Goal: Task Accomplishment & Management: Complete application form

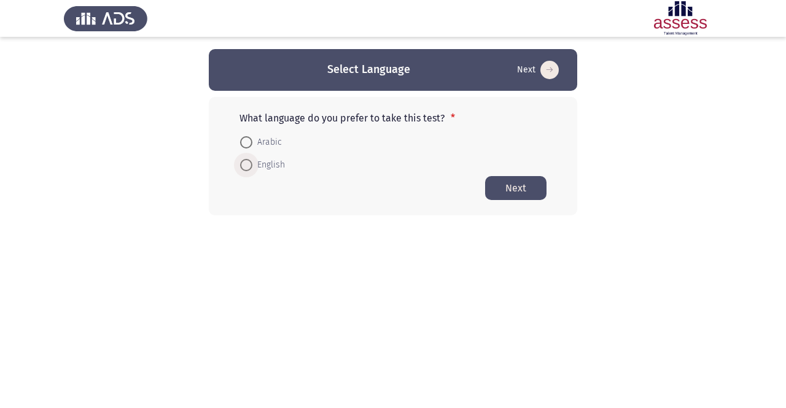
click at [273, 166] on span "English" at bounding box center [268, 165] width 33 height 15
click at [252, 166] on input "English" at bounding box center [246, 165] width 12 height 12
radio input "true"
click at [520, 188] on button "Next" at bounding box center [515, 188] width 61 height 24
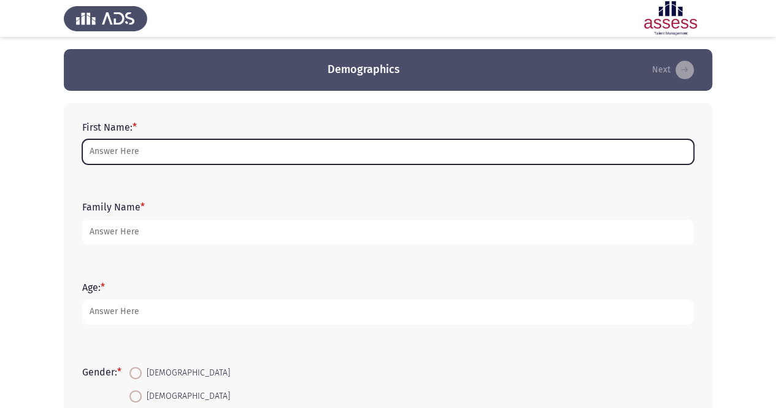
click at [317, 150] on input "First Name: *" at bounding box center [388, 151] width 612 height 25
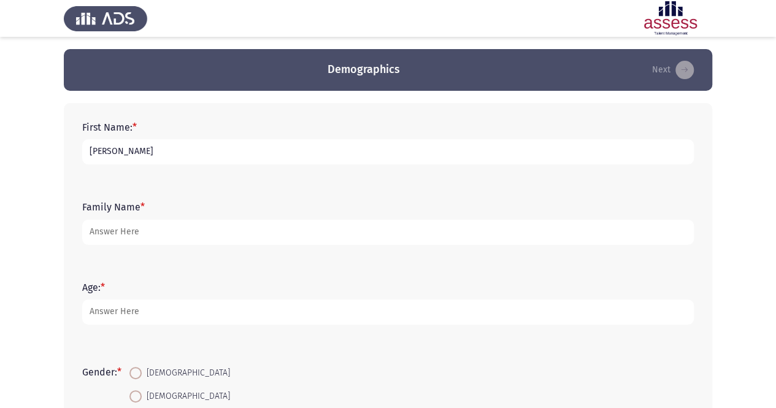
drag, startPoint x: 145, startPoint y: 153, endPoint x: 88, endPoint y: 147, distance: 56.8
click at [88, 147] on input "[PERSON_NAME]" at bounding box center [388, 151] width 612 height 25
type input "[PERSON_NAME]"
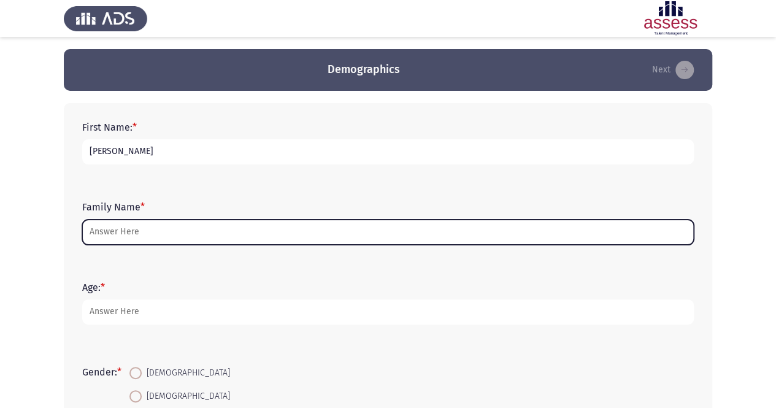
click at [155, 236] on input "Family Name *" at bounding box center [388, 232] width 612 height 25
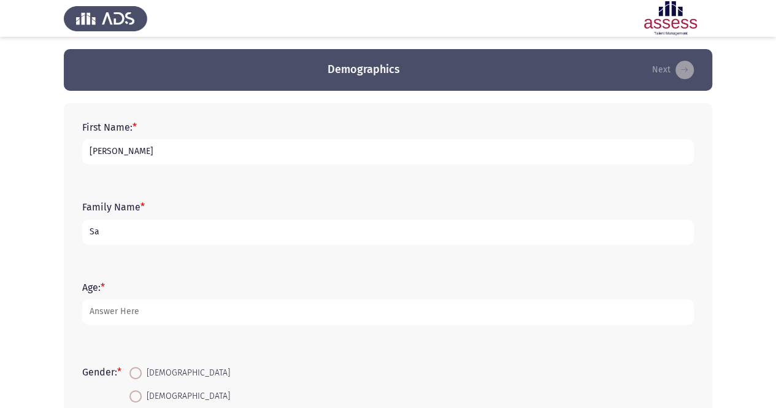
type input "S"
type input "[PERSON_NAME]"
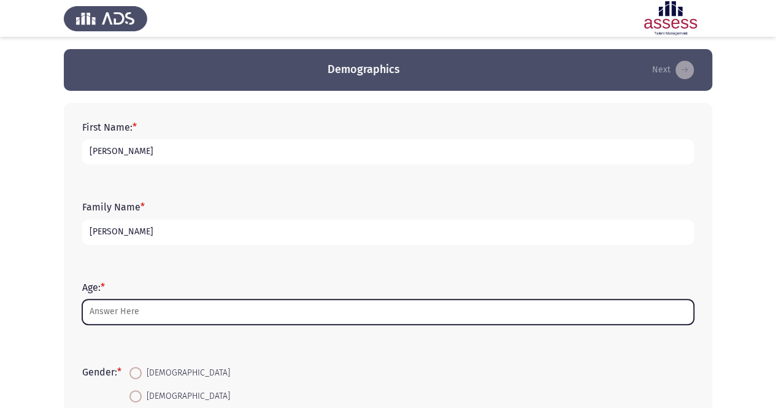
click at [194, 315] on input "Age: *" at bounding box center [388, 312] width 612 height 25
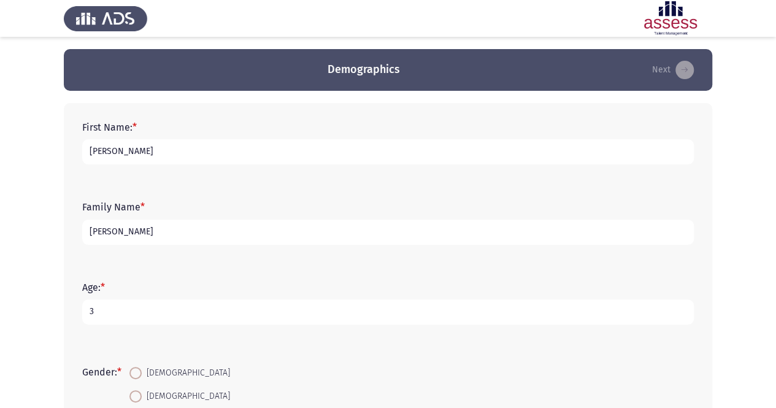
type input "33"
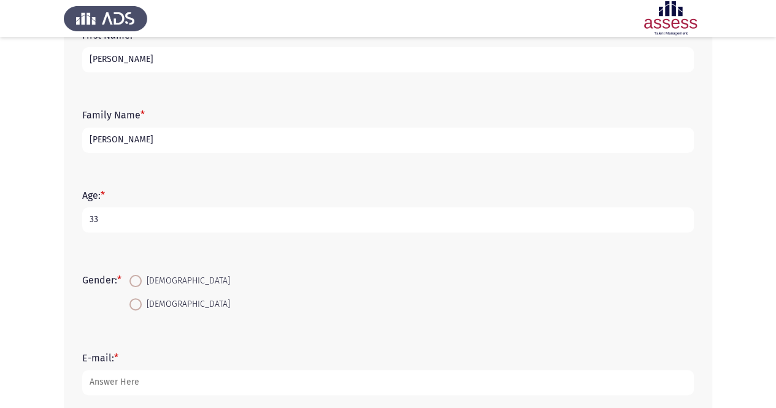
scroll to position [123, 0]
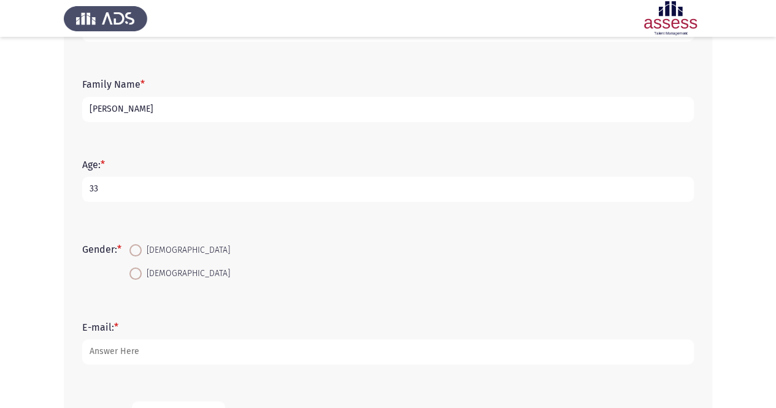
type input "33"
click at [149, 277] on span "[DEMOGRAPHIC_DATA]" at bounding box center [186, 273] width 88 height 15
click at [142, 277] on input "[DEMOGRAPHIC_DATA]" at bounding box center [136, 274] width 12 height 12
radio input "true"
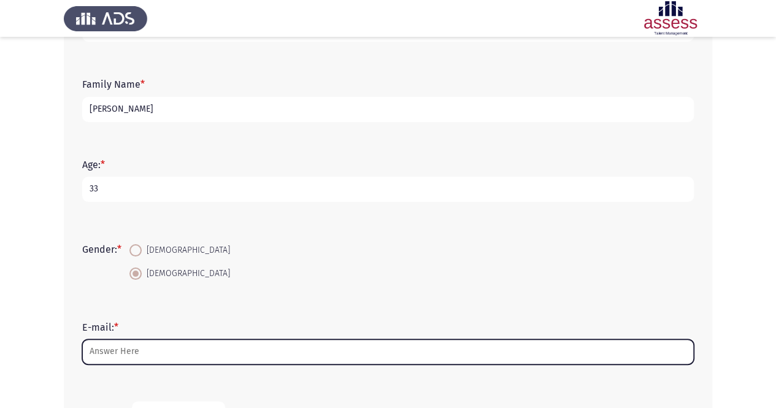
click at [148, 354] on input "E-mail: *" at bounding box center [388, 351] width 612 height 25
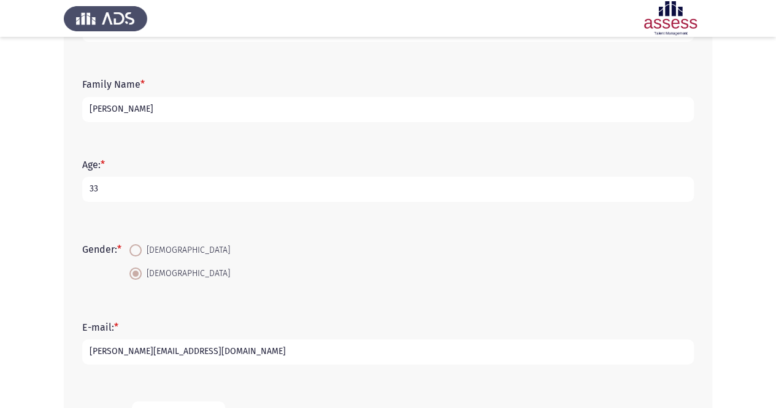
type input "[PERSON_NAME][EMAIL_ADDRESS][DOMAIN_NAME]"
click at [134, 187] on input "33" at bounding box center [388, 189] width 612 height 25
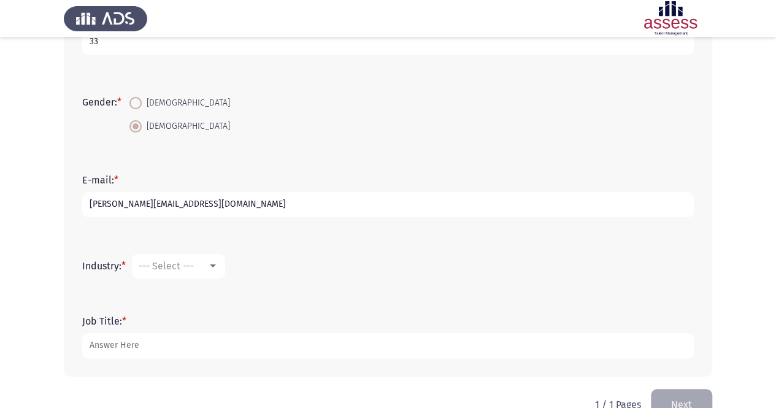
scroll to position [300, 0]
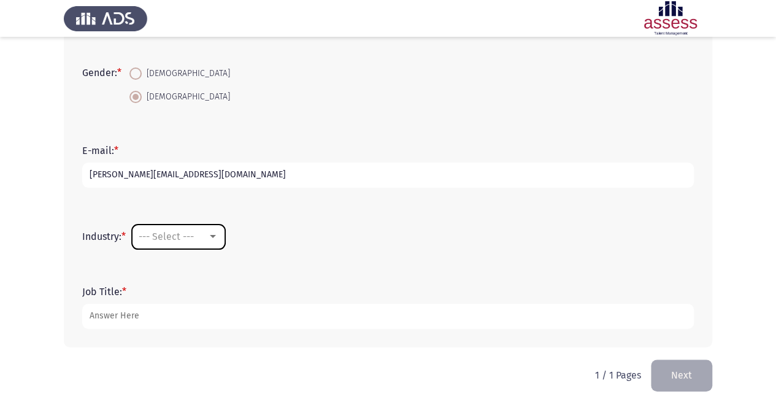
click at [191, 242] on mat-select "--- Select ---" at bounding box center [178, 237] width 93 height 25
click at [216, 233] on div at bounding box center [212, 237] width 11 height 10
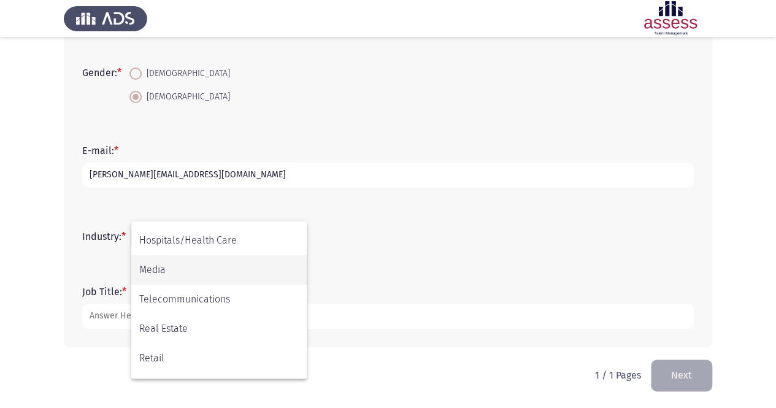
scroll to position [403, 0]
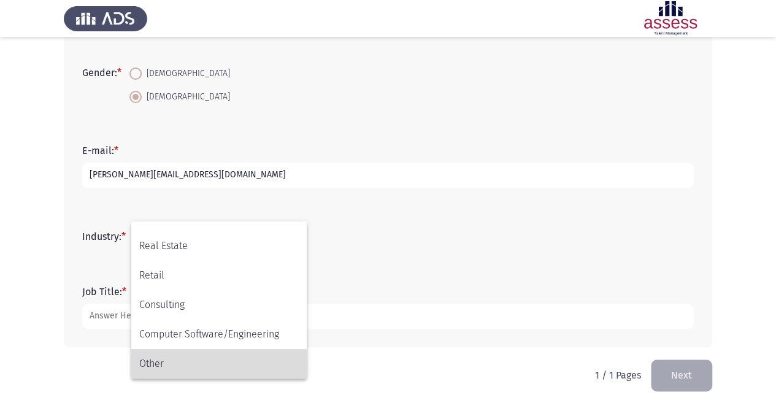
click at [190, 365] on span "Other" at bounding box center [219, 363] width 160 height 29
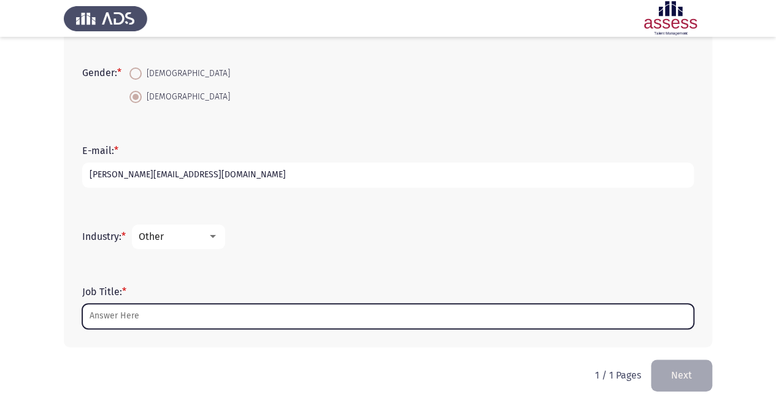
click at [182, 315] on input "Job Title: *" at bounding box center [388, 316] width 612 height 25
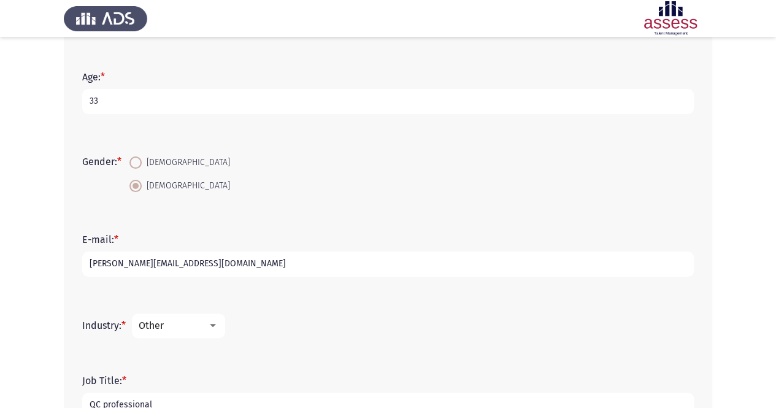
scroll to position [300, 0]
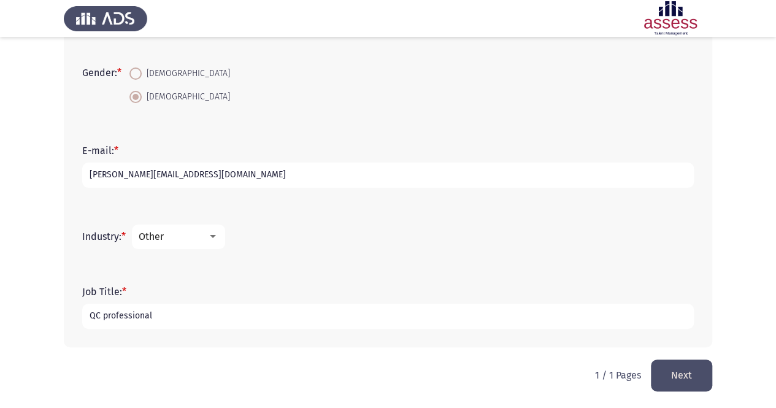
type input "QC professional"
click at [681, 374] on button "Next" at bounding box center [681, 375] width 61 height 31
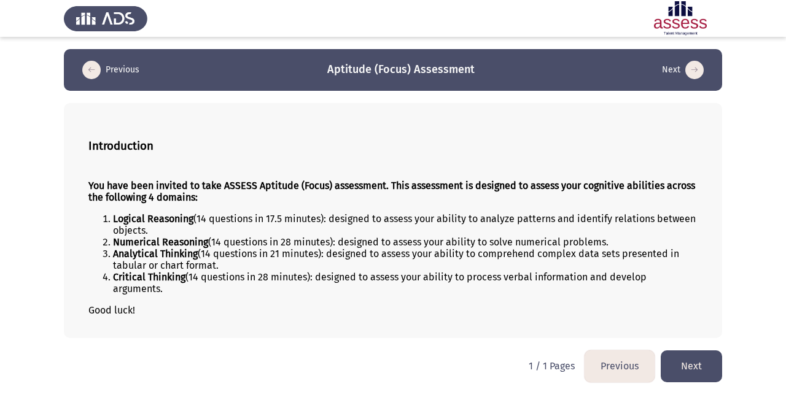
drag, startPoint x: 86, startPoint y: 185, endPoint x: 196, endPoint y: 255, distance: 130.3
click at [196, 255] on div "Introduction You have been invited to take ASSESS Aptitude (Focus) assessment. …" at bounding box center [393, 220] width 658 height 235
drag, startPoint x: 108, startPoint y: 176, endPoint x: 206, endPoint y: 222, distance: 108.2
click at [212, 231] on div "You have been invited to take ASSESS Aptitude (Focus) assessment. This assessme…" at bounding box center [392, 248] width 609 height 156
drag, startPoint x: 188, startPoint y: 171, endPoint x: 185, endPoint y: 185, distance: 14.4
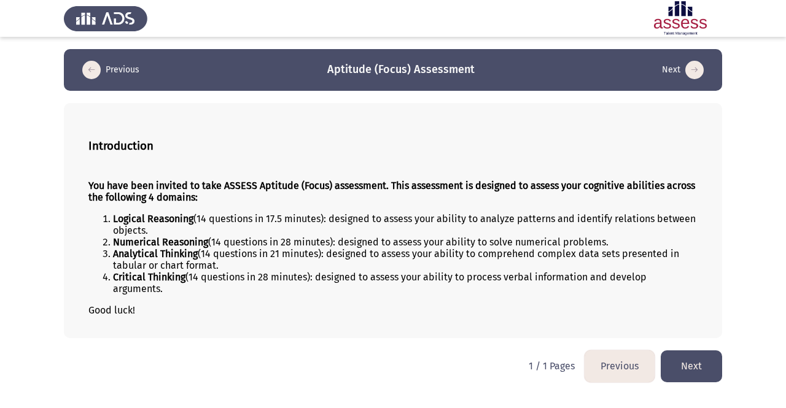
click at [187, 176] on div "You have been invited to take ASSESS Aptitude (Focus) assessment. This assessme…" at bounding box center [392, 248] width 609 height 156
click at [185, 195] on strong "You have been invited to take ASSESS Aptitude (Focus) assessment. This assessme…" at bounding box center [391, 191] width 606 height 23
drag, startPoint x: 185, startPoint y: 195, endPoint x: 260, endPoint y: 250, distance: 93.4
click at [260, 250] on div "You have been invited to take ASSESS Aptitude (Focus) assessment. This assessme…" at bounding box center [392, 248] width 609 height 156
drag, startPoint x: 79, startPoint y: 137, endPoint x: 341, endPoint y: 203, distance: 270.3
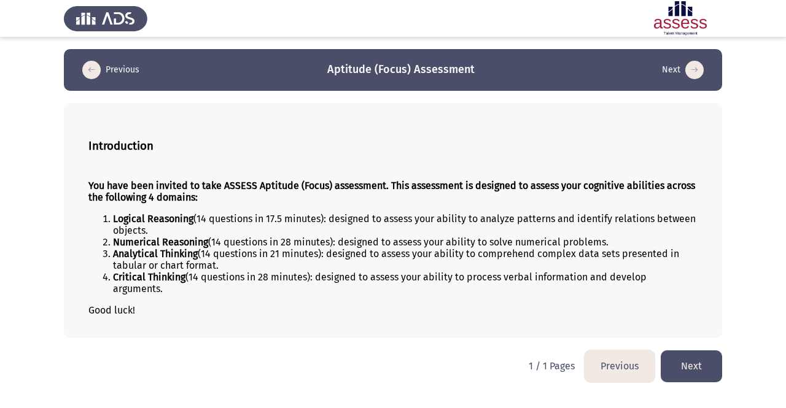
click at [339, 268] on div "Introduction You have been invited to take ASSESS Aptitude (Focus) assessment. …" at bounding box center [393, 220] width 658 height 235
drag, startPoint x: 349, startPoint y: 195, endPoint x: 383, endPoint y: 277, distance: 88.3
click at [383, 277] on div "You have been invited to take ASSESS Aptitude (Focus) assessment. This assessme…" at bounding box center [392, 248] width 609 height 156
drag, startPoint x: 426, startPoint y: 247, endPoint x: 238, endPoint y: 219, distance: 190.5
click at [253, 234] on ol "Logical Reasoning (14 questions in 17.5 minutes): designed to assess your abili…" at bounding box center [392, 254] width 609 height 82
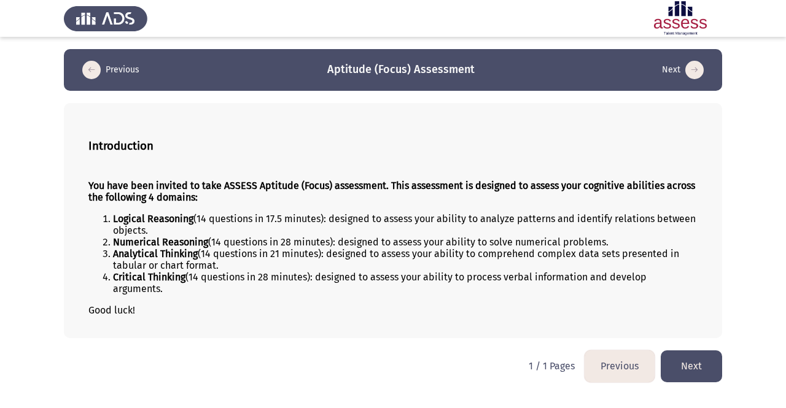
drag, startPoint x: 222, startPoint y: 180, endPoint x: 285, endPoint y: 277, distance: 115.2
click at [285, 277] on div "You have been invited to take ASSESS Aptitude (Focus) assessment. This assessme…" at bounding box center [392, 248] width 609 height 156
drag, startPoint x: 90, startPoint y: 144, endPoint x: 485, endPoint y: 267, distance: 413.9
click at [489, 274] on div "Introduction You have been invited to take ASSESS Aptitude (Focus) assessment. …" at bounding box center [393, 220] width 658 height 235
click at [176, 213] on strong "Logical Reasoning" at bounding box center [153, 219] width 80 height 12
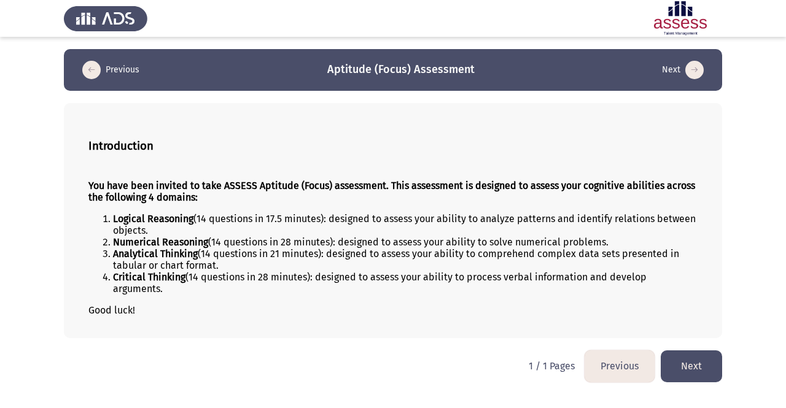
click at [176, 213] on strong "Logical Reasoning" at bounding box center [153, 219] width 80 height 12
drag, startPoint x: 203, startPoint y: 212, endPoint x: 319, endPoint y: 236, distance: 119.2
click at [319, 236] on div "You have been invited to take ASSESS Aptitude (Focus) assessment. This assessme…" at bounding box center [392, 248] width 609 height 156
click at [702, 359] on button "Next" at bounding box center [690, 365] width 61 height 31
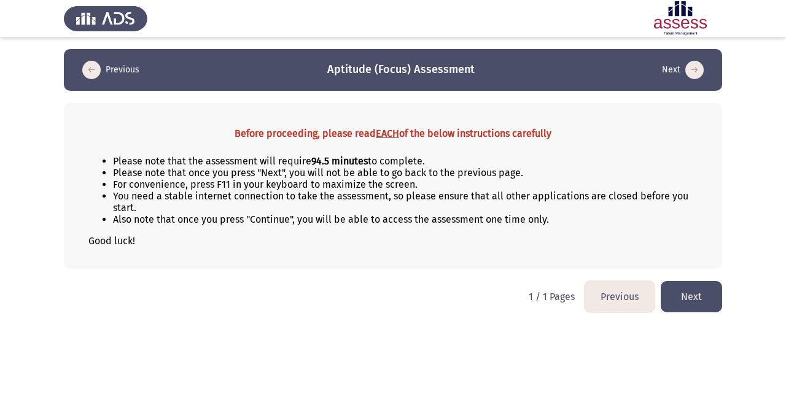
drag, startPoint x: 212, startPoint y: 176, endPoint x: 282, endPoint y: 218, distance: 82.3
click at [282, 221] on ul "Please note that the assessment will require 94.5 minutes to complete. Please n…" at bounding box center [392, 190] width 609 height 70
drag, startPoint x: 285, startPoint y: 187, endPoint x: 389, endPoint y: 194, distance: 104.6
click at [396, 206] on ul "Please note that the assessment will require 94.5 minutes to complete. Please n…" at bounding box center [392, 190] width 609 height 70
click at [389, 194] on li "You need a stable internet connection to take the assessment, so please ensure …" at bounding box center [405, 201] width 584 height 23
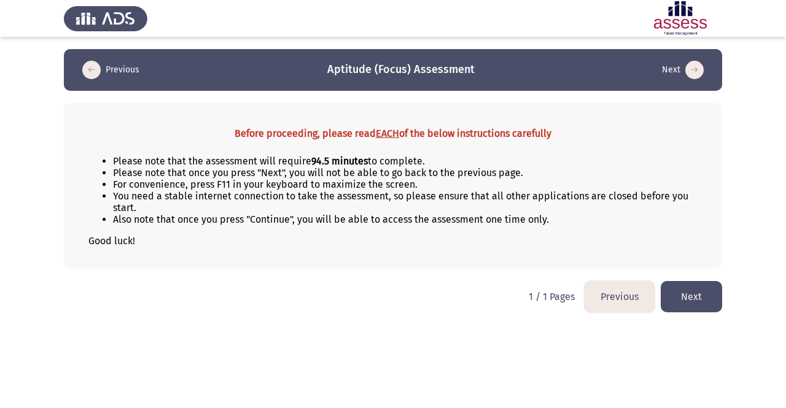
click at [389, 194] on li "You need a stable internet connection to take the assessment, so please ensure …" at bounding box center [405, 201] width 584 height 23
click at [705, 299] on button "Next" at bounding box center [690, 296] width 61 height 31
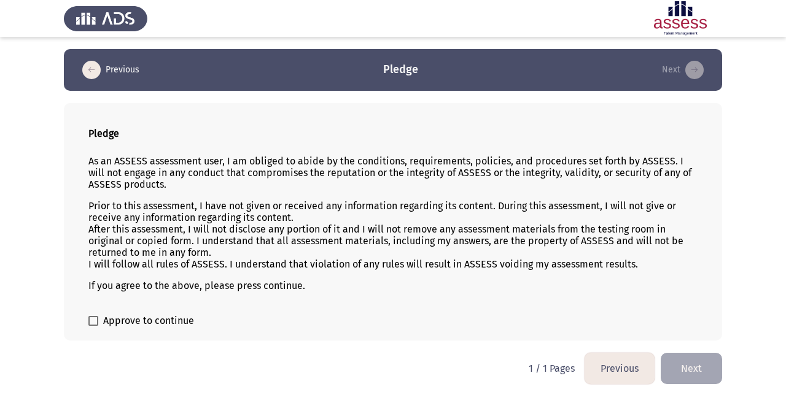
drag, startPoint x: 91, startPoint y: 160, endPoint x: 297, endPoint y: 246, distance: 223.4
click at [297, 246] on div "As an ASSESS assessment user, I am obliged to abide by the conditions, requirem…" at bounding box center [392, 223] width 609 height 156
click at [91, 136] on b "Pledge" at bounding box center [103, 134] width 31 height 12
drag, startPoint x: 91, startPoint y: 136, endPoint x: 248, endPoint y: 234, distance: 185.1
click at [248, 234] on div "Pledge As an ASSESS assessment user, I am obliged to abide by the conditions, r…" at bounding box center [393, 222] width 658 height 238
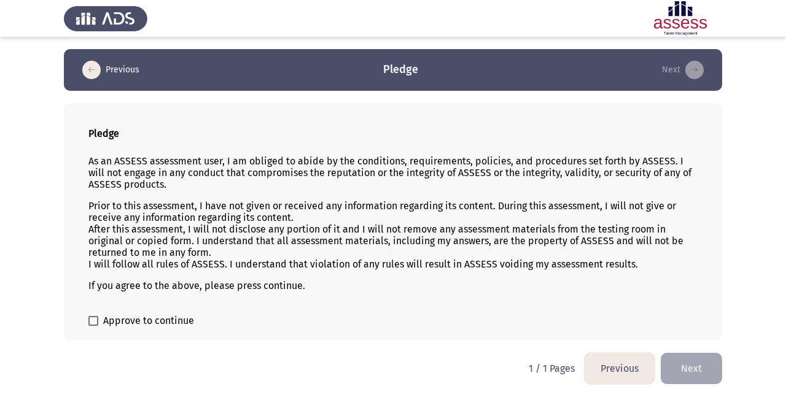
drag, startPoint x: 285, startPoint y: 272, endPoint x: 366, endPoint y: 257, distance: 81.7
click at [482, 294] on div "As an ASSESS assessment user, I am obliged to abide by the conditions, requirem…" at bounding box center [392, 223] width 609 height 156
drag, startPoint x: 179, startPoint y: 214, endPoint x: 322, endPoint y: 253, distance: 147.7
click at [375, 263] on p "Prior to this assessment, I have not given or received any information regardin…" at bounding box center [392, 235] width 609 height 70
click at [172, 215] on p "Prior to this assessment, I have not given or received any information regardin…" at bounding box center [392, 235] width 609 height 70
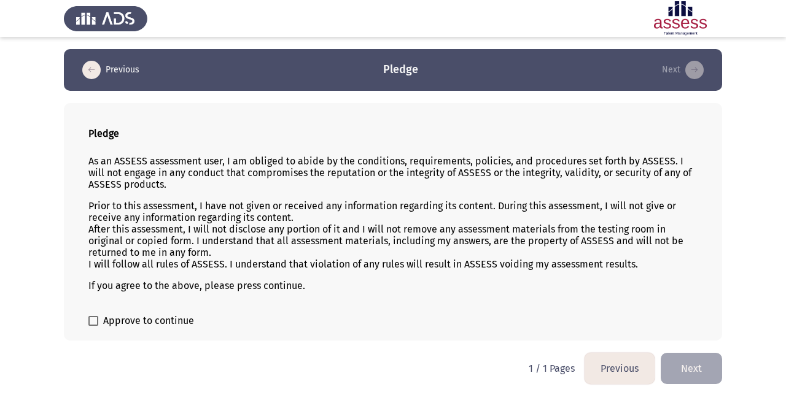
click at [172, 215] on p "Prior to this assessment, I have not given or received any information regardin…" at bounding box center [392, 235] width 609 height 70
drag, startPoint x: 172, startPoint y: 215, endPoint x: 360, endPoint y: 238, distance: 189.1
click at [360, 238] on p "Prior to this assessment, I have not given or received any information regardin…" at bounding box center [392, 235] width 609 height 70
drag, startPoint x: 92, startPoint y: 134, endPoint x: 337, endPoint y: 244, distance: 268.2
click at [337, 244] on div "Pledge As an ASSESS assessment user, I am obliged to abide by the conditions, r…" at bounding box center [393, 222] width 658 height 238
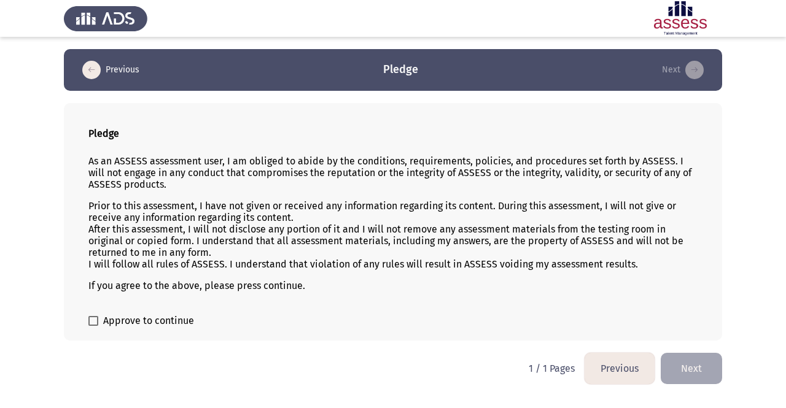
drag, startPoint x: 233, startPoint y: 199, endPoint x: 310, endPoint y: 241, distance: 87.3
click at [310, 241] on p "Prior to this assessment, I have not given or received any information regardin…" at bounding box center [392, 235] width 609 height 70
drag, startPoint x: 247, startPoint y: 164, endPoint x: 176, endPoint y: 218, distance: 88.9
click at [524, 218] on div "Pledge As an ASSESS assessment user, I am obliged to abide by the conditions, r…" at bounding box center [393, 222] width 658 height 238
drag, startPoint x: 159, startPoint y: 212, endPoint x: 344, endPoint y: 258, distance: 190.4
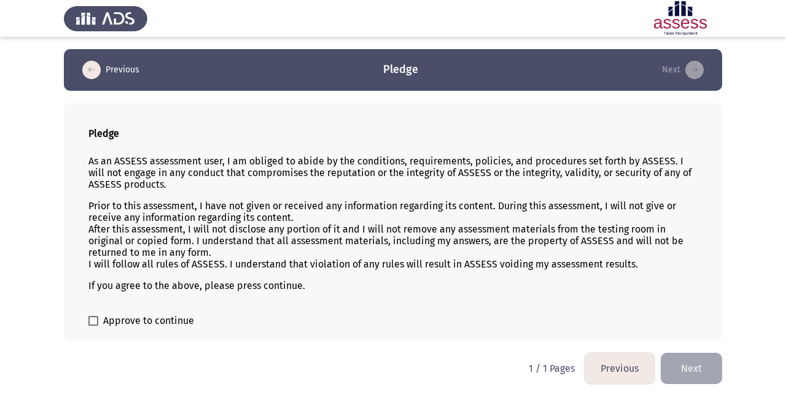
click at [344, 258] on p "Prior to this assessment, I have not given or received any information regardin…" at bounding box center [392, 235] width 609 height 70
drag, startPoint x: 80, startPoint y: 234, endPoint x: 145, endPoint y: 249, distance: 66.2
click at [145, 249] on app-assessment-container "Previous Pledge Next Pledge As an ASSESS assessment user, I am obliged to abide…" at bounding box center [393, 195] width 786 height 292
drag, startPoint x: 134, startPoint y: 248, endPoint x: 216, endPoint y: 265, distance: 83.4
click at [216, 265] on p "Prior to this assessment, I have not given or received any information regardin…" at bounding box center [392, 235] width 609 height 70
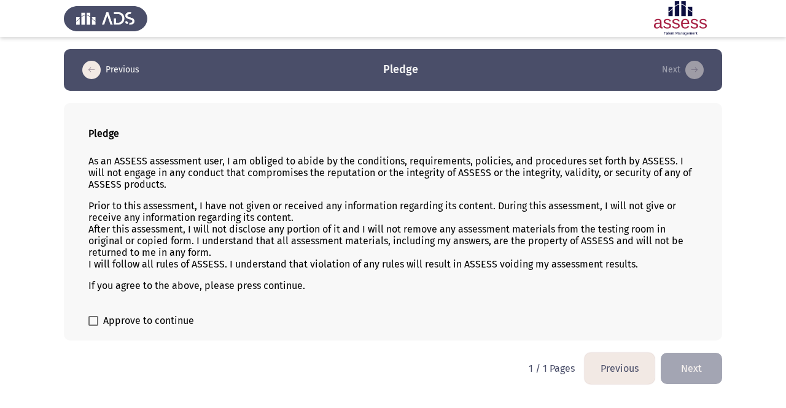
drag, startPoint x: 199, startPoint y: 214, endPoint x: 237, endPoint y: 258, distance: 58.3
click at [237, 258] on p "Prior to this assessment, I have not given or received any information regardin…" at bounding box center [392, 235] width 609 height 70
click at [124, 317] on span "Approve to continue" at bounding box center [148, 321] width 91 height 15
click at [93, 326] on input "Approve to continue" at bounding box center [93, 326] width 1 height 1
checkbox input "true"
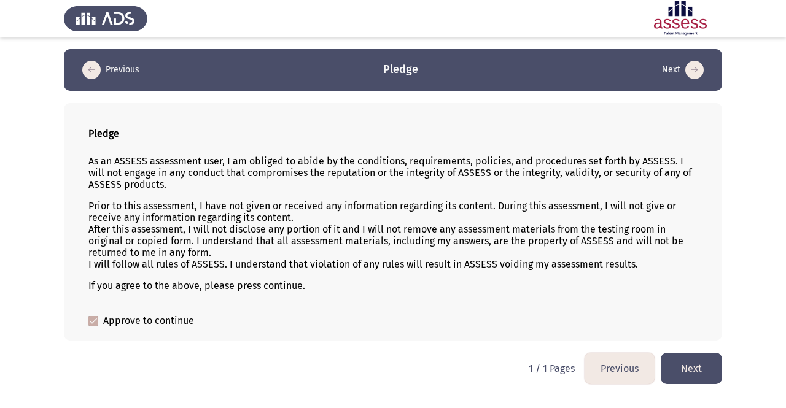
click at [702, 368] on button "Next" at bounding box center [690, 368] width 61 height 31
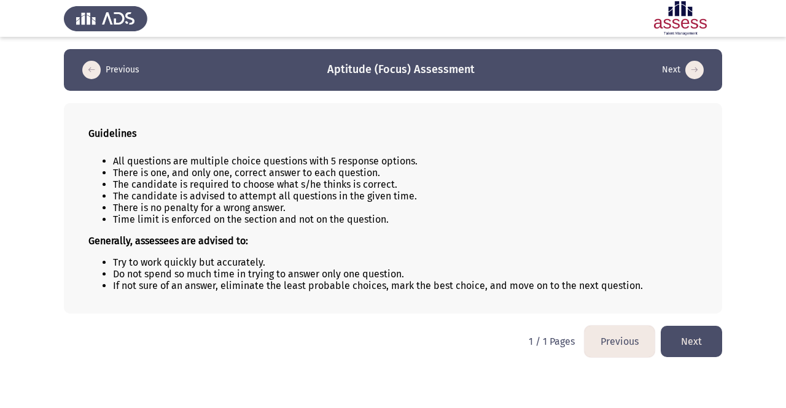
click at [703, 348] on button "Next" at bounding box center [690, 341] width 61 height 31
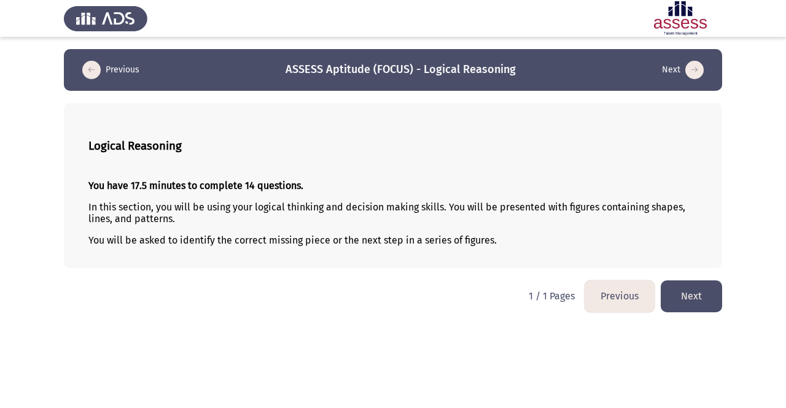
click at [698, 303] on button "Next" at bounding box center [690, 295] width 61 height 31
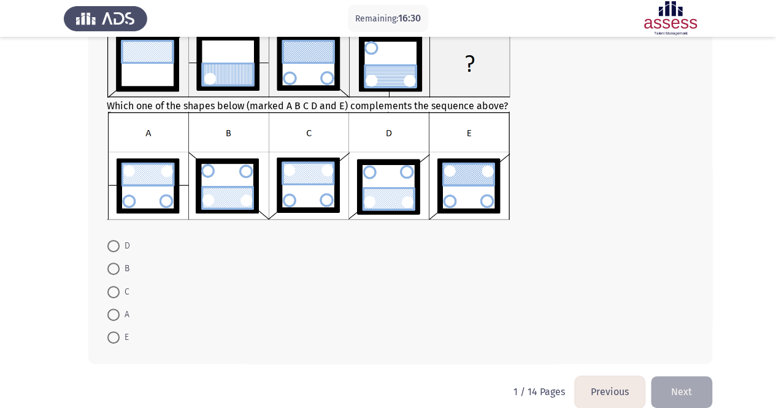
scroll to position [107, 0]
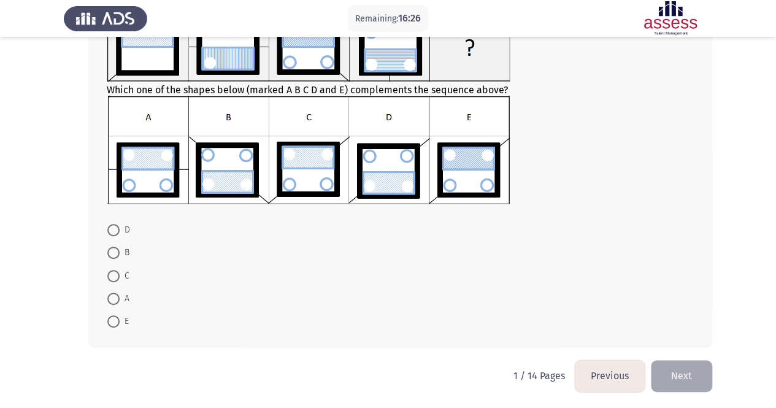
click at [123, 274] on span "C" at bounding box center [125, 276] width 10 height 15
click at [120, 274] on input "C" at bounding box center [113, 276] width 12 height 12
radio input "true"
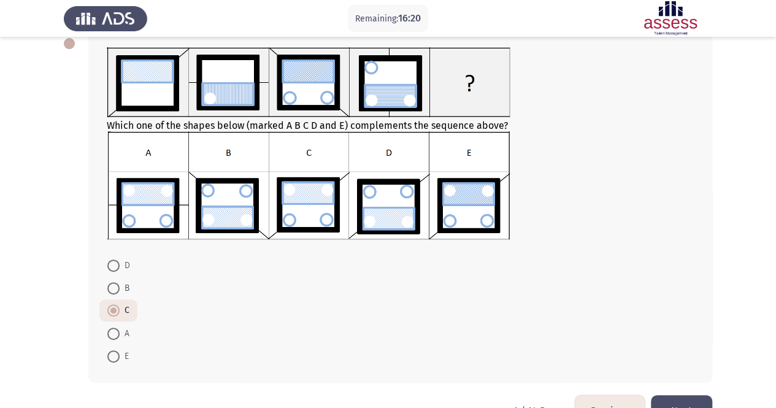
scroll to position [106, 0]
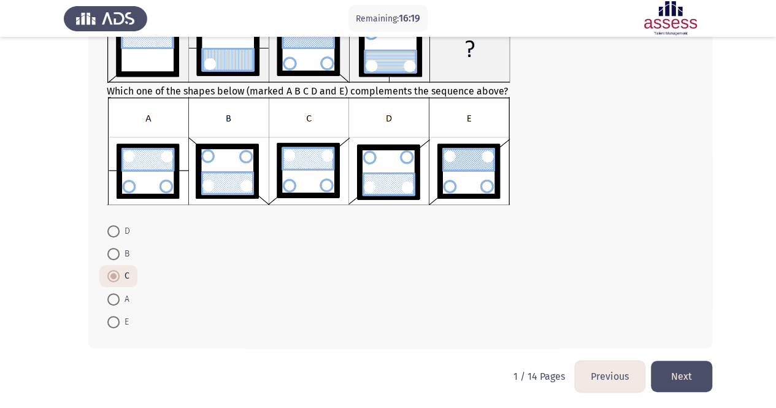
click at [679, 379] on button "Next" at bounding box center [681, 376] width 61 height 31
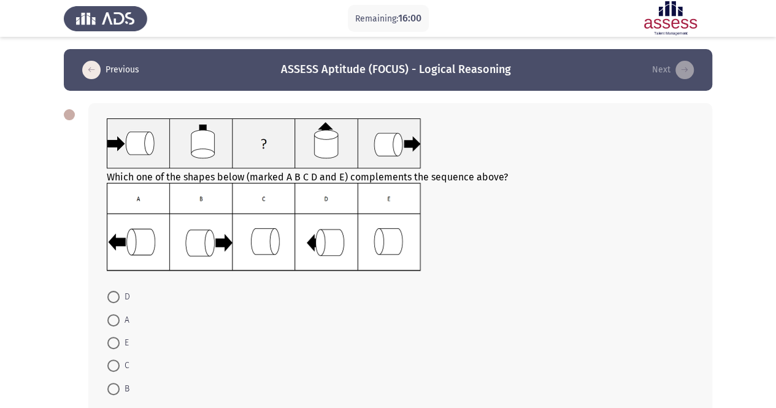
scroll to position [61, 0]
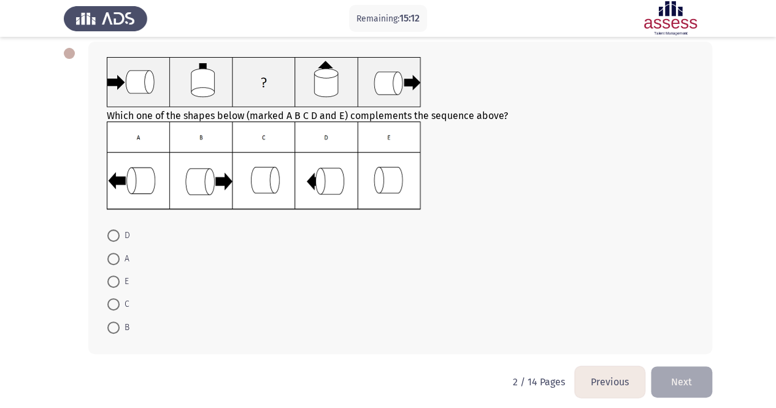
click at [114, 304] on span at bounding box center [113, 304] width 12 height 12
click at [114, 304] on input "C" at bounding box center [113, 304] width 12 height 12
radio input "true"
click at [117, 261] on span at bounding box center [113, 259] width 12 height 12
click at [117, 261] on input "A" at bounding box center [113, 259] width 12 height 12
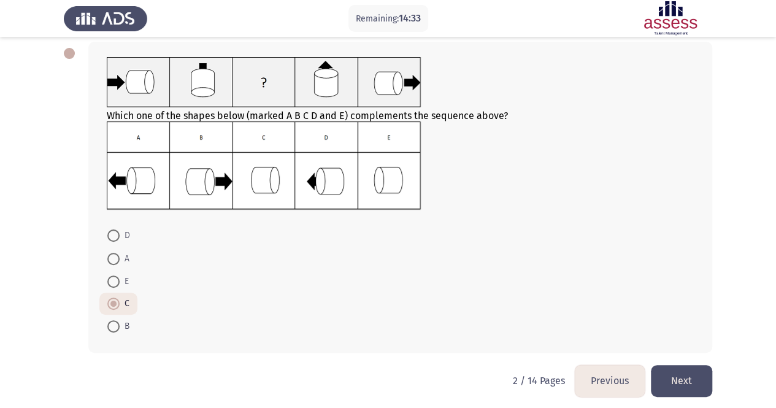
radio input "true"
click at [684, 378] on button "Next" at bounding box center [681, 380] width 61 height 31
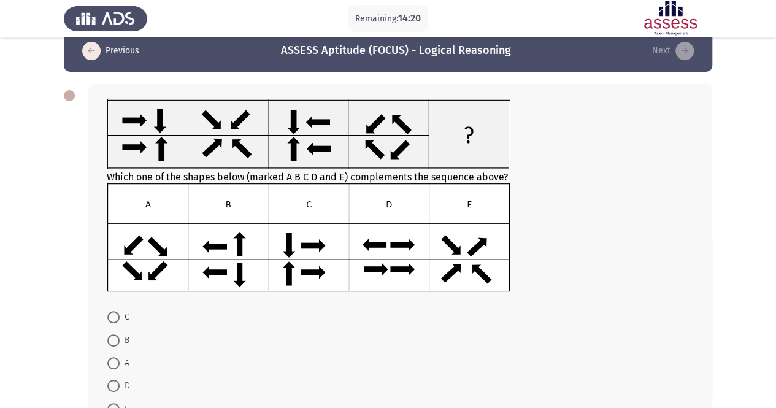
scroll to position [0, 0]
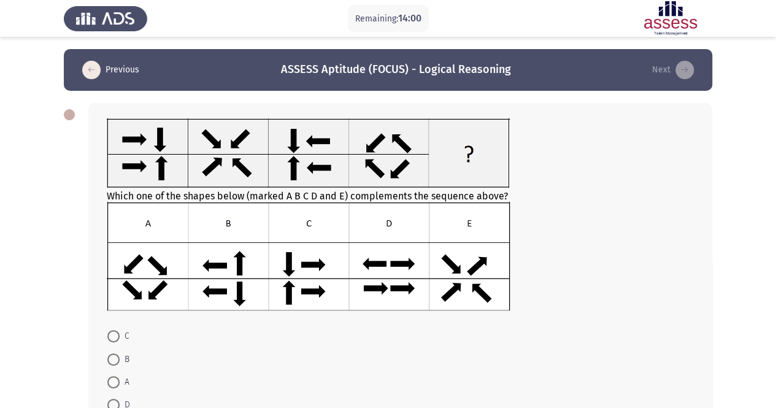
drag, startPoint x: 98, startPoint y: 117, endPoint x: 433, endPoint y: 239, distance: 356.7
click at [433, 239] on div "Which one of the shapes below (marked A B C D and E) complements the sequence a…" at bounding box center [400, 279] width 624 height 352
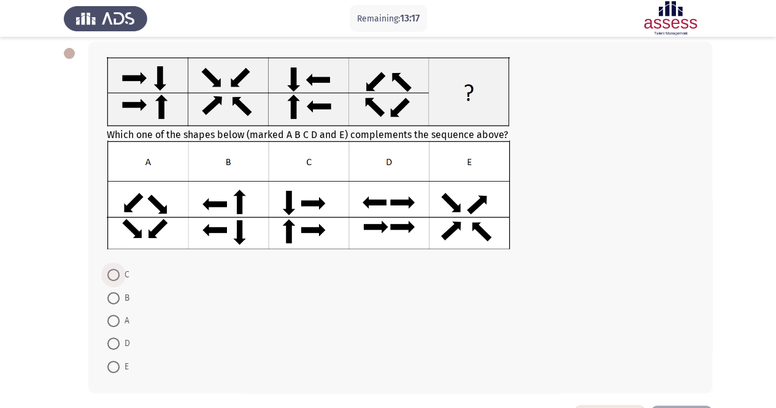
click at [118, 276] on span at bounding box center [113, 275] width 12 height 12
click at [118, 276] on input "C" at bounding box center [113, 275] width 12 height 12
radio input "true"
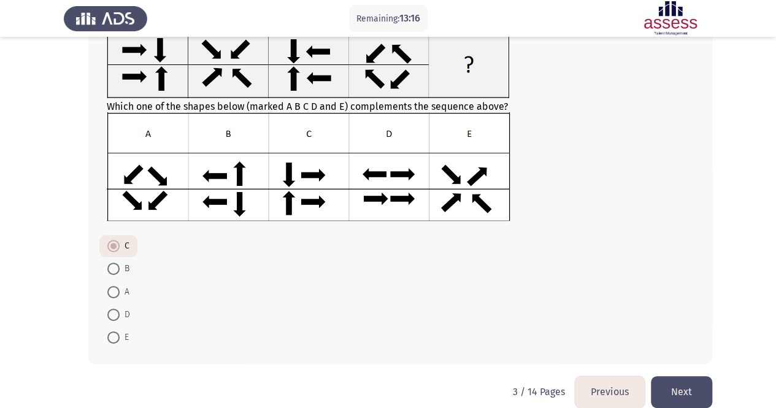
scroll to position [106, 0]
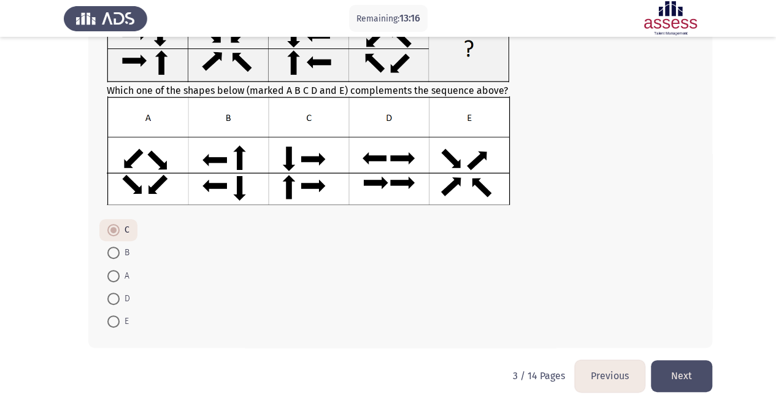
click at [691, 377] on button "Next" at bounding box center [681, 375] width 61 height 31
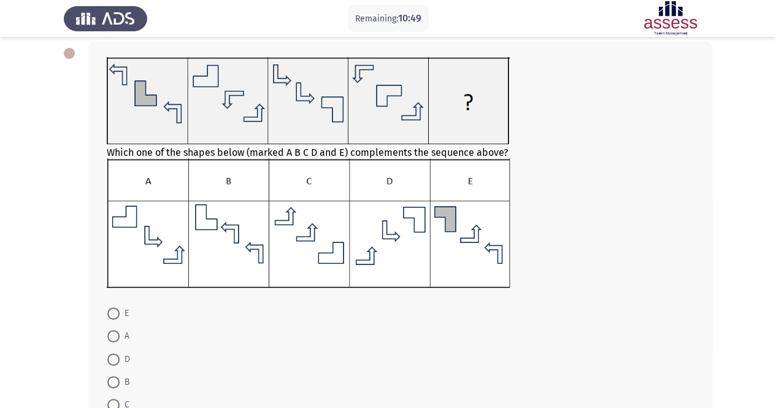
scroll to position [123, 0]
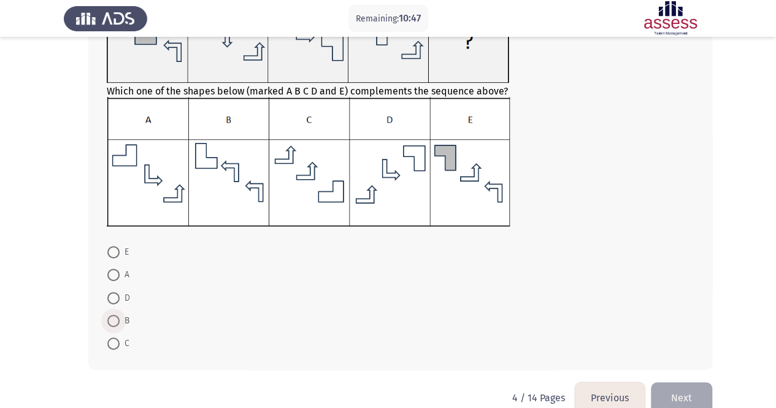
click at [125, 319] on span "B" at bounding box center [125, 321] width 10 height 15
click at [120, 319] on input "B" at bounding box center [113, 321] width 12 height 12
radio input "true"
click at [679, 400] on button "Next" at bounding box center [681, 397] width 61 height 31
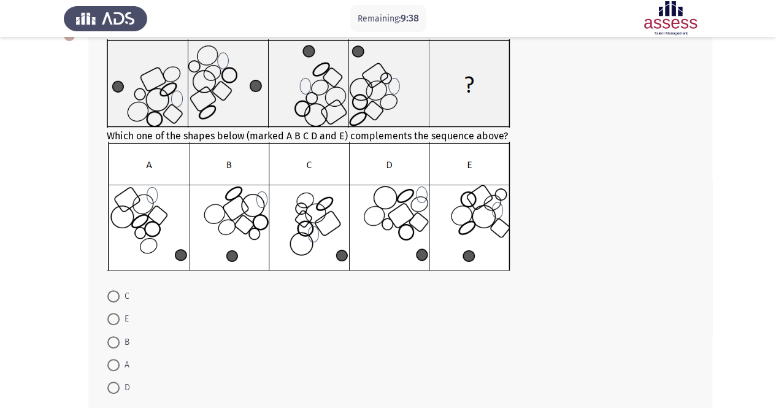
scroll to position [61, 0]
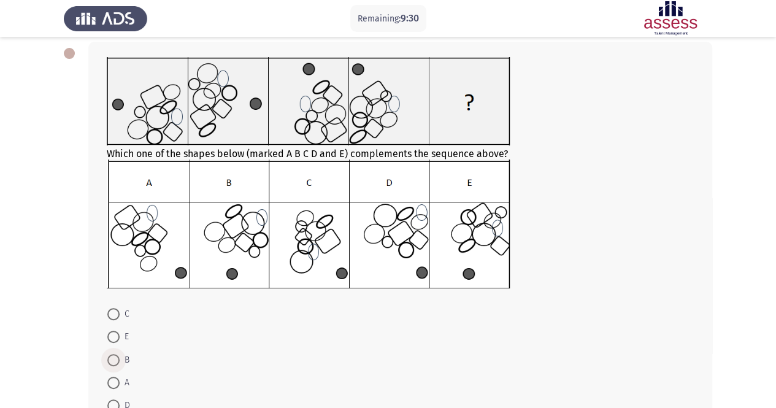
click at [118, 361] on span at bounding box center [113, 360] width 12 height 12
click at [118, 361] on input "B" at bounding box center [113, 360] width 12 height 12
radio input "true"
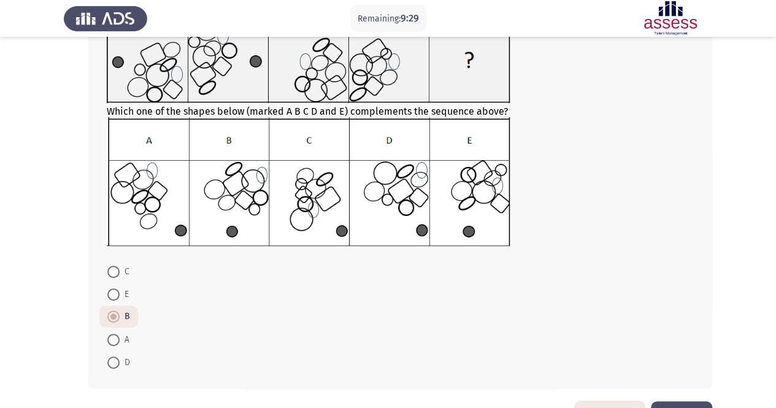
scroll to position [123, 0]
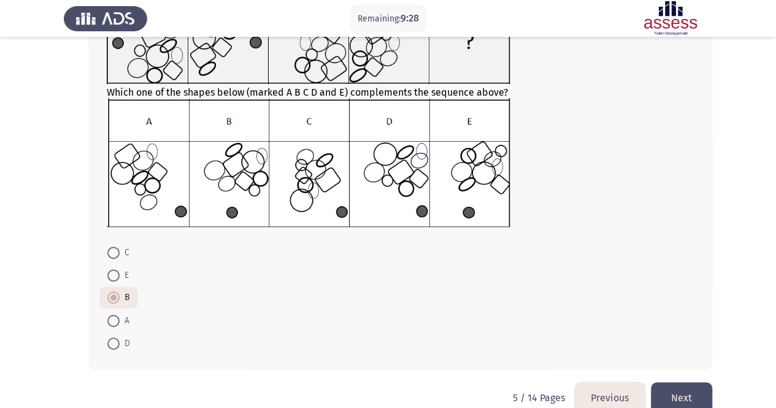
click at [683, 401] on button "Next" at bounding box center [681, 397] width 61 height 31
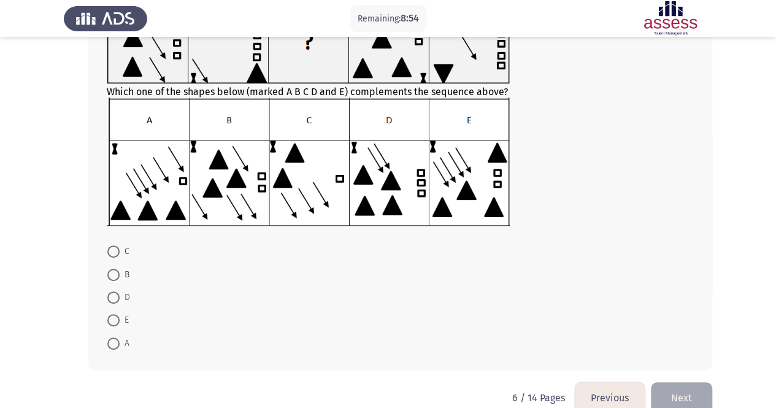
scroll to position [61, 0]
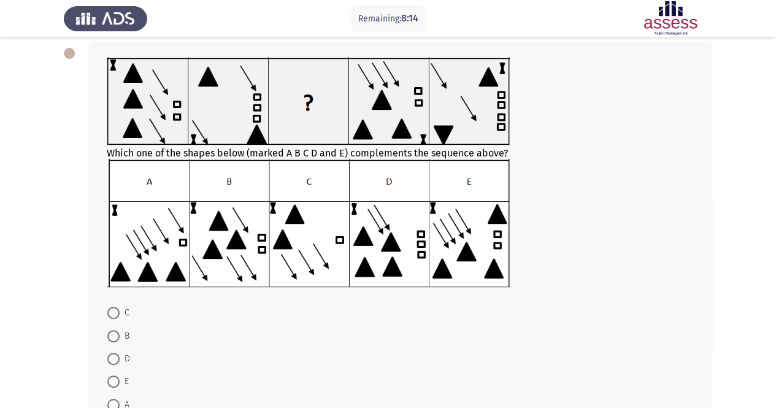
click at [117, 312] on span at bounding box center [113, 313] width 12 height 12
click at [117, 312] on input "C" at bounding box center [113, 313] width 12 height 12
radio input "true"
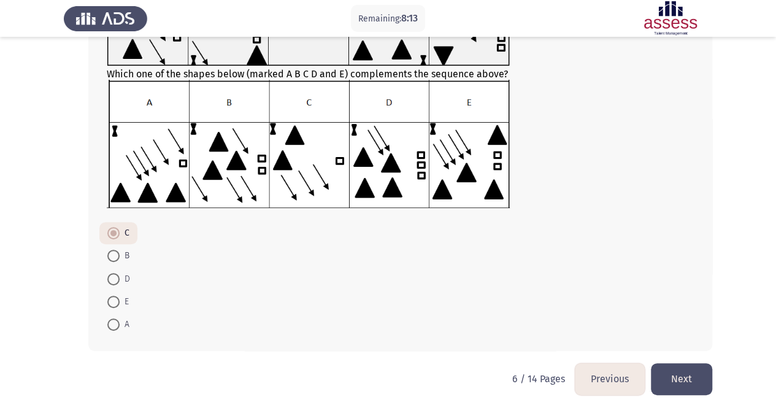
scroll to position [144, 0]
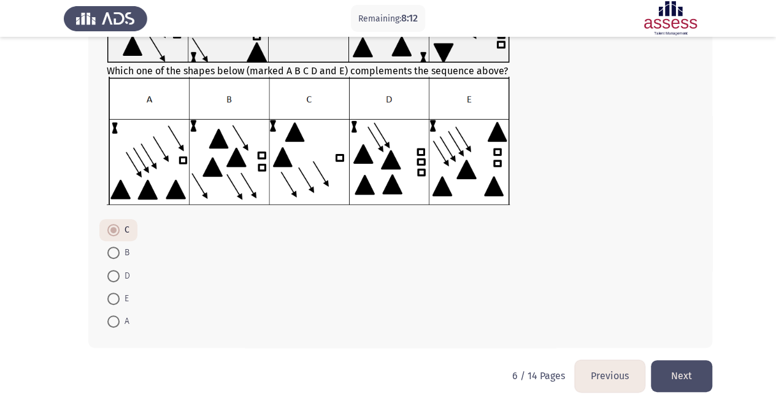
click at [685, 373] on button "Next" at bounding box center [681, 375] width 61 height 31
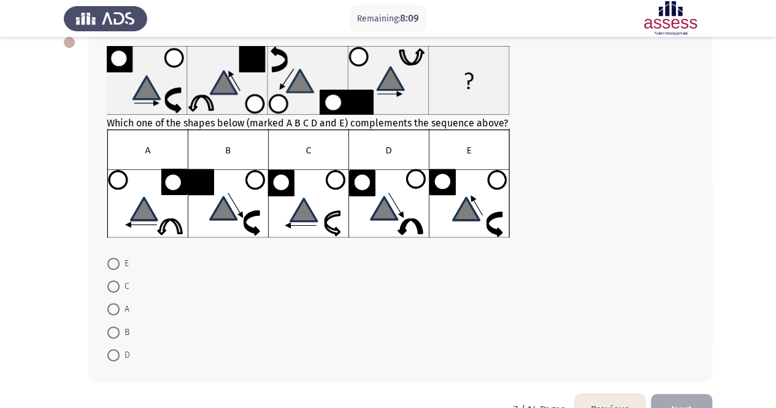
scroll to position [44, 0]
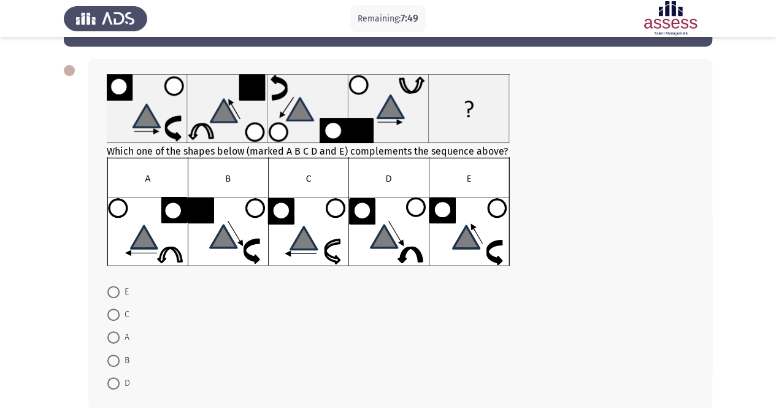
click at [123, 292] on span "E" at bounding box center [124, 292] width 9 height 15
click at [120, 292] on input "E" at bounding box center [113, 292] width 12 height 12
radio input "true"
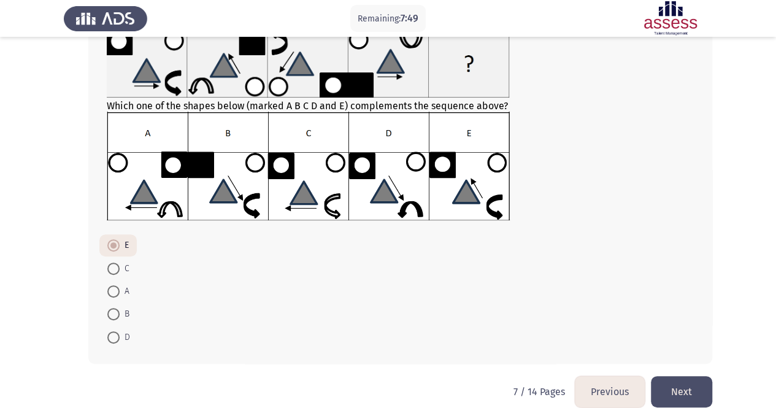
scroll to position [105, 0]
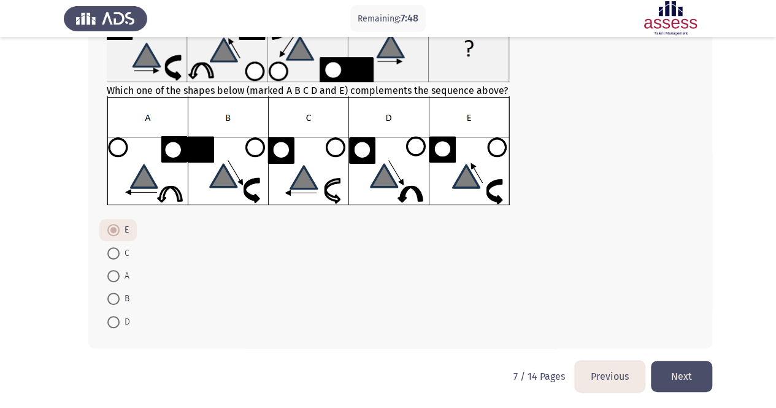
click at [696, 378] on button "Next" at bounding box center [681, 376] width 61 height 31
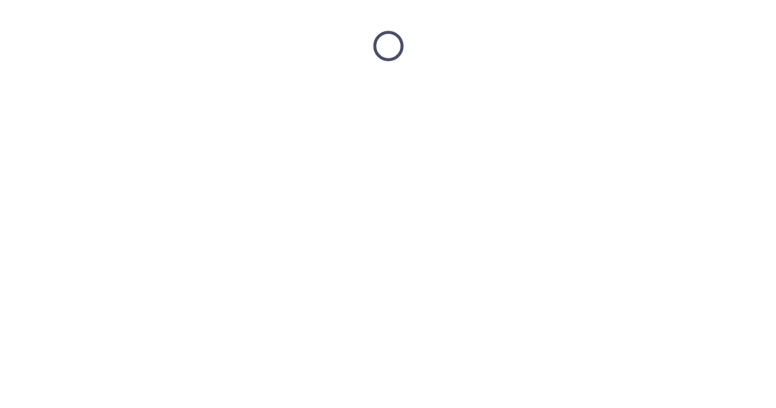
scroll to position [0, 0]
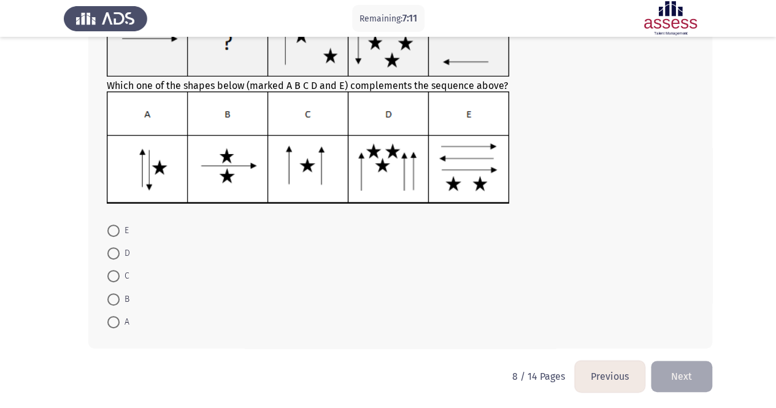
click at [111, 256] on span at bounding box center [113, 253] width 12 height 12
click at [111, 256] on input "D" at bounding box center [113, 253] width 12 height 12
radio input "true"
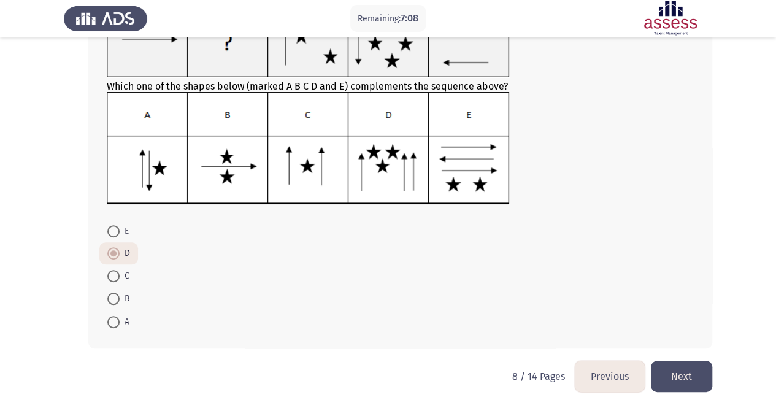
click at [674, 372] on button "Next" at bounding box center [681, 376] width 61 height 31
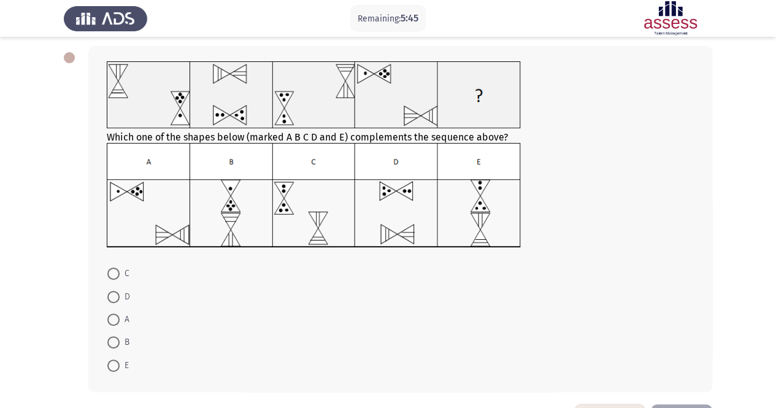
scroll to position [39, 0]
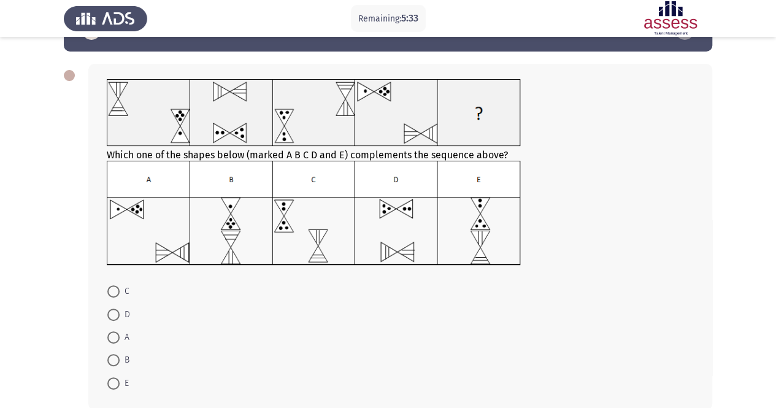
click at [124, 311] on span "D" at bounding box center [125, 314] width 10 height 15
click at [120, 311] on input "D" at bounding box center [113, 315] width 12 height 12
radio input "true"
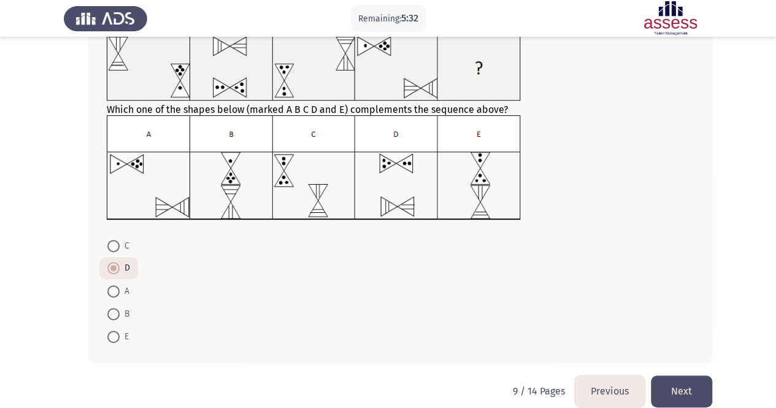
scroll to position [100, 0]
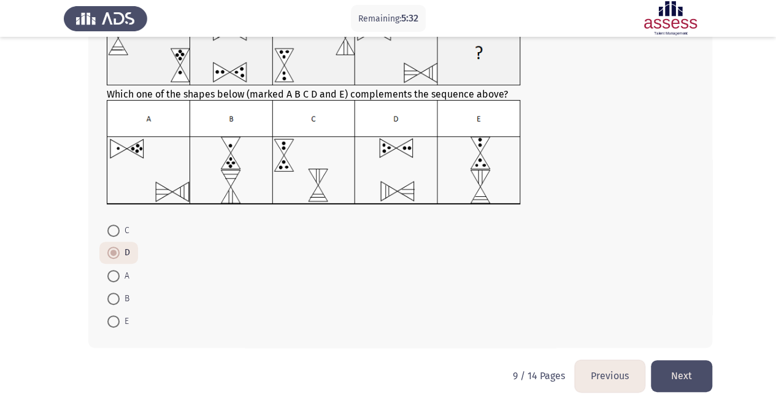
click at [664, 373] on button "Next" at bounding box center [681, 375] width 61 height 31
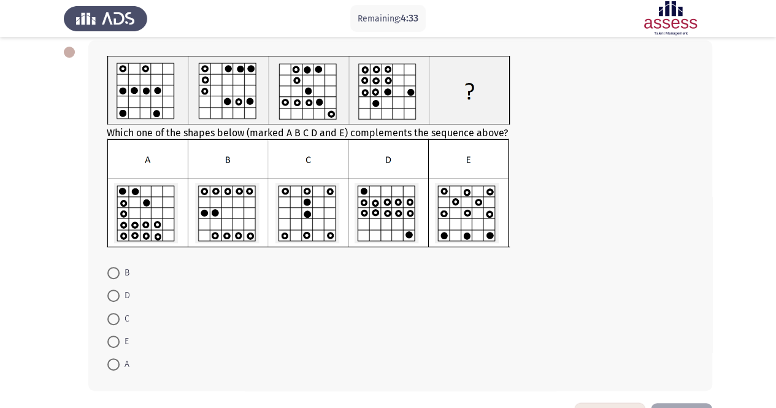
scroll to position [44, 0]
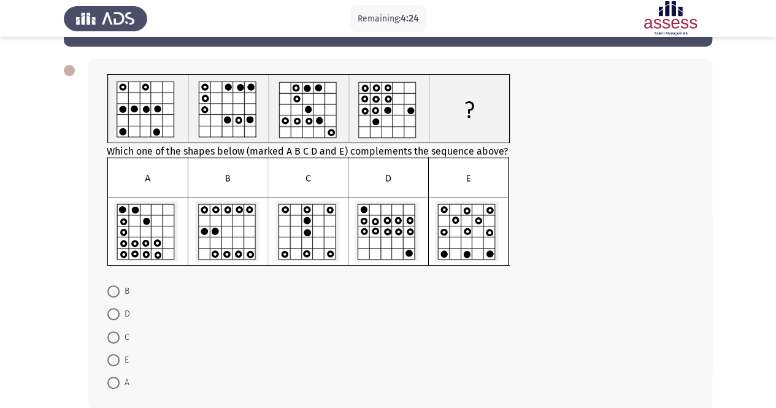
click at [122, 336] on span "C" at bounding box center [125, 337] width 10 height 15
click at [120, 336] on input "C" at bounding box center [113, 337] width 12 height 12
radio input "true"
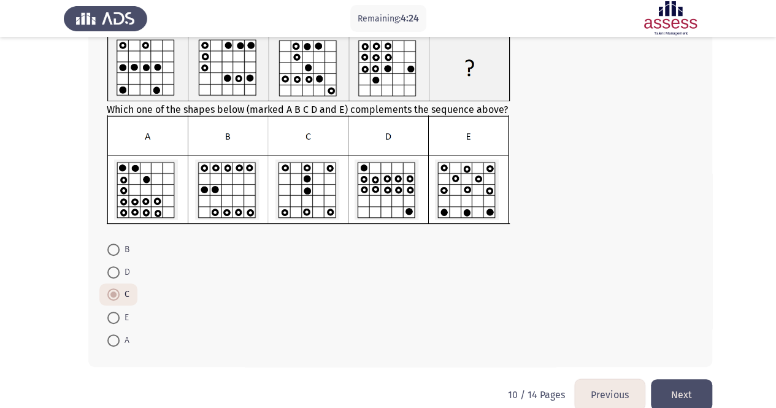
scroll to position [104, 0]
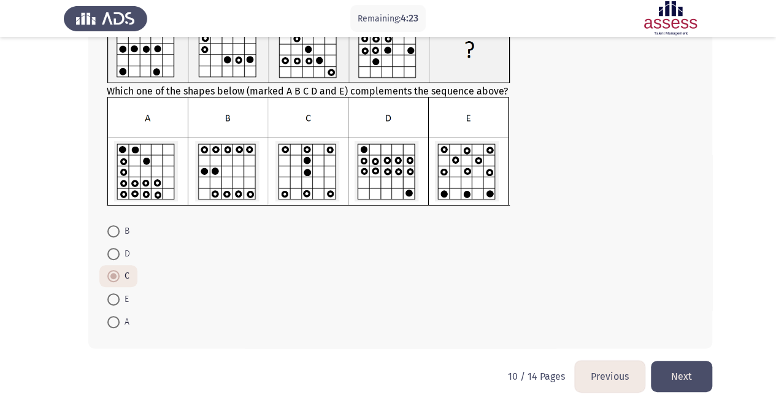
click at [693, 379] on button "Next" at bounding box center [681, 376] width 61 height 31
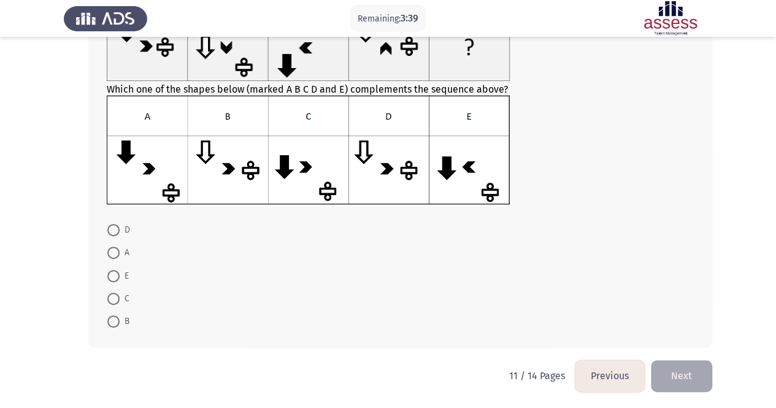
scroll to position [45, 0]
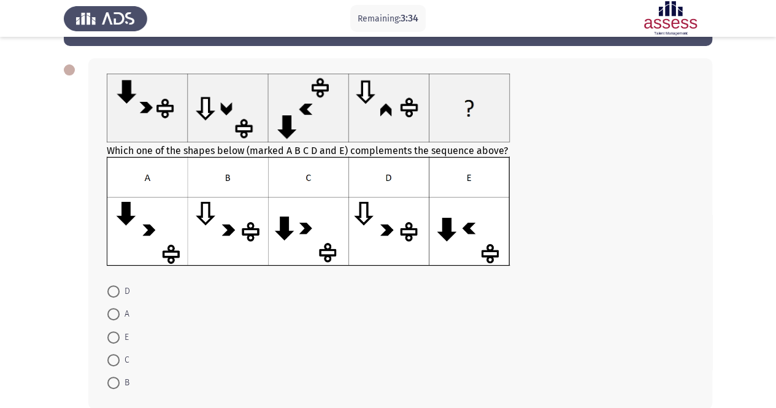
click at [116, 311] on span at bounding box center [113, 314] width 12 height 12
click at [116, 311] on input "A" at bounding box center [113, 314] width 12 height 12
radio input "true"
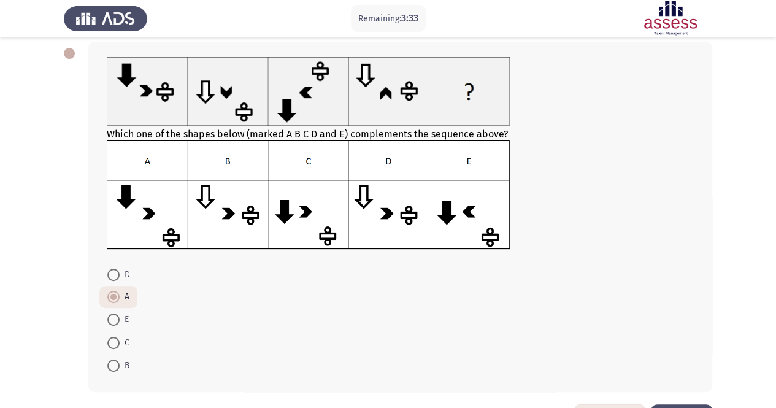
scroll to position [106, 0]
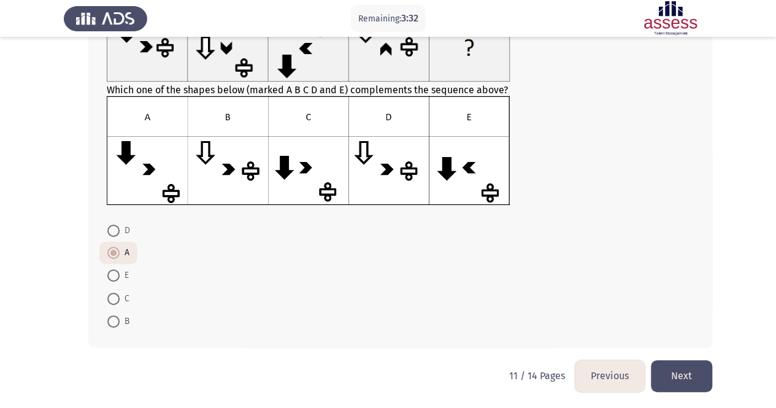
click at [690, 382] on button "Next" at bounding box center [681, 375] width 61 height 31
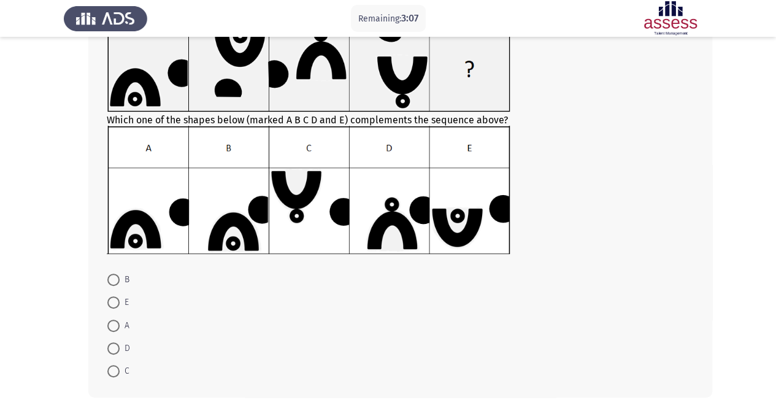
scroll to position [123, 0]
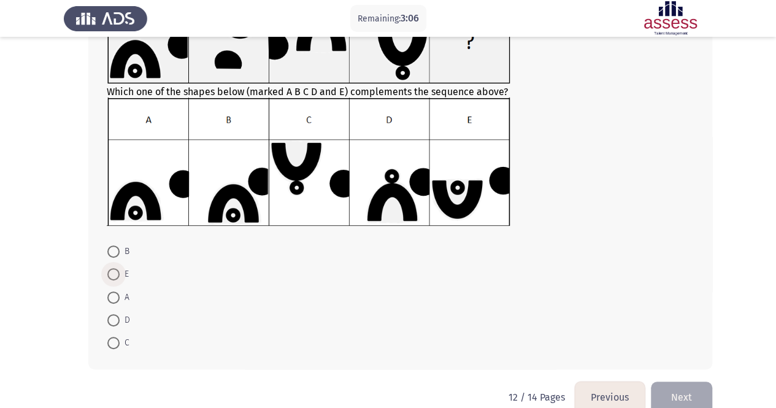
click at [110, 275] on span at bounding box center [113, 274] width 12 height 12
click at [110, 275] on input "E" at bounding box center [113, 274] width 12 height 12
radio input "true"
click at [700, 400] on button "Next" at bounding box center [681, 396] width 61 height 31
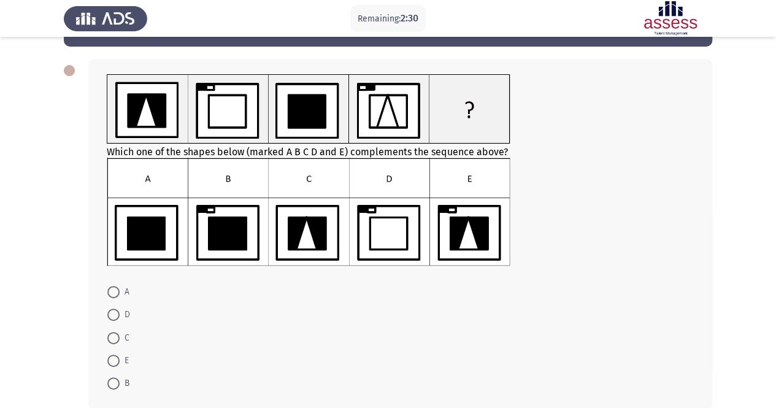
scroll to position [106, 0]
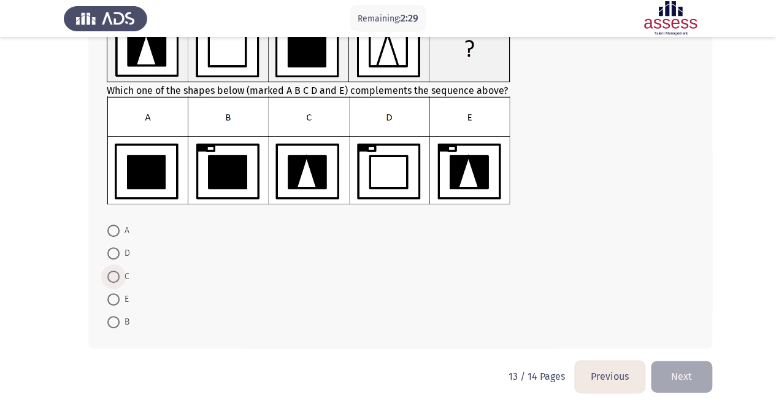
click at [118, 274] on span at bounding box center [113, 277] width 12 height 12
click at [118, 274] on input "C" at bounding box center [113, 277] width 12 height 12
radio input "true"
click at [675, 374] on button "Next" at bounding box center [681, 375] width 61 height 31
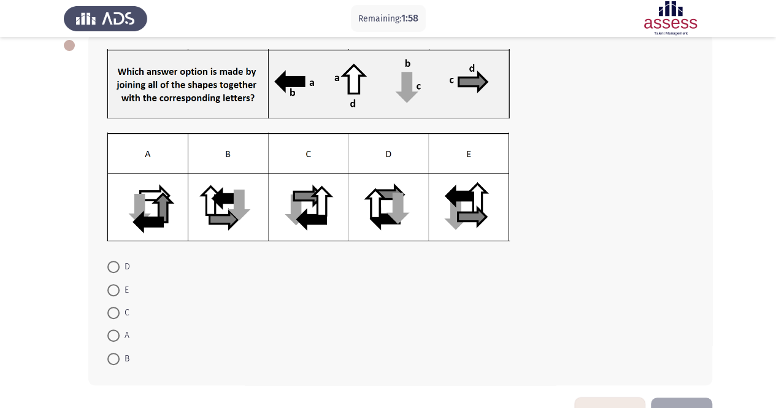
scroll to position [45, 0]
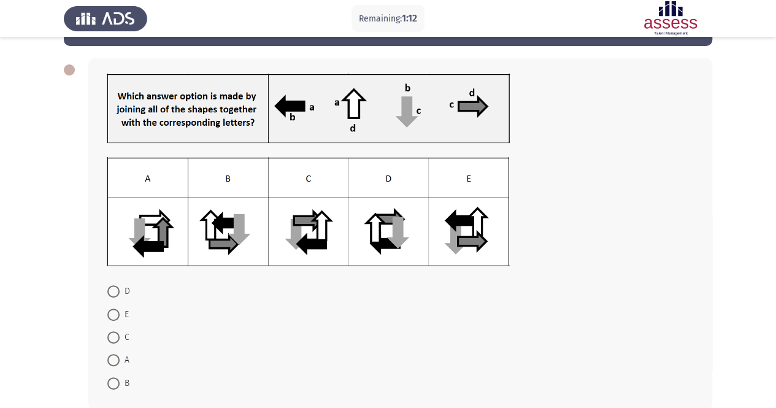
click at [116, 312] on span at bounding box center [113, 315] width 12 height 12
click at [116, 312] on input "E" at bounding box center [113, 315] width 12 height 12
radio input "true"
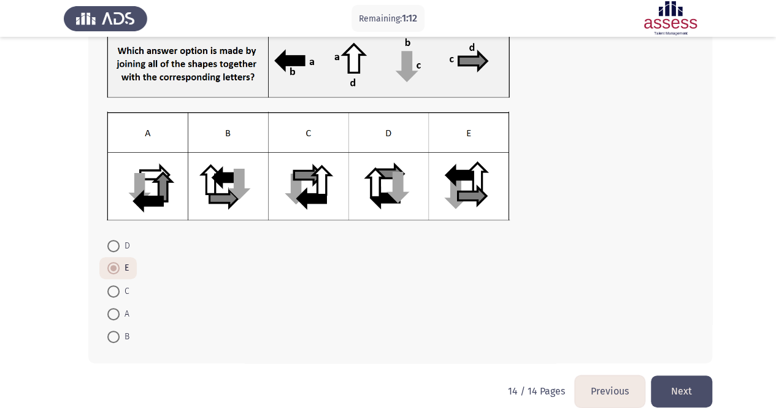
scroll to position [106, 0]
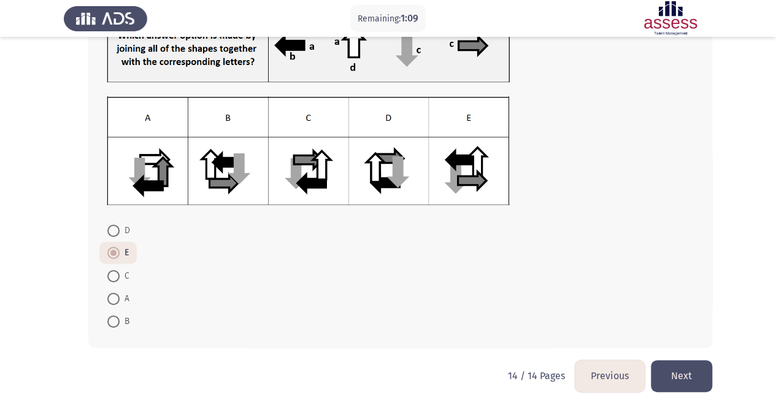
click at [683, 378] on button "Next" at bounding box center [681, 375] width 61 height 31
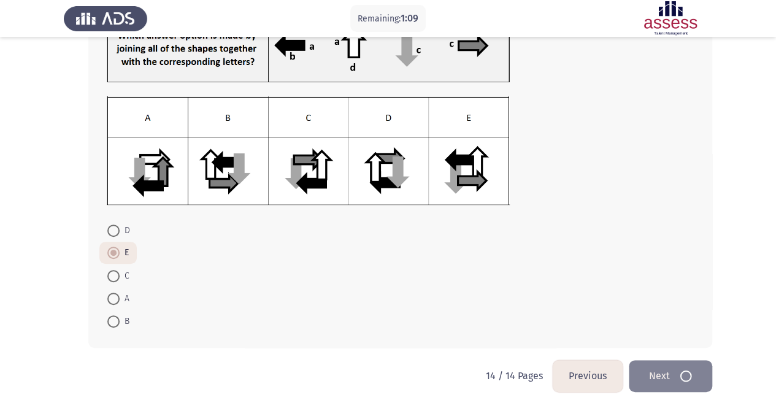
scroll to position [0, 0]
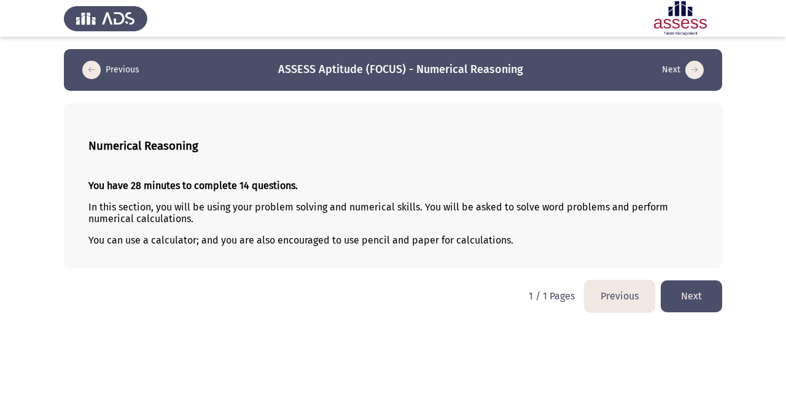
click at [676, 296] on button "Next" at bounding box center [690, 295] width 61 height 31
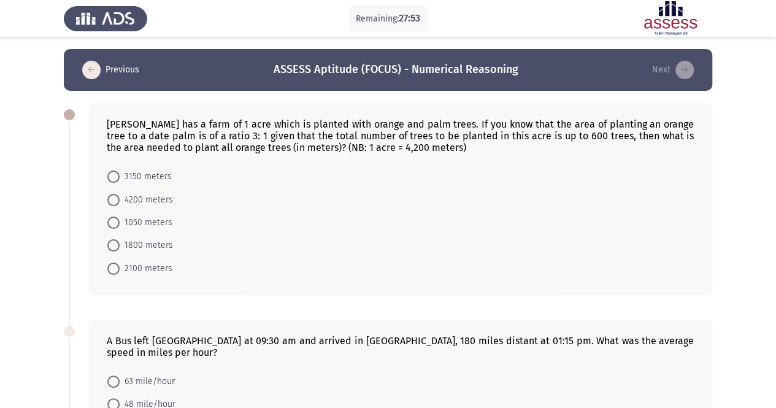
drag, startPoint x: 109, startPoint y: 121, endPoint x: 201, endPoint y: 134, distance: 93.0
click at [201, 134] on div "Ahmed has a farm of 1 acre which is planted with orange and palm trees. If you …" at bounding box center [400, 135] width 587 height 35
drag, startPoint x: 150, startPoint y: 174, endPoint x: 163, endPoint y: 184, distance: 16.2
click at [150, 174] on span "3150 meters" at bounding box center [146, 176] width 52 height 15
click at [120, 174] on input "3150 meters" at bounding box center [113, 177] width 12 height 12
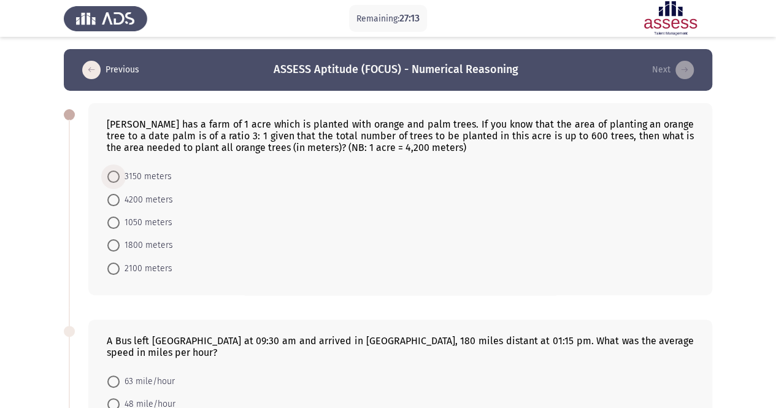
radio input "true"
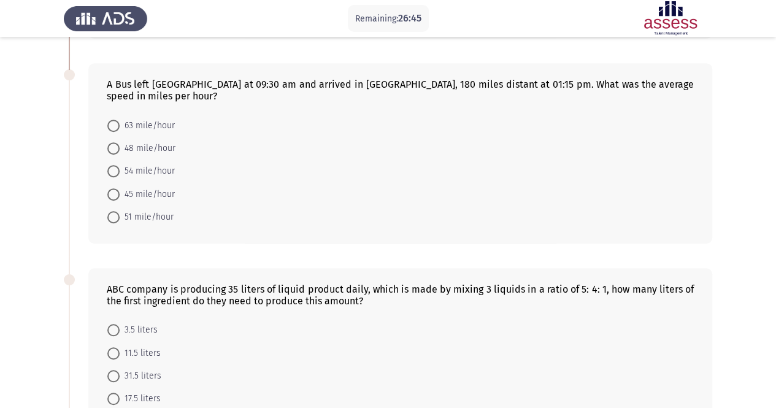
scroll to position [268, 0]
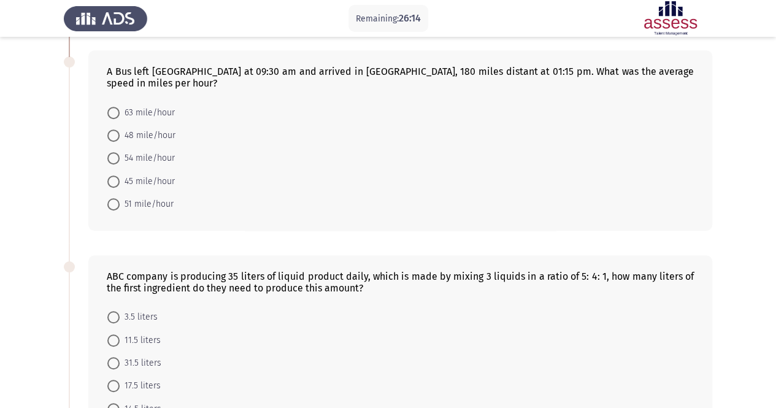
click at [152, 128] on span "48 mile/hour" at bounding box center [148, 135] width 56 height 15
click at [120, 130] on input "48 mile/hour" at bounding box center [113, 136] width 12 height 12
radio input "true"
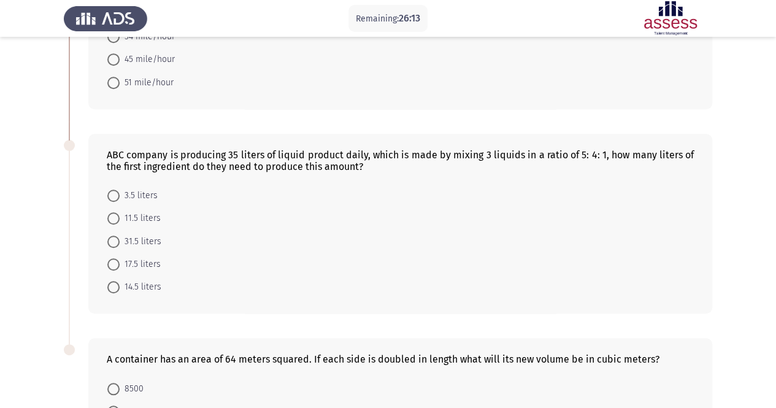
scroll to position [391, 0]
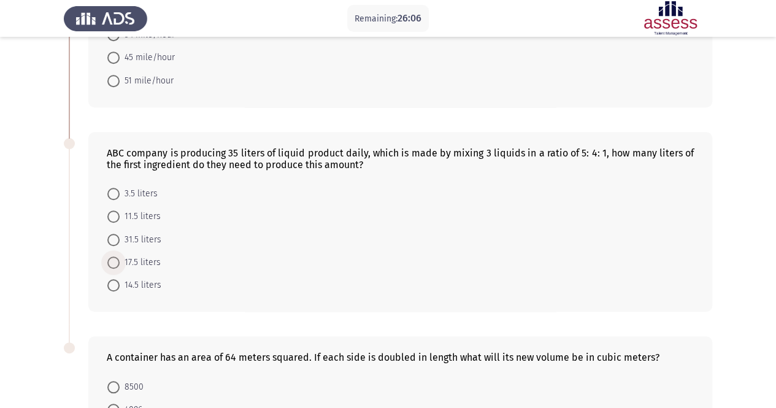
click at [147, 255] on span "17.5 liters" at bounding box center [140, 262] width 41 height 15
click at [120, 257] on input "17.5 liters" at bounding box center [113, 263] width 12 height 12
radio input "true"
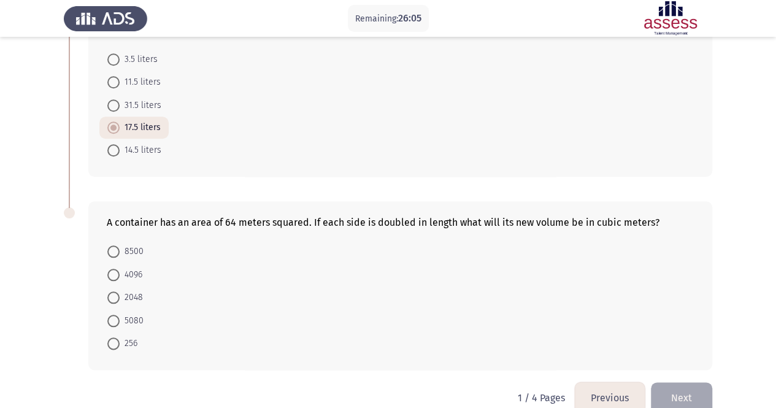
scroll to position [532, 0]
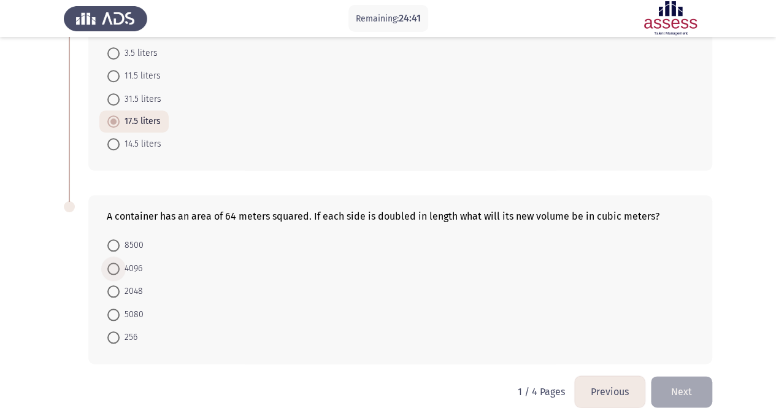
click at [137, 261] on span "4096" at bounding box center [131, 268] width 23 height 15
click at [120, 263] on input "4096" at bounding box center [113, 269] width 12 height 12
radio input "true"
click at [669, 377] on button "Next" at bounding box center [681, 392] width 61 height 31
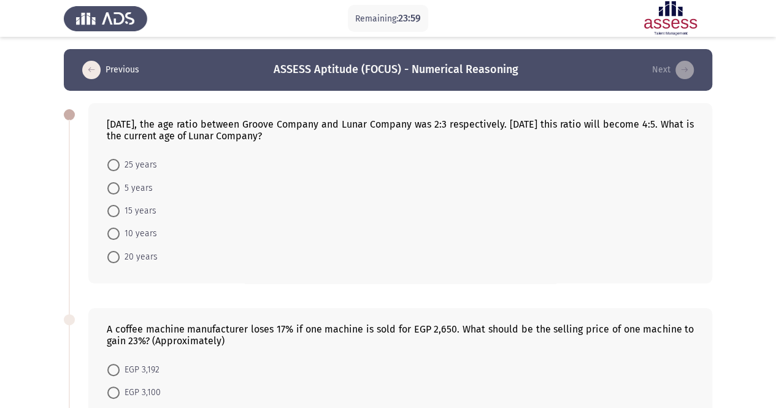
scroll to position [0, 0]
click at [137, 233] on span "10 years" at bounding box center [138, 233] width 37 height 15
click at [120, 233] on input "10 years" at bounding box center [113, 234] width 12 height 12
radio input "true"
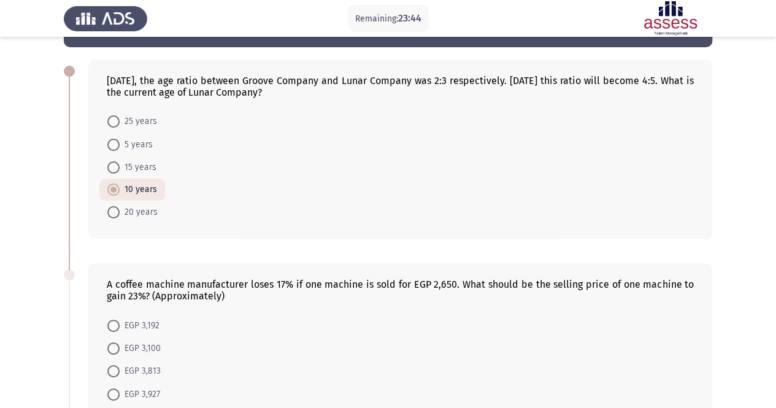
scroll to position [123, 0]
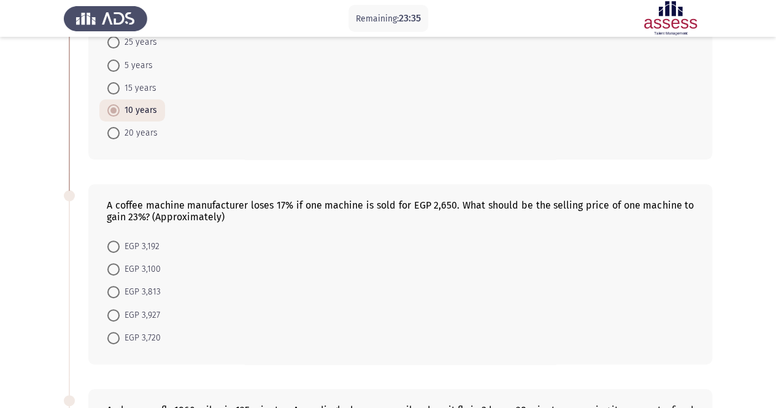
click at [147, 316] on span "EGP 3,927" at bounding box center [140, 315] width 41 height 15
click at [120, 316] on input "EGP 3,927" at bounding box center [113, 315] width 12 height 12
radio input "true"
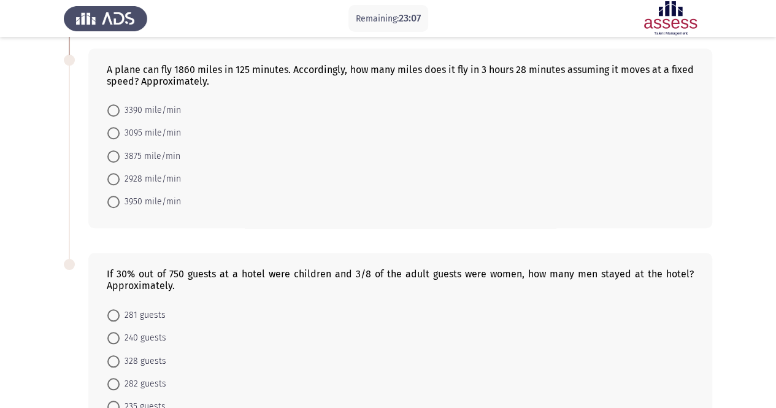
scroll to position [482, 0]
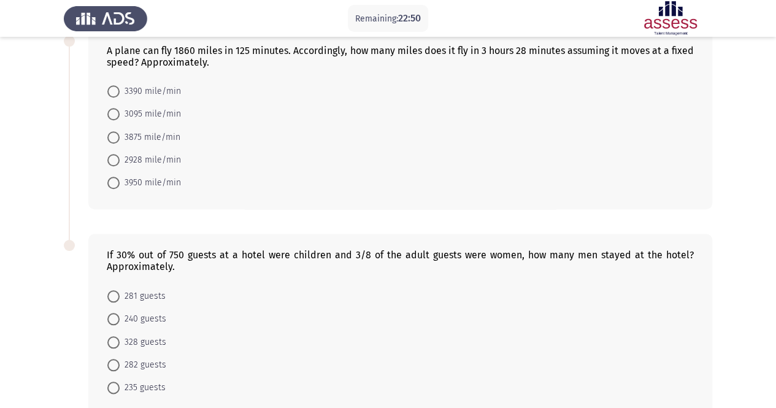
click at [146, 111] on span "3095 mile/min" at bounding box center [150, 114] width 61 height 15
click at [120, 111] on input "3095 mile/min" at bounding box center [113, 114] width 12 height 12
radio input "true"
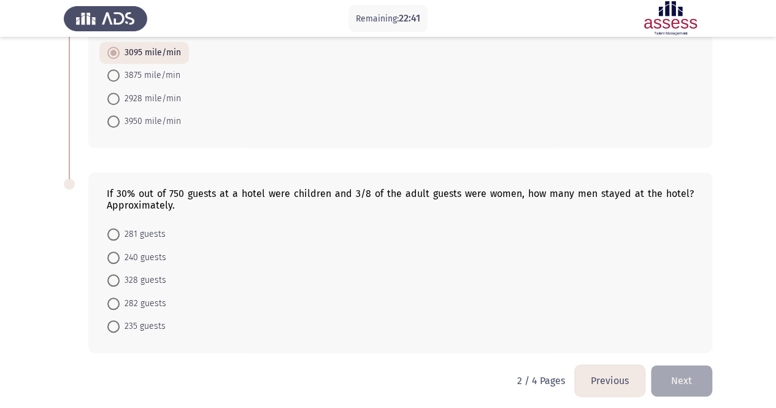
click at [141, 276] on span "328 guests" at bounding box center [143, 280] width 47 height 15
click at [120, 276] on input "328 guests" at bounding box center [113, 280] width 12 height 12
radio input "true"
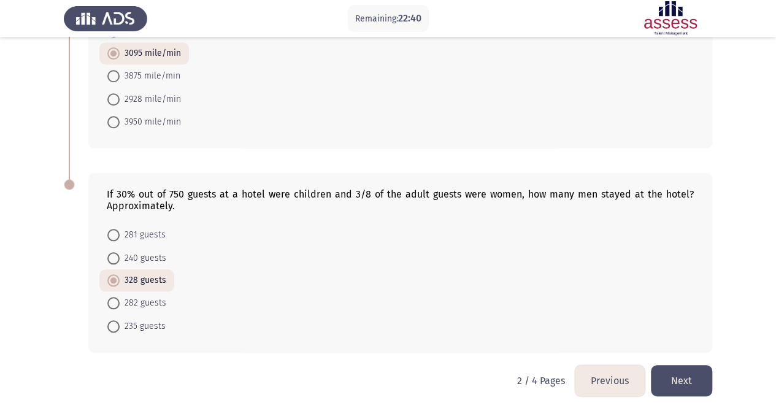
click at [684, 377] on button "Next" at bounding box center [681, 380] width 61 height 31
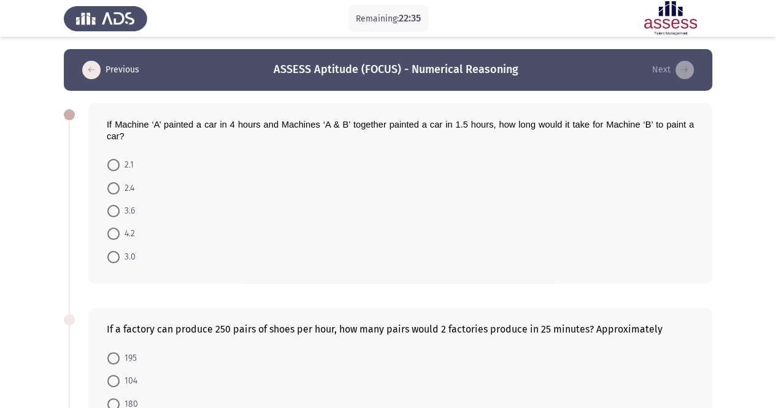
scroll to position [61, 0]
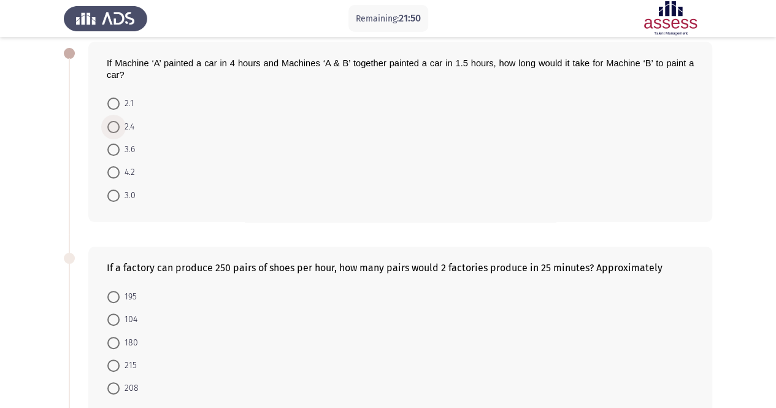
click at [132, 125] on span "2.4" at bounding box center [127, 127] width 15 height 15
click at [120, 125] on input "2.4" at bounding box center [113, 127] width 12 height 12
radio input "true"
click at [135, 387] on span "208" at bounding box center [129, 388] width 19 height 15
click at [120, 387] on input "208" at bounding box center [113, 388] width 12 height 12
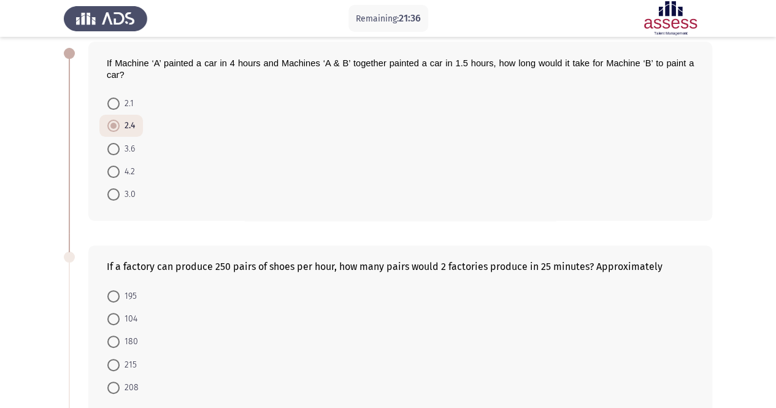
radio input "true"
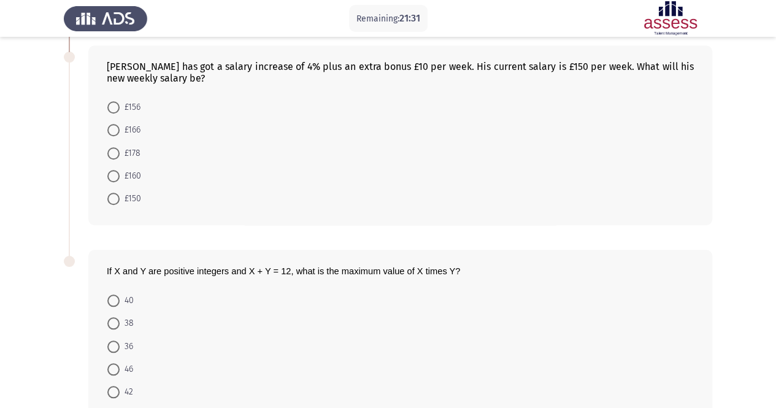
scroll to position [457, 0]
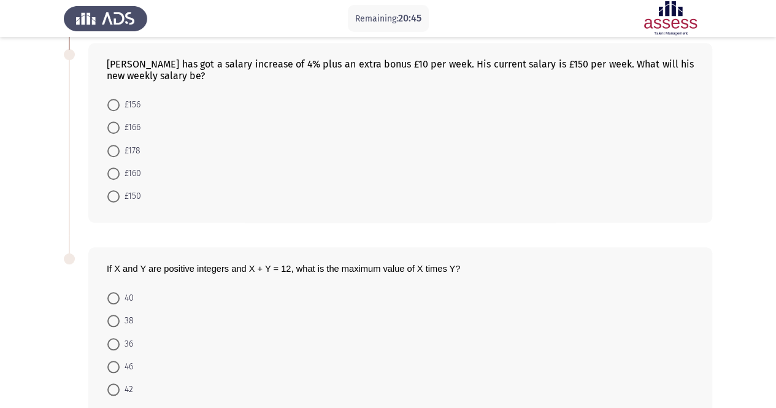
click at [136, 120] on span "£166" at bounding box center [130, 127] width 21 height 15
click at [120, 122] on input "£166" at bounding box center [113, 128] width 12 height 12
radio input "true"
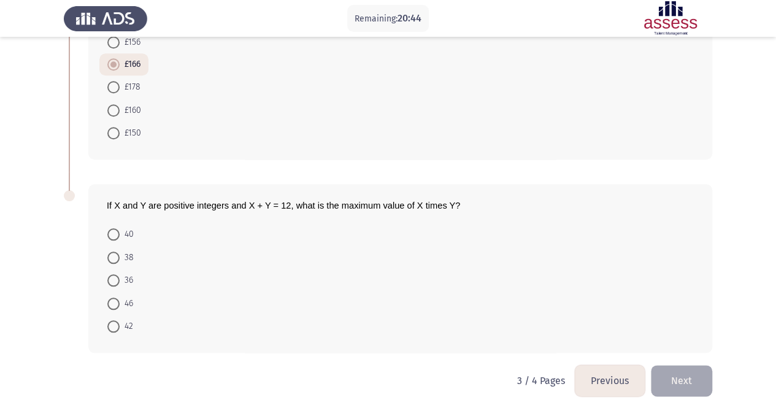
scroll to position [520, 0]
click at [123, 276] on span "36" at bounding box center [127, 280] width 14 height 15
click at [120, 276] on input "36" at bounding box center [113, 280] width 12 height 12
radio input "true"
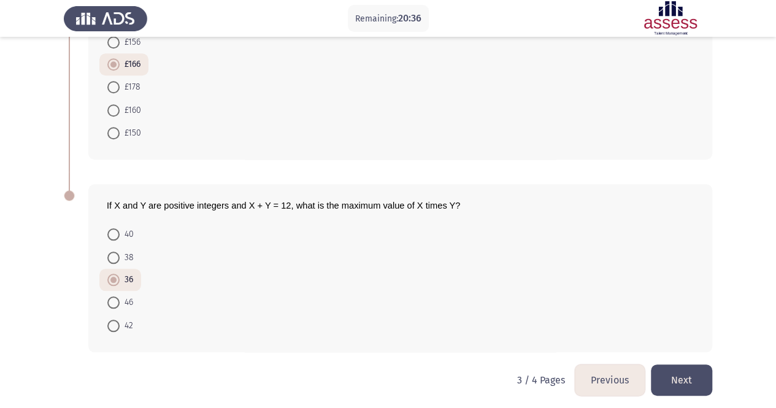
click at [694, 374] on button "Next" at bounding box center [681, 380] width 61 height 31
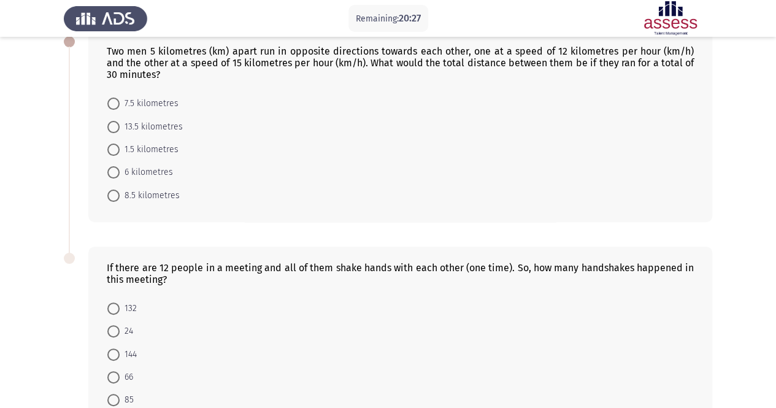
scroll to position [72, 0]
click at [160, 197] on span "8.5 kilometres" at bounding box center [150, 197] width 60 height 15
click at [120, 197] on input "8.5 kilometres" at bounding box center [113, 197] width 12 height 12
radio input "true"
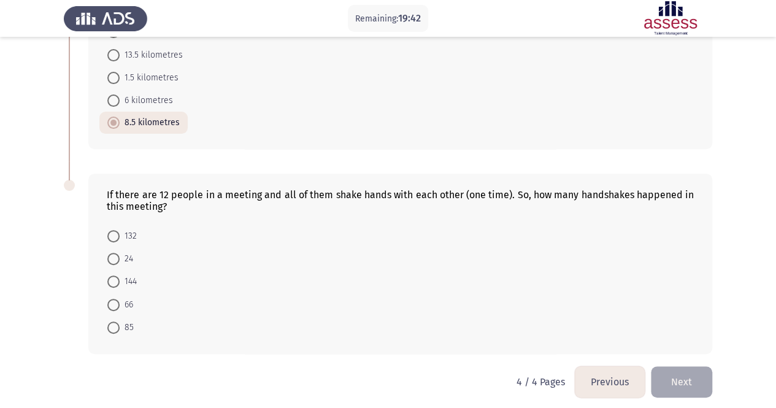
scroll to position [149, 0]
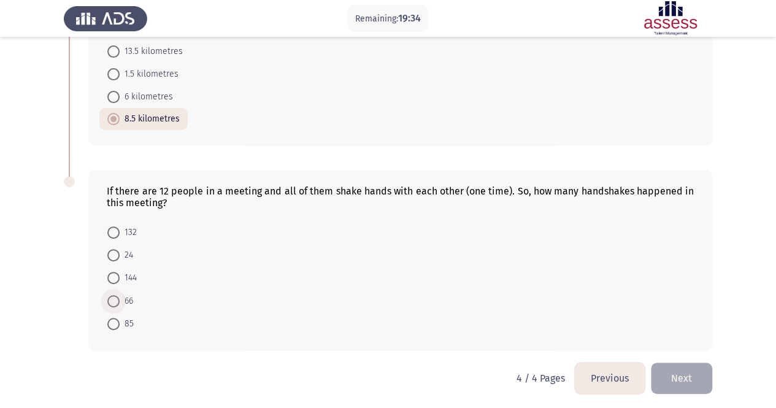
click at [127, 294] on span "66" at bounding box center [127, 301] width 14 height 15
click at [120, 295] on input "66" at bounding box center [113, 301] width 12 height 12
radio input "true"
click at [691, 373] on button "Next" at bounding box center [681, 377] width 61 height 31
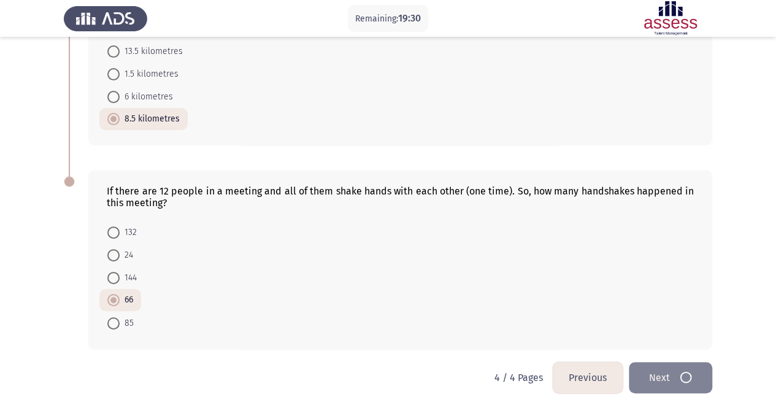
scroll to position [0, 0]
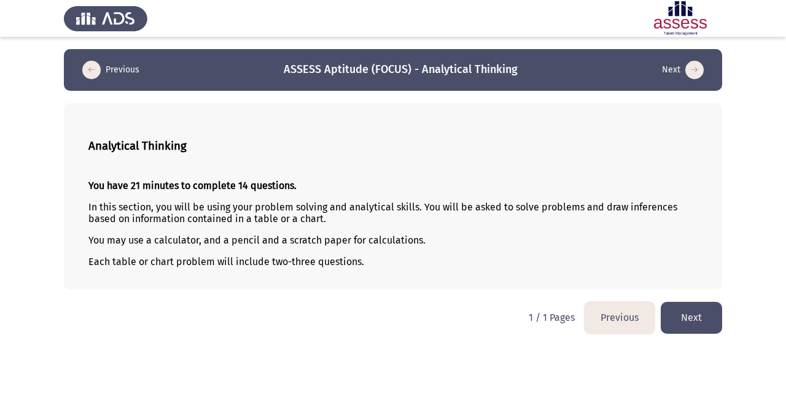
click at [687, 317] on button "Next" at bounding box center [690, 317] width 61 height 31
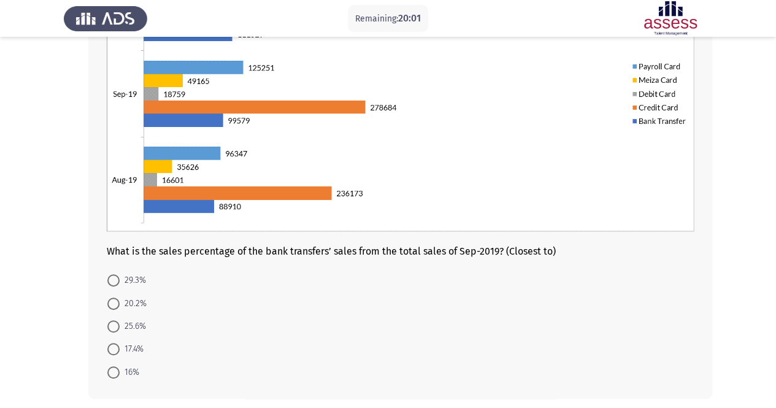
scroll to position [193, 0]
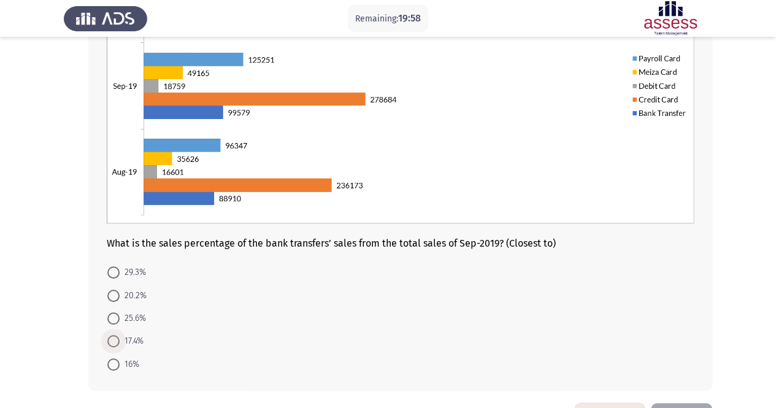
click at [137, 343] on span "17.4%" at bounding box center [132, 341] width 24 height 15
click at [120, 343] on input "17.4%" at bounding box center [113, 341] width 12 height 12
radio input "true"
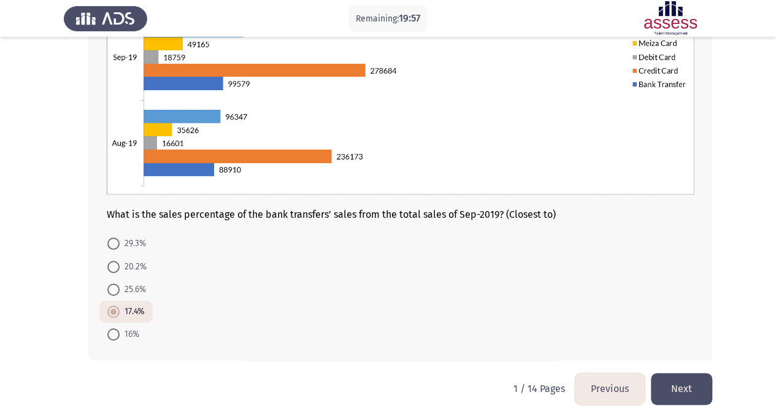
scroll to position [234, 0]
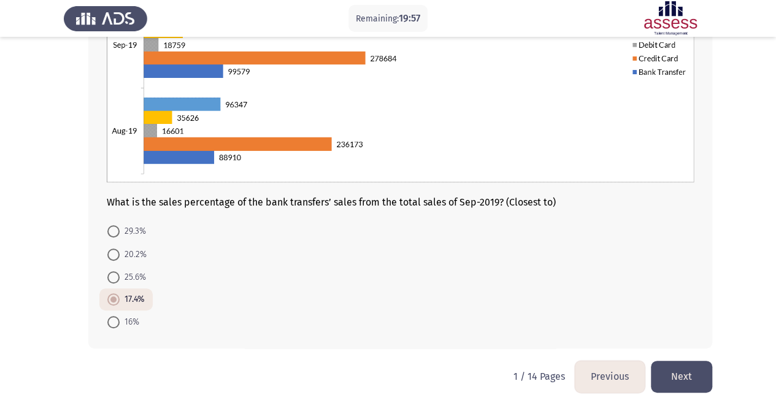
click at [675, 376] on button "Next" at bounding box center [681, 376] width 61 height 31
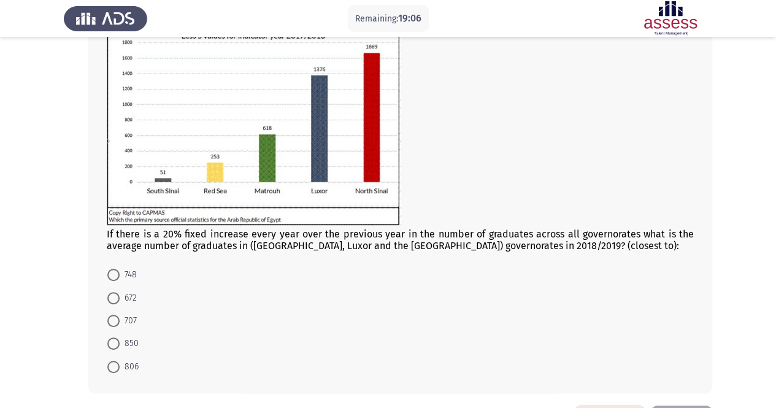
scroll to position [123, 0]
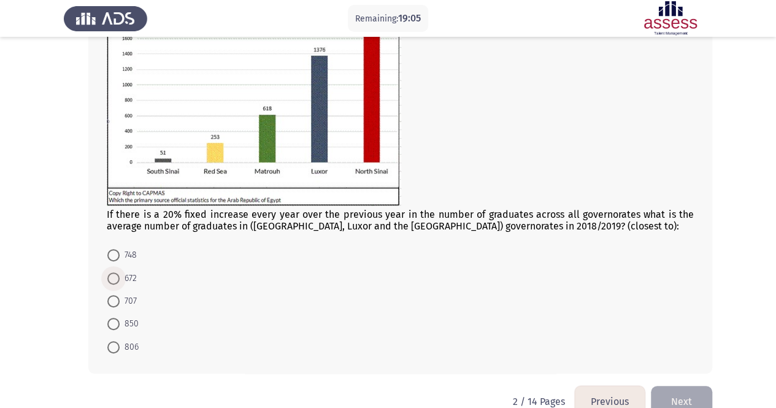
click at [124, 280] on span "672" at bounding box center [128, 278] width 17 height 15
click at [120, 280] on input "672" at bounding box center [113, 279] width 12 height 12
radio input "true"
click at [692, 398] on button "Next" at bounding box center [681, 400] width 61 height 31
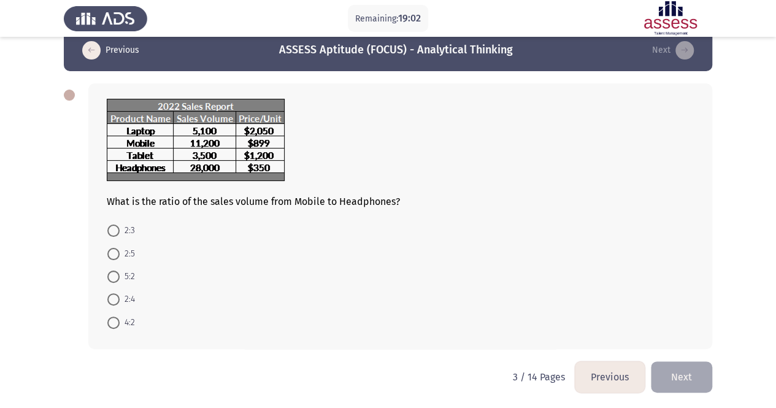
scroll to position [20, 0]
click at [127, 260] on mat-radio-button "2:5" at bounding box center [121, 253] width 44 height 23
click at [127, 252] on span "2:5" at bounding box center [127, 254] width 15 height 15
click at [120, 252] on input "2:5" at bounding box center [113, 254] width 12 height 12
radio input "true"
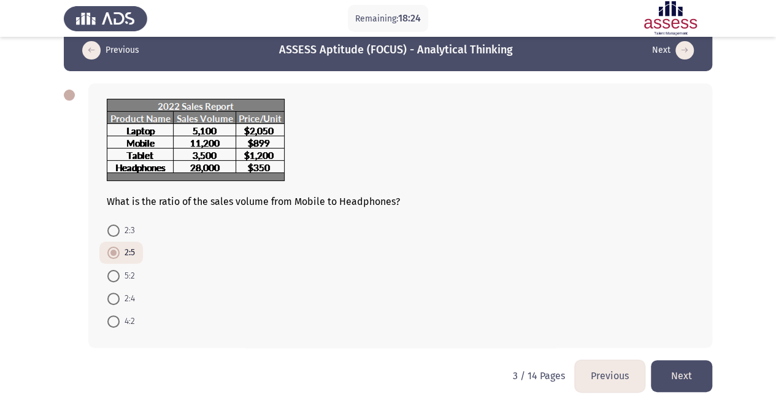
click at [689, 380] on button "Next" at bounding box center [681, 375] width 61 height 31
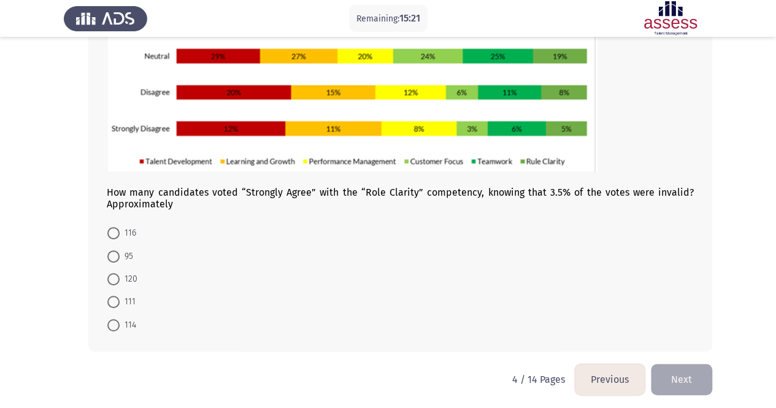
scroll to position [184, 0]
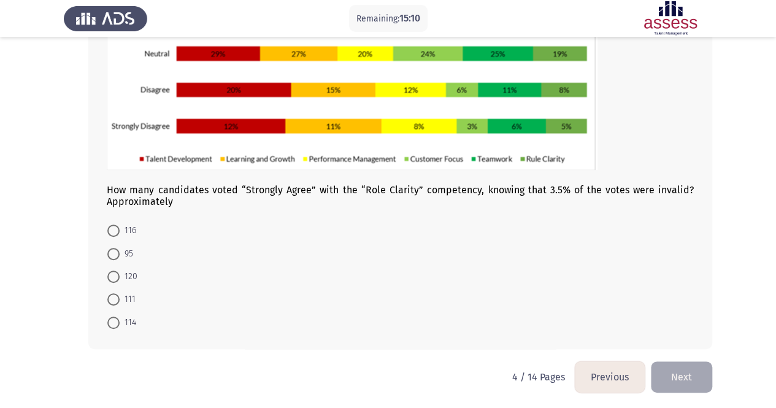
click at [122, 301] on span "111" at bounding box center [128, 299] width 16 height 15
click at [120, 301] on input "111" at bounding box center [113, 299] width 12 height 12
radio input "true"
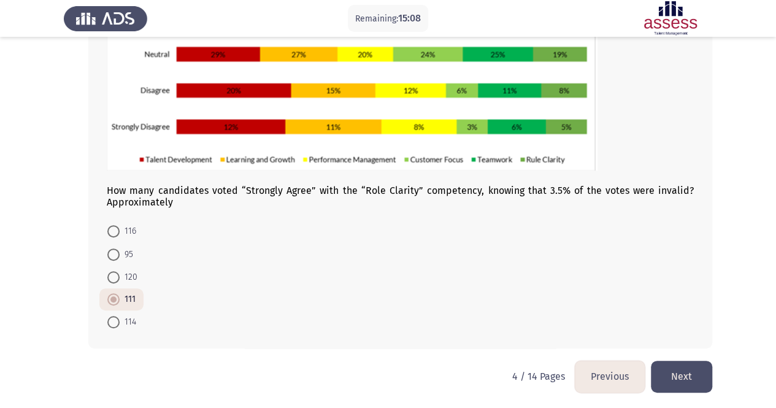
click at [693, 374] on button "Next" at bounding box center [681, 376] width 61 height 31
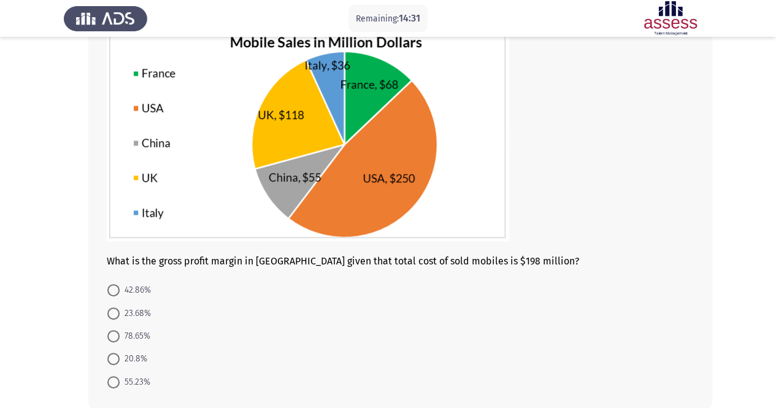
scroll to position [156, 0]
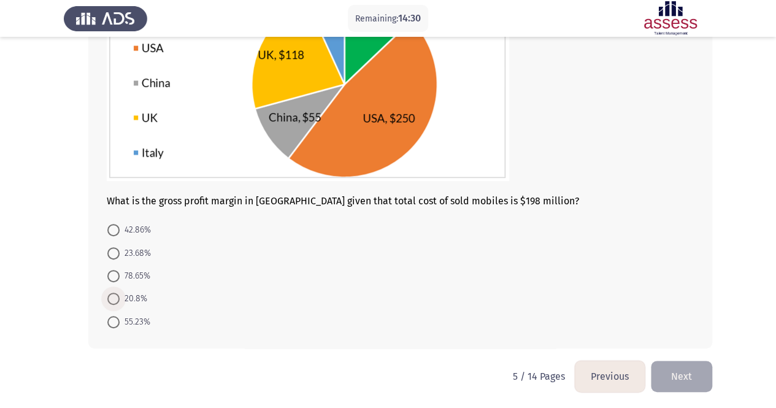
click at [140, 296] on span "20.8%" at bounding box center [134, 299] width 28 height 15
click at [120, 296] on input "20.8%" at bounding box center [113, 299] width 12 height 12
radio input "true"
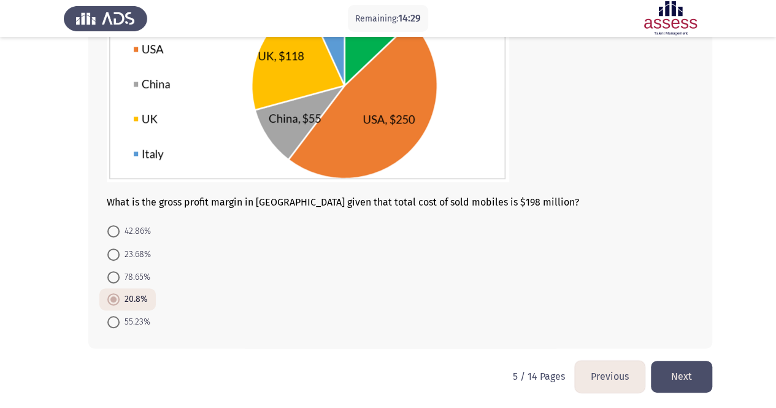
click at [692, 385] on button "Next" at bounding box center [681, 376] width 61 height 31
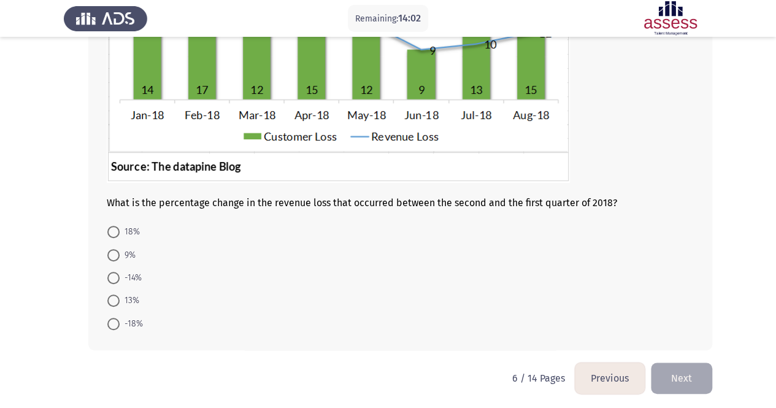
scroll to position [196, 0]
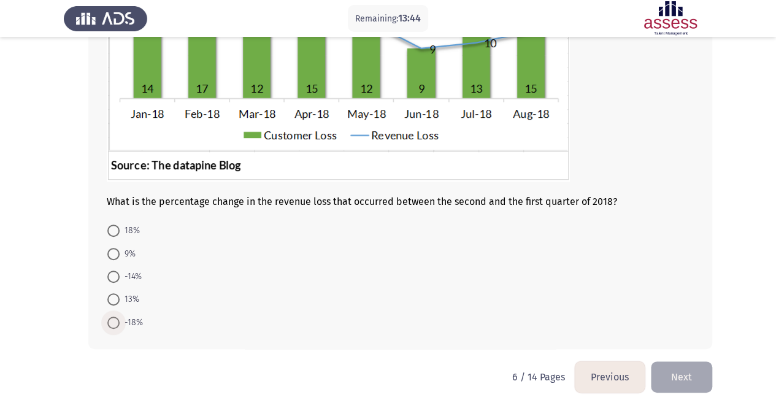
drag, startPoint x: 137, startPoint y: 326, endPoint x: 200, endPoint y: 333, distance: 63.0
click at [137, 326] on span "-18%" at bounding box center [131, 322] width 23 height 15
click at [120, 326] on input "-18%" at bounding box center [113, 323] width 12 height 12
radio input "true"
click at [700, 373] on button "Next" at bounding box center [681, 375] width 61 height 31
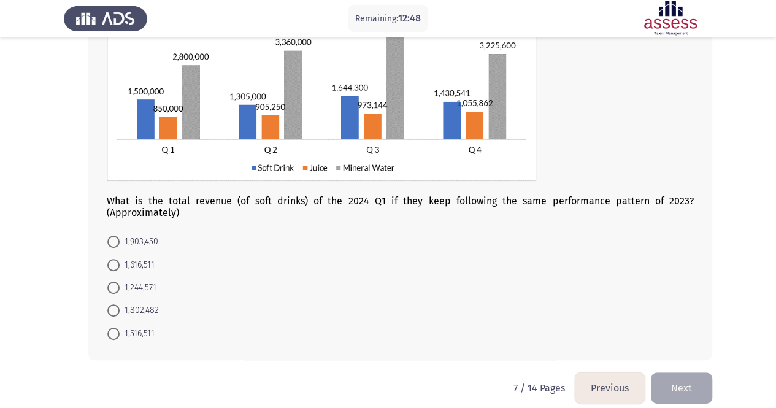
scroll to position [142, 0]
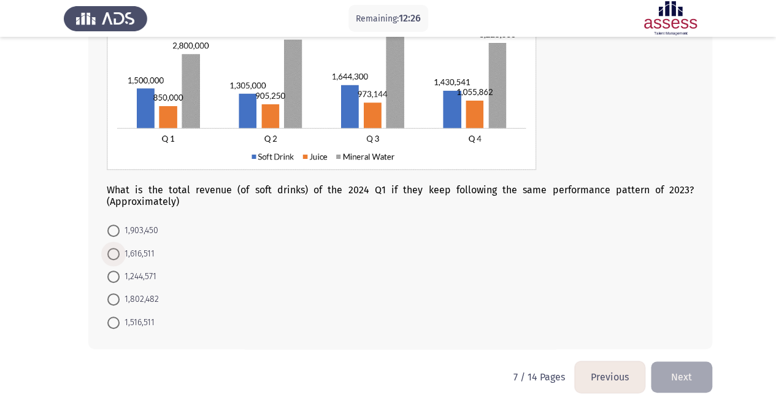
click at [150, 250] on span "1,616,511" at bounding box center [137, 254] width 35 height 15
click at [120, 250] on input "1,616,511" at bounding box center [113, 254] width 12 height 12
radio input "true"
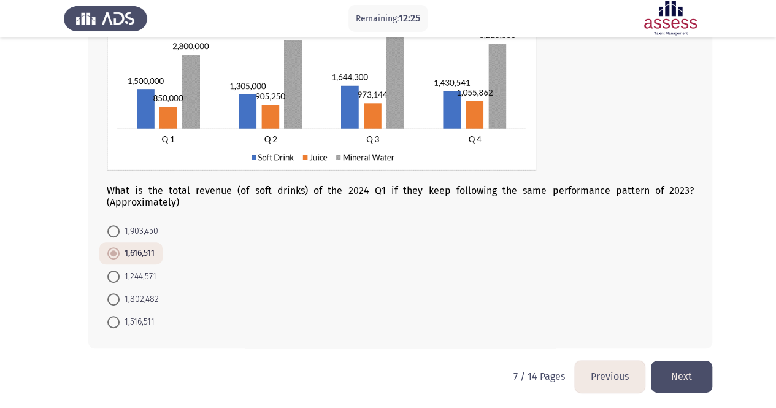
click at [677, 377] on button "Next" at bounding box center [681, 376] width 61 height 31
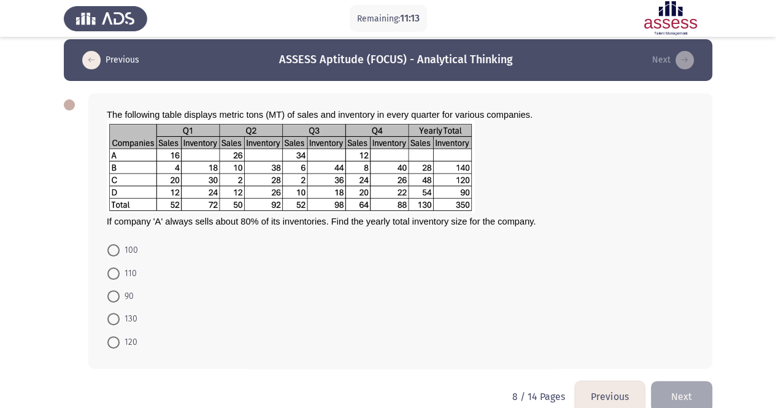
scroll to position [0, 0]
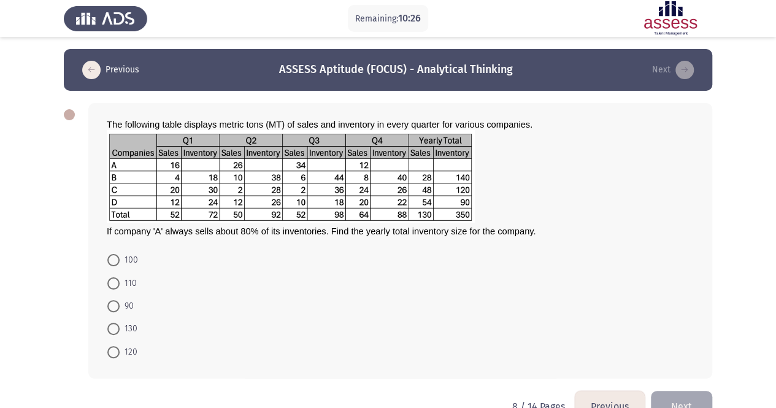
click at [120, 305] on span "90" at bounding box center [127, 306] width 14 height 15
click at [120, 305] on input "90" at bounding box center [113, 306] width 12 height 12
radio input "true"
click at [683, 385] on div "The following table displays metric tons (MT) of sales and inventory in every q…" at bounding box center [388, 240] width 649 height 299
click at [681, 395] on button "Next" at bounding box center [681, 405] width 61 height 31
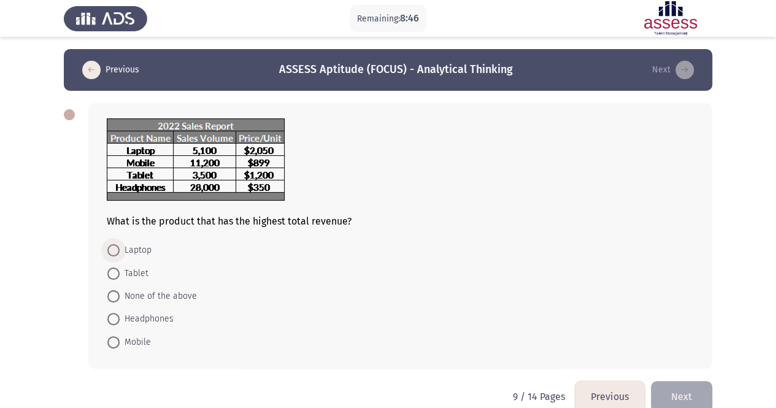
click at [146, 253] on span "Laptop" at bounding box center [136, 250] width 32 height 15
click at [120, 253] on input "Laptop" at bounding box center [113, 250] width 12 height 12
radio input "true"
click at [687, 397] on button "Next" at bounding box center [681, 395] width 61 height 31
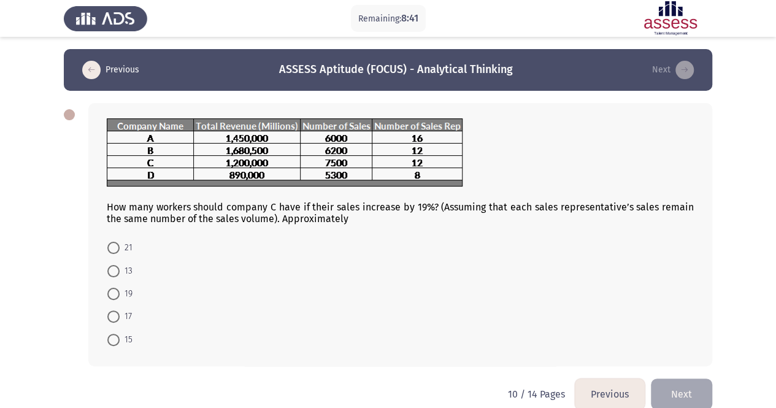
scroll to position [12, 0]
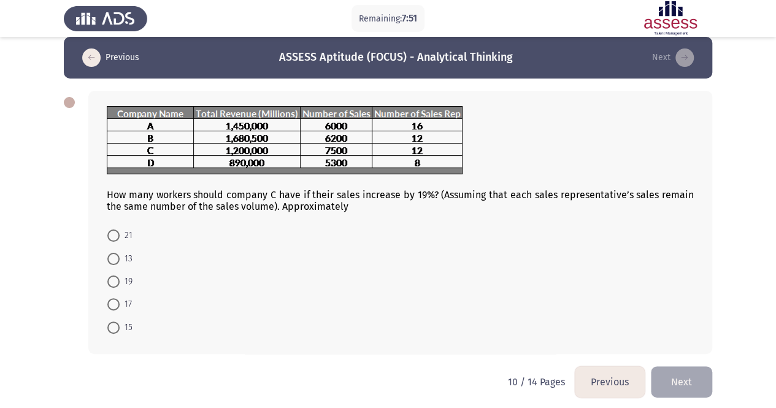
click at [122, 328] on span "15" at bounding box center [126, 327] width 13 height 15
click at [120, 328] on input "15" at bounding box center [113, 328] width 12 height 12
radio input "true"
click at [680, 379] on button "Next" at bounding box center [681, 380] width 61 height 31
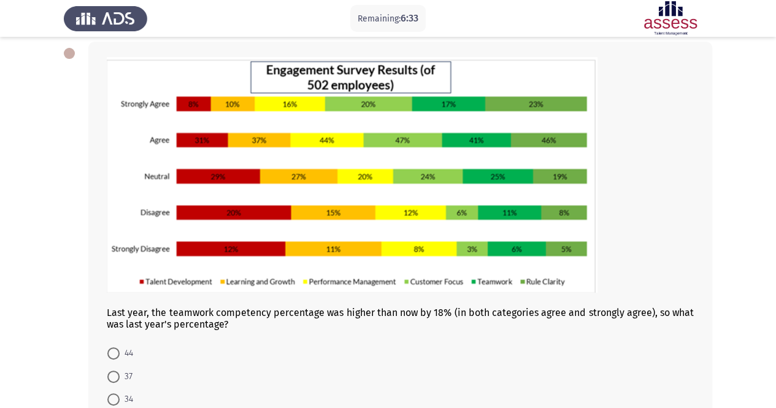
scroll to position [184, 0]
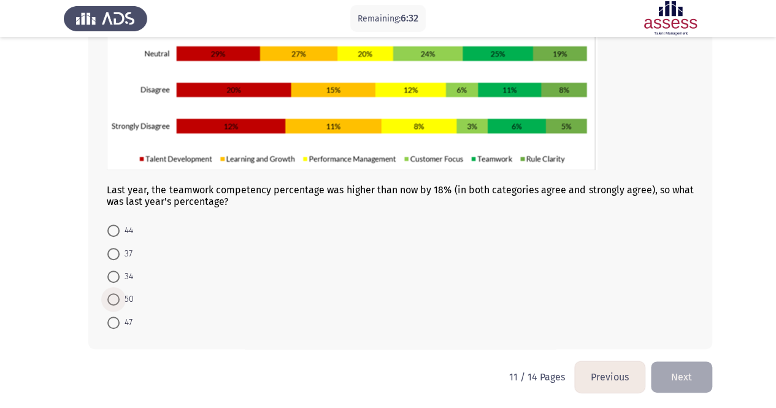
click at [120, 298] on span "50" at bounding box center [127, 299] width 14 height 15
click at [120, 298] on input "50" at bounding box center [113, 299] width 12 height 12
radio input "true"
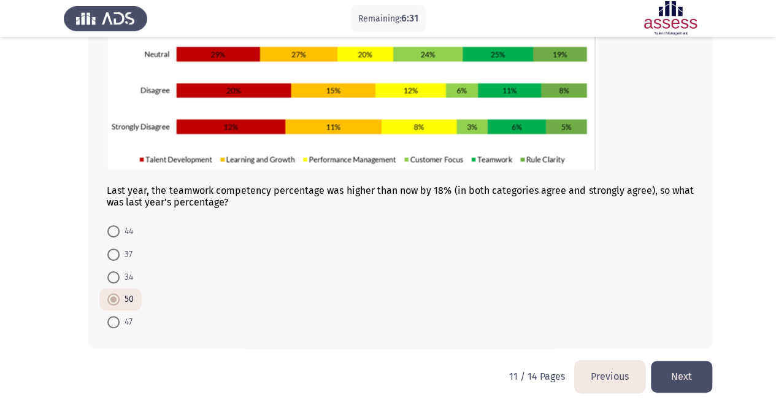
click at [665, 376] on button "Next" at bounding box center [681, 376] width 61 height 31
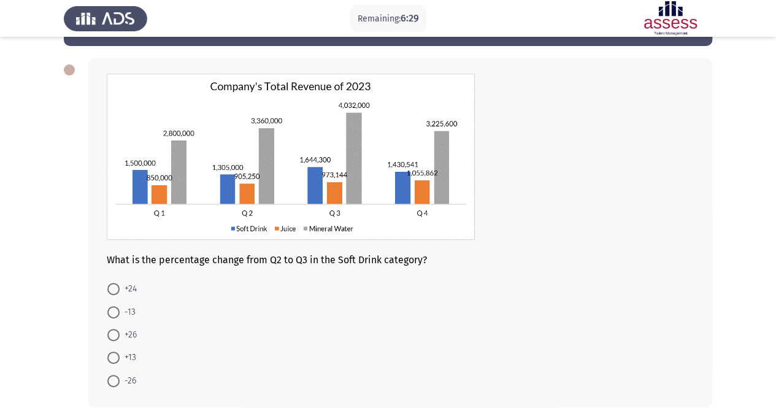
scroll to position [61, 0]
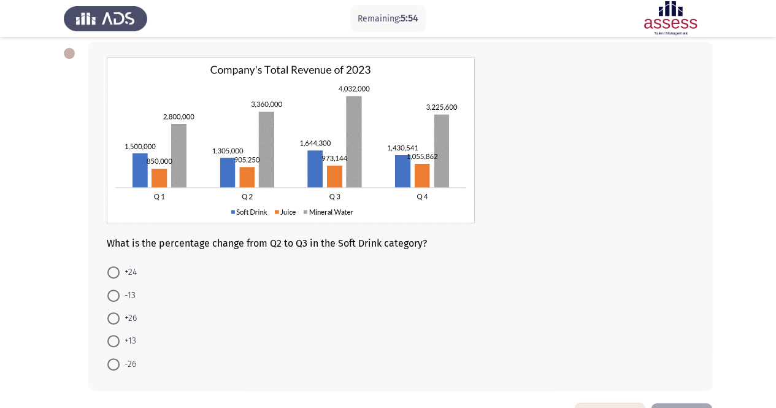
click at [133, 321] on span "+26" at bounding box center [128, 318] width 17 height 15
click at [120, 321] on input "+26" at bounding box center [113, 318] width 12 height 12
radio input "true"
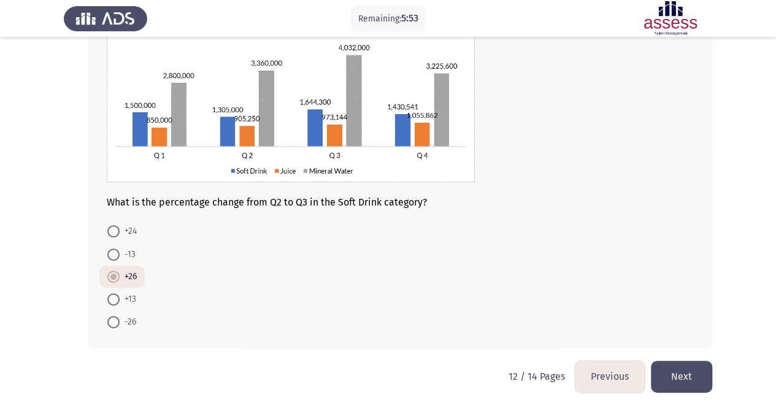
scroll to position [103, 0]
click at [673, 370] on button "Next" at bounding box center [681, 375] width 61 height 31
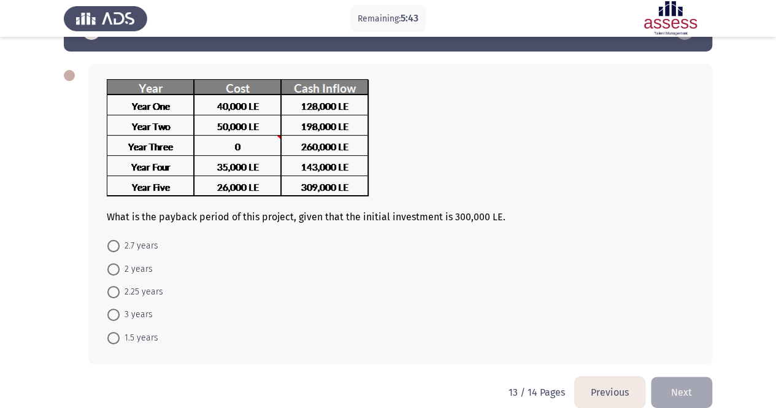
scroll to position [55, 0]
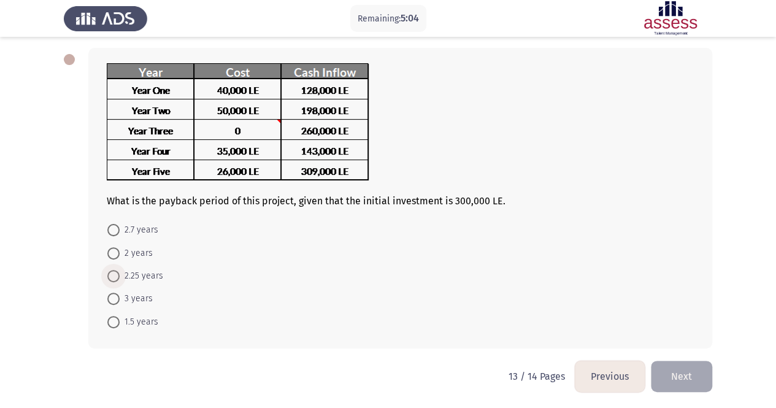
click at [144, 276] on span "2.25 years" at bounding box center [142, 276] width 44 height 15
click at [120, 276] on input "2.25 years" at bounding box center [113, 276] width 12 height 12
radio input "true"
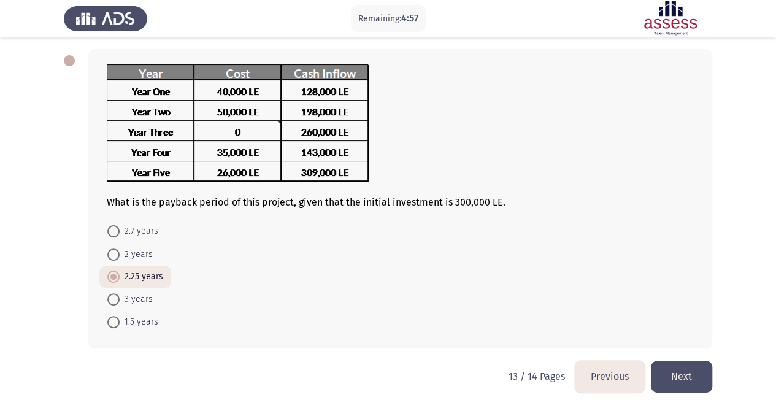
click at [685, 371] on button "Next" at bounding box center [681, 376] width 61 height 31
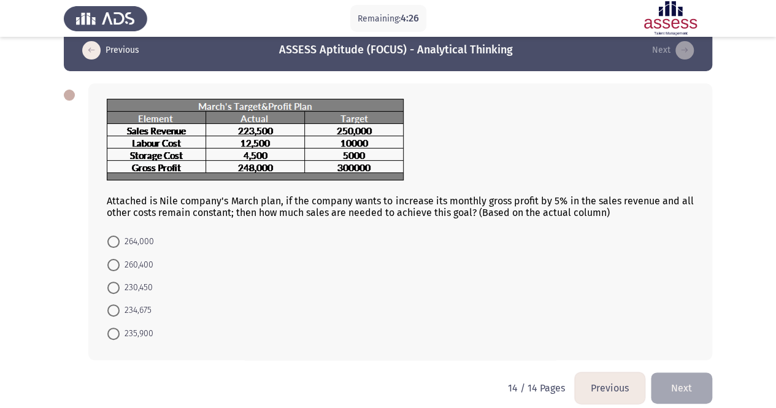
scroll to position [31, 0]
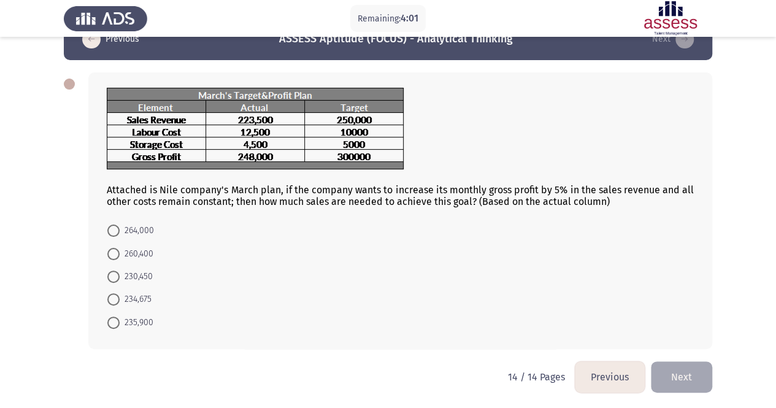
click at [142, 303] on span "234,675" at bounding box center [136, 299] width 32 height 15
click at [120, 303] on input "234,675" at bounding box center [113, 299] width 12 height 12
radio input "true"
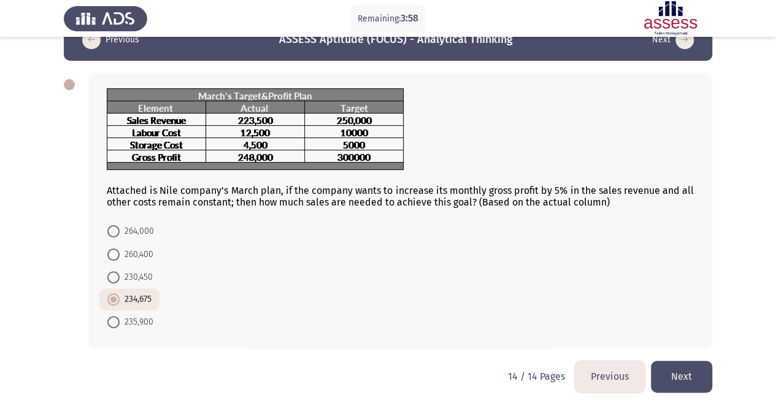
click at [698, 379] on button "Next" at bounding box center [681, 376] width 61 height 31
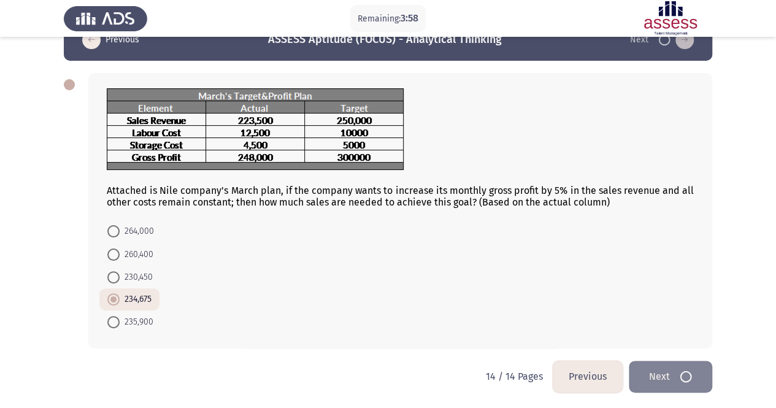
scroll to position [0, 0]
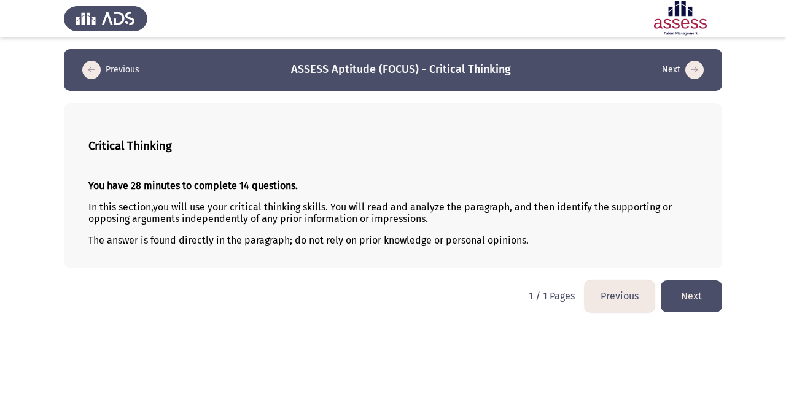
click at [223, 207] on span "you will use your critical thinking skills. You will read and analyze the parag…" at bounding box center [379, 212] width 583 height 23
click at [688, 296] on button "Next" at bounding box center [690, 295] width 61 height 31
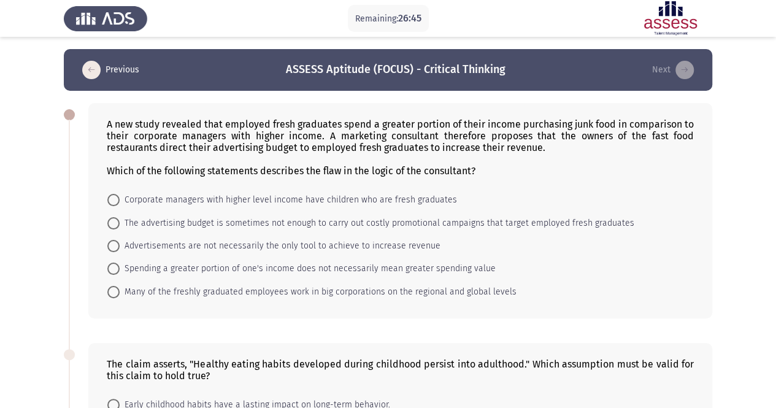
click at [168, 269] on span "Spending a greater portion of one's income does not necessarily mean greater sp…" at bounding box center [308, 268] width 376 height 15
click at [120, 269] on input "Spending a greater portion of one's income does not necessarily mean greater sp…" at bounding box center [113, 269] width 12 height 12
radio input "true"
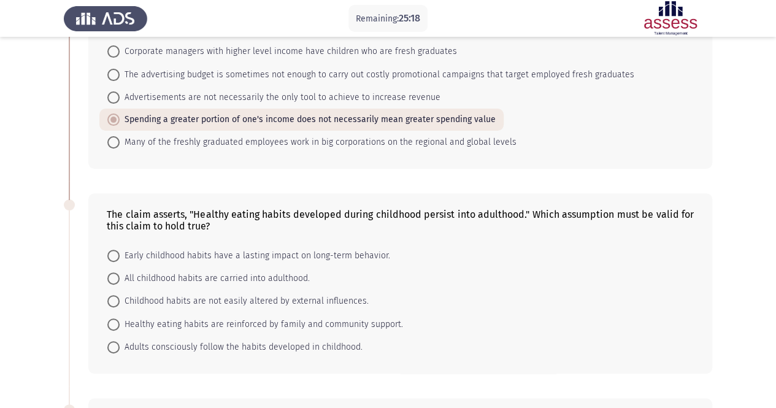
scroll to position [181, 0]
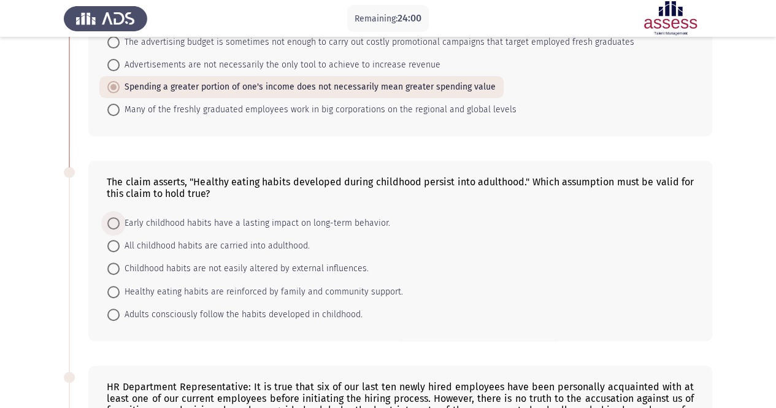
click at [314, 222] on span "Early childhood habits have a lasting impact on long-term behavior." at bounding box center [255, 223] width 271 height 15
click at [120, 222] on input "Early childhood habits have a lasting impact on long-term behavior." at bounding box center [113, 223] width 12 height 12
radio input "true"
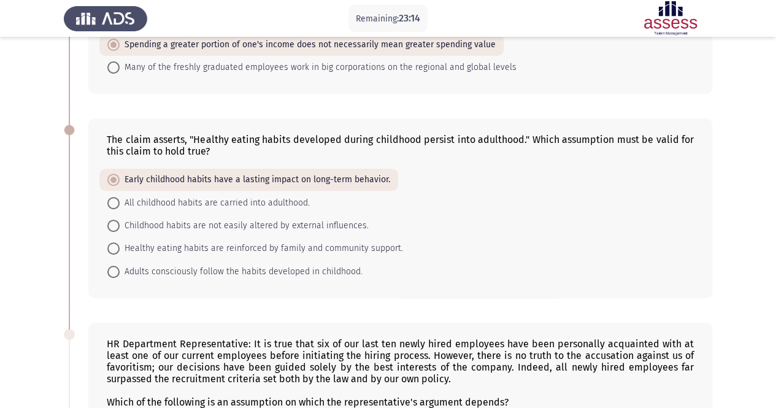
scroll to position [242, 0]
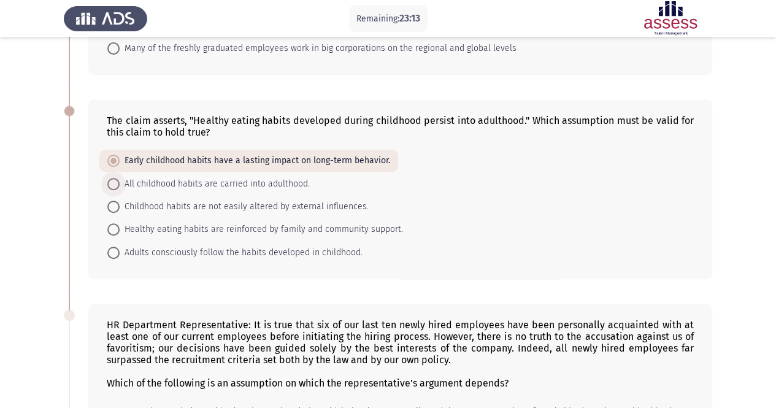
click at [237, 186] on span "All childhood habits are carried into adulthood." at bounding box center [215, 184] width 190 height 15
click at [120, 186] on input "All childhood habits are carried into adulthood." at bounding box center [113, 184] width 12 height 12
radio input "true"
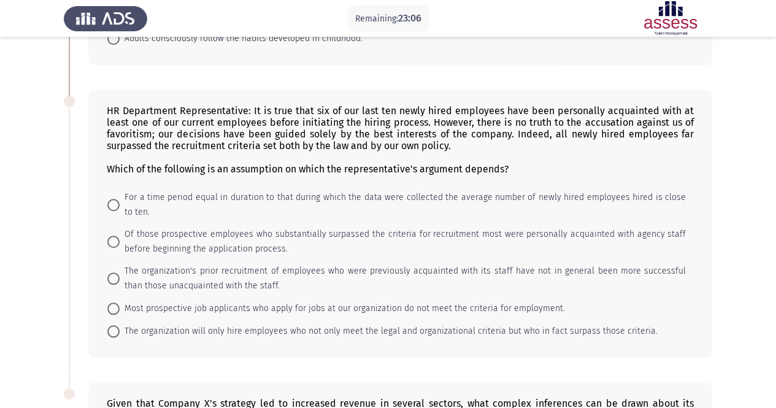
scroll to position [456, 0]
click at [248, 230] on span "Of those prospective employees who substantially surpassed the criteria for rec…" at bounding box center [403, 242] width 567 height 29
click at [120, 236] on input "Of those prospective employees who substantially surpassed the criteria for rec…" at bounding box center [113, 242] width 12 height 12
radio input "true"
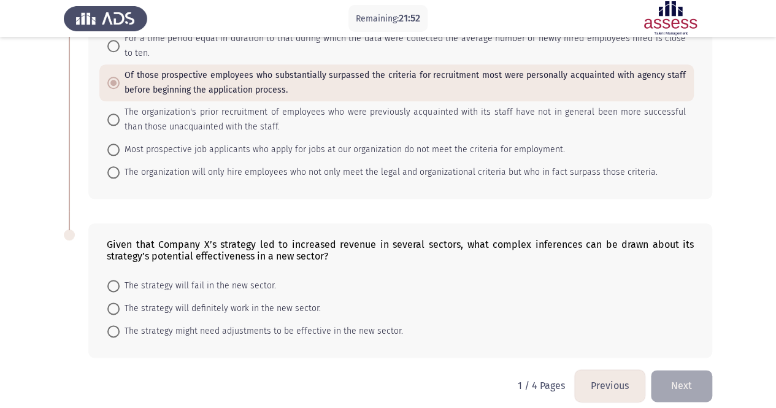
scroll to position [621, 0]
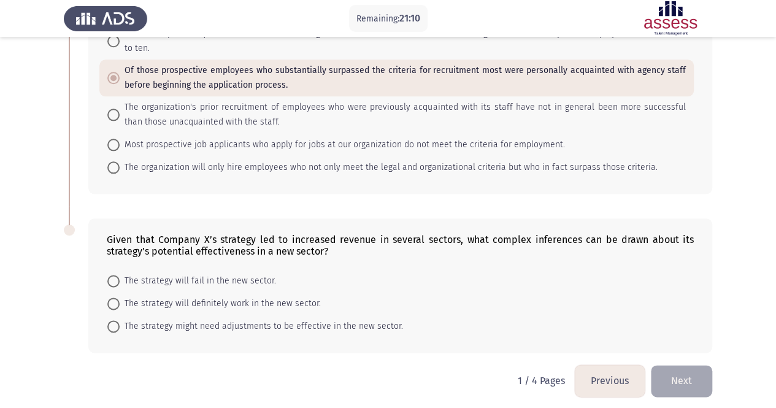
click at [218, 326] on span "The strategy might need adjustments to be effective in the new sector." at bounding box center [262, 326] width 284 height 15
click at [120, 326] on input "The strategy might need adjustments to be effective in the new sector." at bounding box center [113, 326] width 12 height 12
radio input "true"
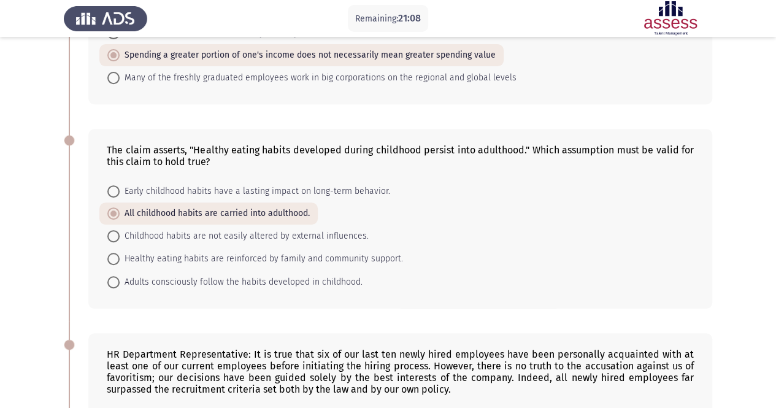
scroll to position [190, 0]
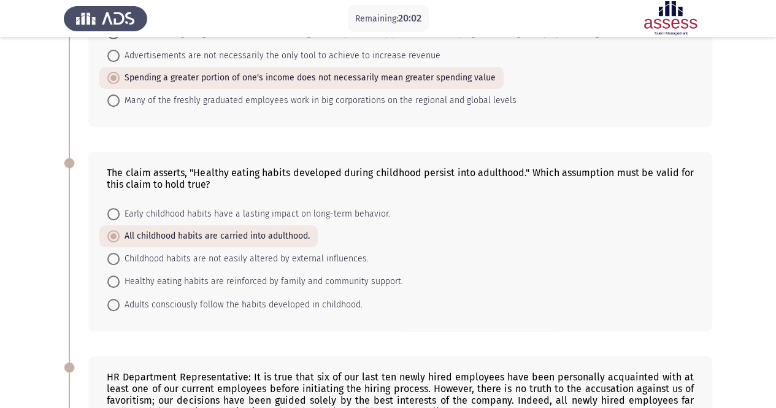
click at [295, 209] on span "Early childhood habits have a lasting impact on long-term behavior." at bounding box center [255, 214] width 271 height 15
click at [120, 209] on input "Early childhood habits have a lasting impact on long-term behavior." at bounding box center [113, 214] width 12 height 12
radio input "true"
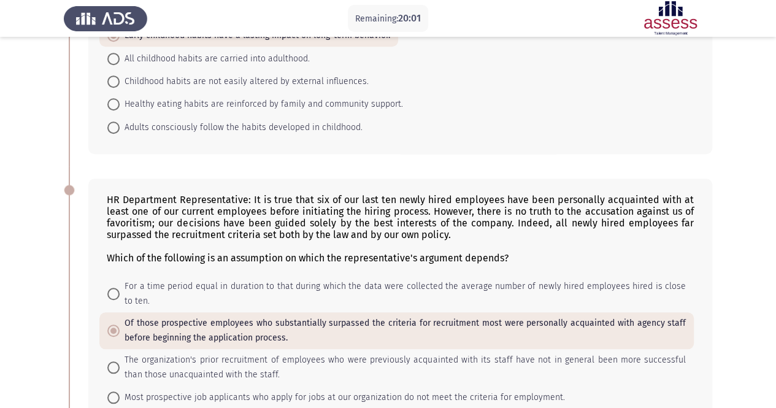
scroll to position [620, 0]
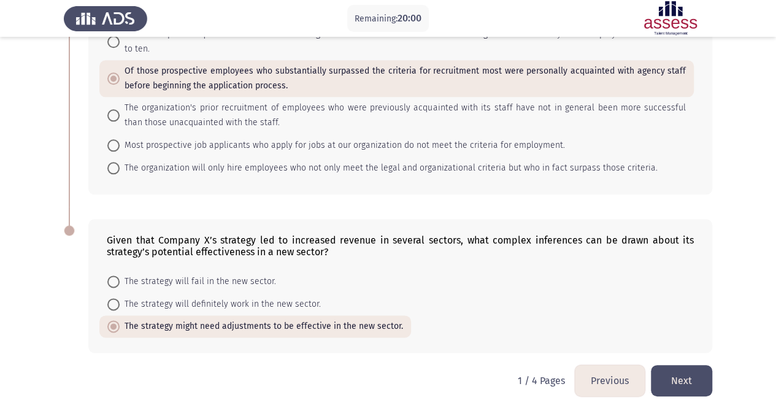
click at [688, 386] on button "Next" at bounding box center [681, 380] width 61 height 31
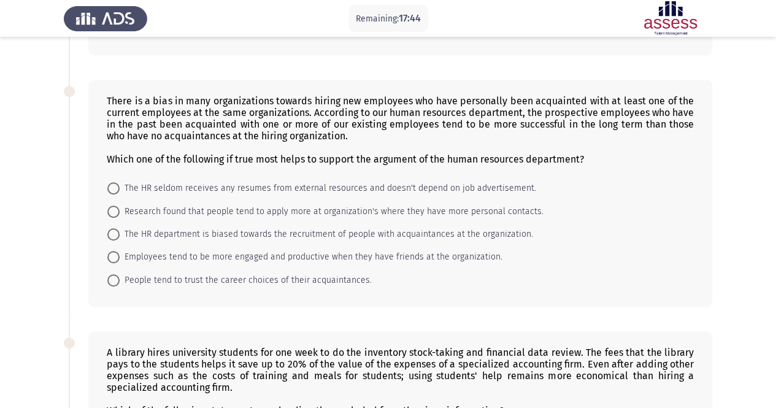
scroll to position [307, 0]
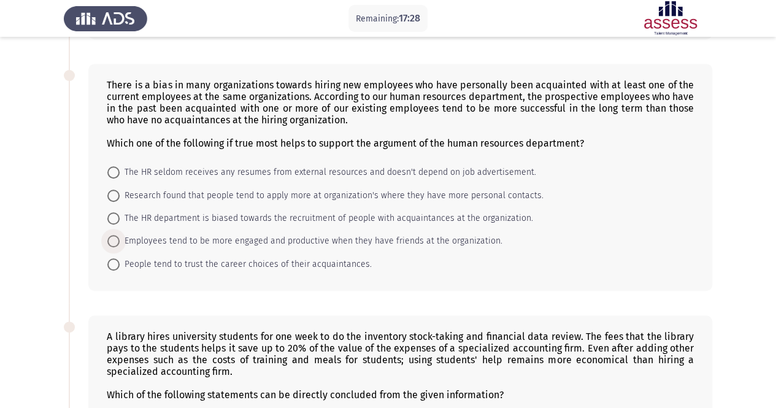
click at [203, 244] on span "Employees tend to be more engaged and productive when they have friends at the …" at bounding box center [311, 241] width 383 height 15
click at [120, 244] on input "Employees tend to be more engaged and productive when they have friends at the …" at bounding box center [113, 241] width 12 height 12
radio input "true"
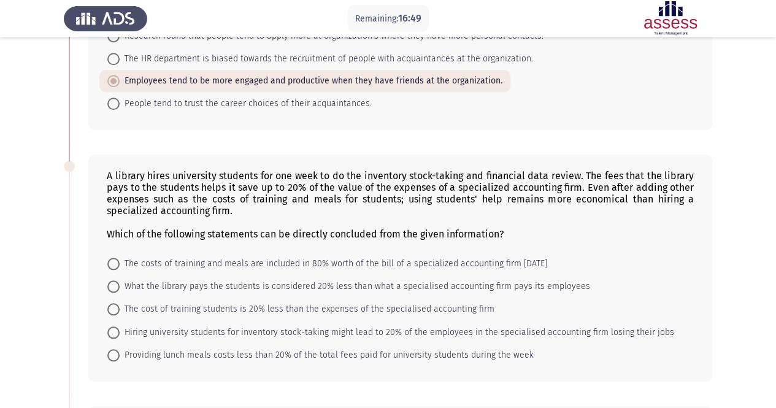
scroll to position [453, 0]
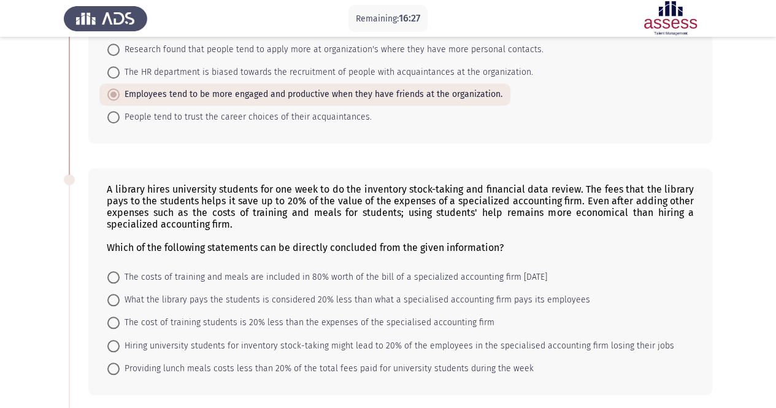
click at [265, 273] on span "The costs of training and meals are included in 80% worth of the bill of a spec…" at bounding box center [334, 277] width 428 height 15
click at [120, 273] on input "The costs of training and meals are included in 80% worth of the bill of a spec…" at bounding box center [113, 277] width 12 height 12
radio input "true"
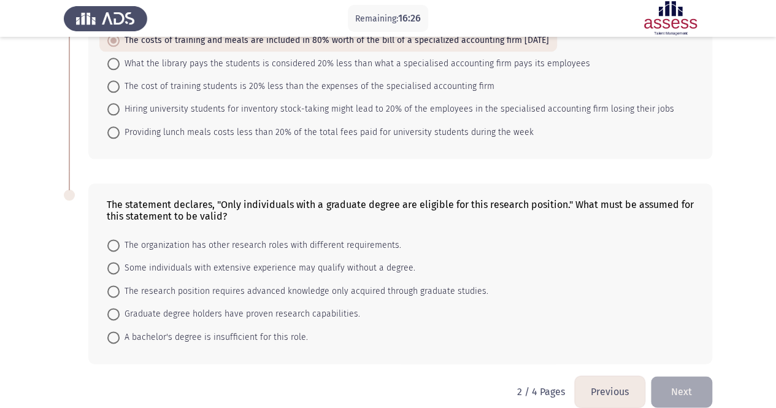
scroll to position [697, 0]
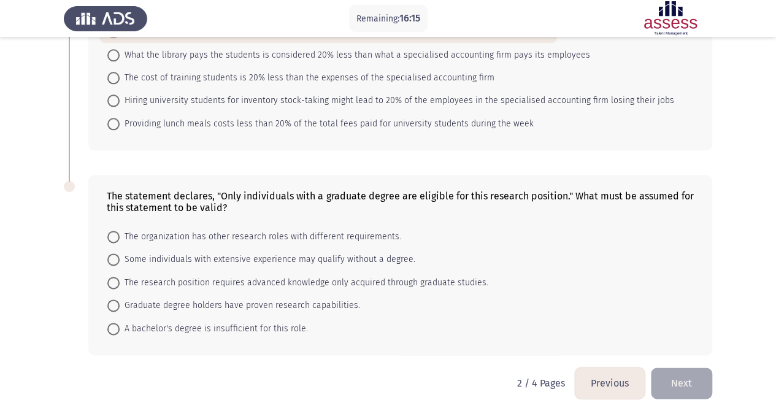
click at [204, 276] on span "The research position requires advanced knowledge only acquired through graduat…" at bounding box center [304, 283] width 369 height 15
click at [120, 277] on input "The research position requires advanced knowledge only acquired through graduat…" at bounding box center [113, 283] width 12 height 12
radio input "true"
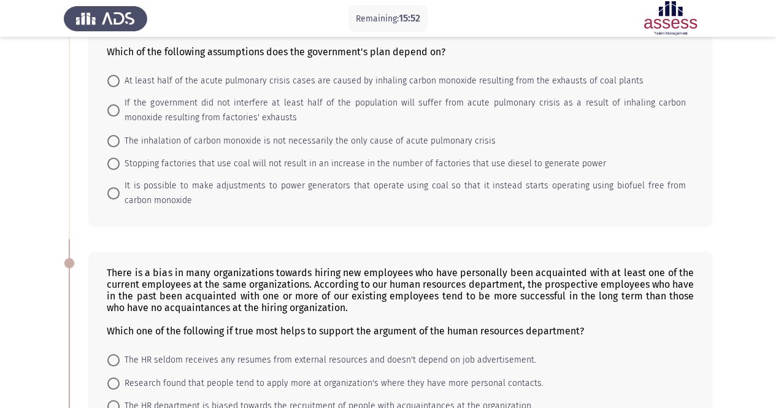
scroll to position [0, 0]
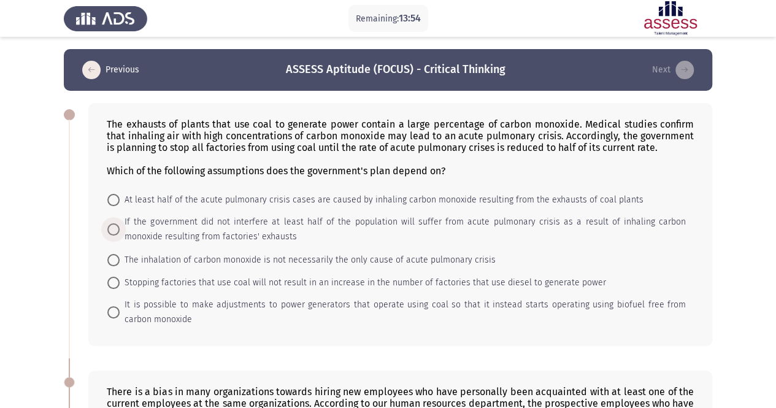
click at [207, 227] on span "If the government did not interfere at least half of the population will suffer…" at bounding box center [403, 229] width 567 height 29
click at [120, 227] on input "If the government did not interfere at least half of the population will suffer…" at bounding box center [113, 229] width 12 height 12
radio input "true"
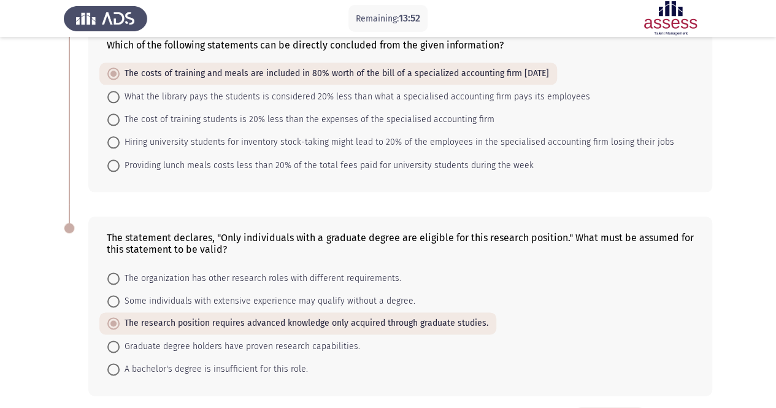
scroll to position [697, 0]
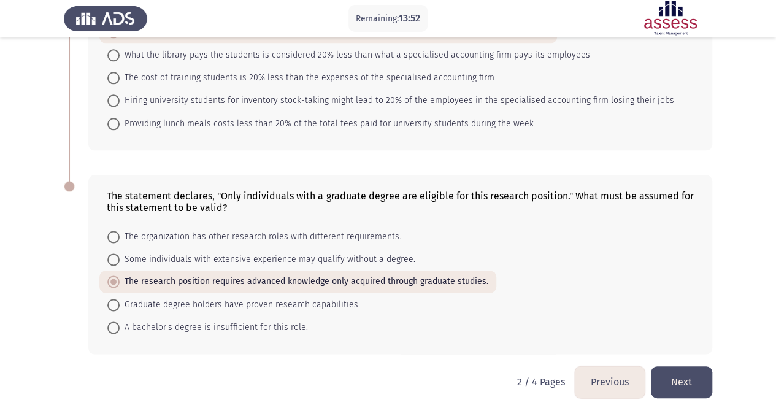
click at [684, 369] on button "Next" at bounding box center [681, 381] width 61 height 31
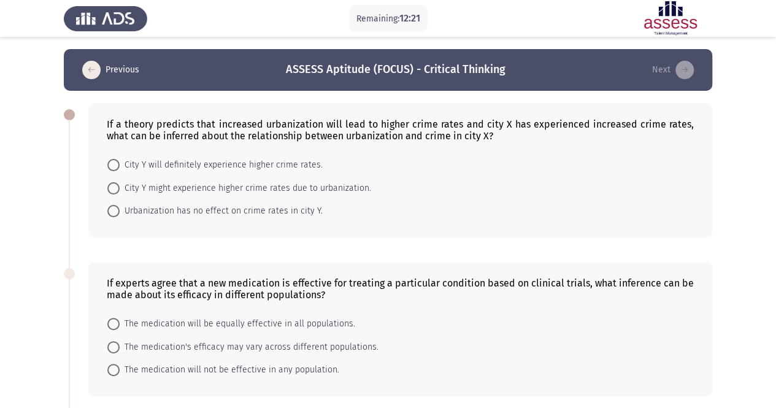
click at [161, 166] on span "City Y will definitely experience higher crime rates." at bounding box center [221, 165] width 203 height 15
click at [120, 166] on input "City Y will definitely experience higher crime rates." at bounding box center [113, 165] width 12 height 12
radio input "true"
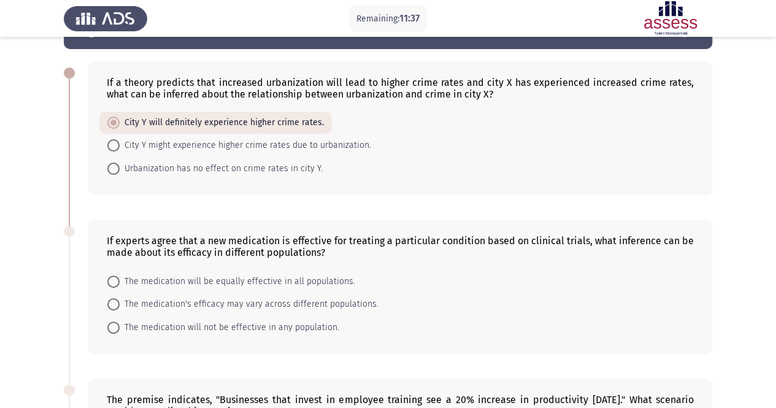
scroll to position [61, 0]
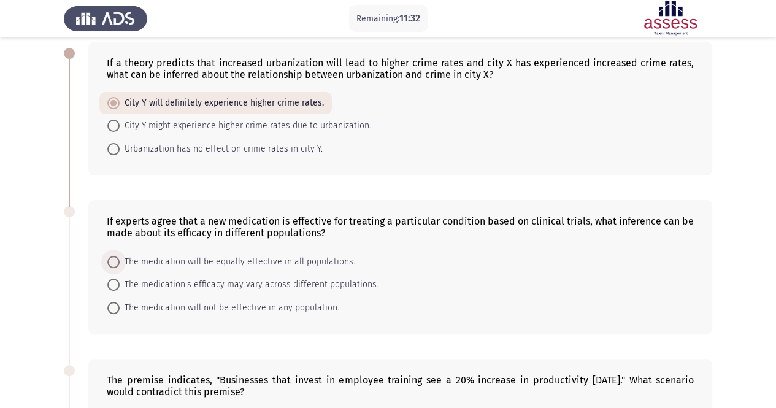
click at [281, 260] on span "The medication will be equally effective in all populations." at bounding box center [238, 262] width 236 height 15
click at [120, 260] on input "The medication will be equally effective in all populations." at bounding box center [113, 262] width 12 height 12
radio input "true"
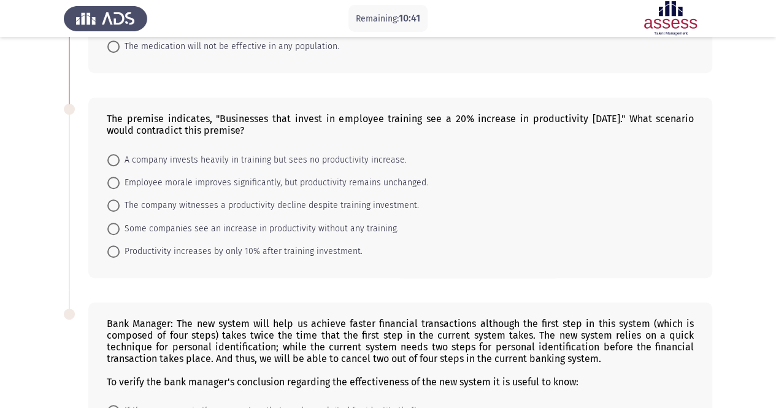
scroll to position [307, 0]
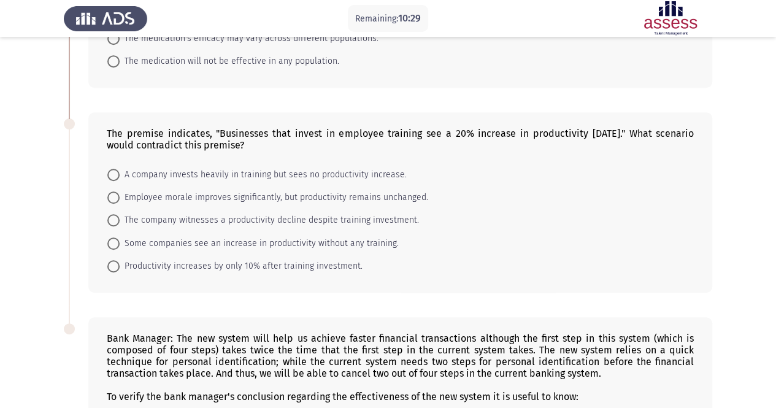
click at [232, 174] on span "A company invests heavily in training but sees no productivity increase." at bounding box center [263, 175] width 287 height 15
click at [120, 174] on input "A company invests heavily in training but sees no productivity increase." at bounding box center [113, 175] width 12 height 12
radio input "true"
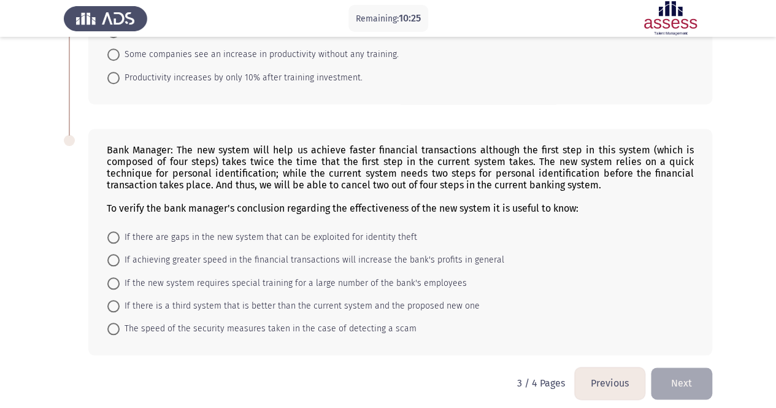
scroll to position [498, 0]
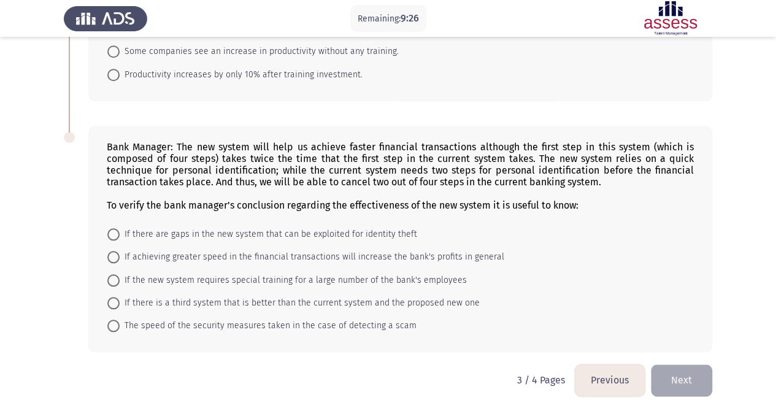
click at [193, 257] on span "If achieving greater speed in the financial transactions will increase the bank…" at bounding box center [312, 257] width 385 height 15
click at [120, 257] on input "If achieving greater speed in the financial transactions will increase the bank…" at bounding box center [113, 257] width 12 height 12
radio input "true"
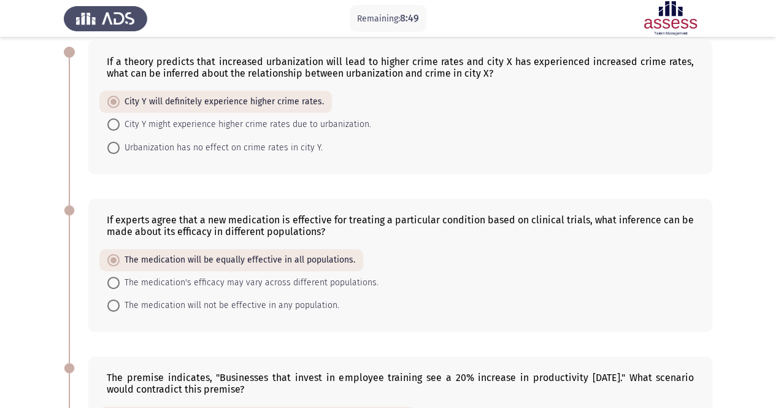
scroll to position [0, 0]
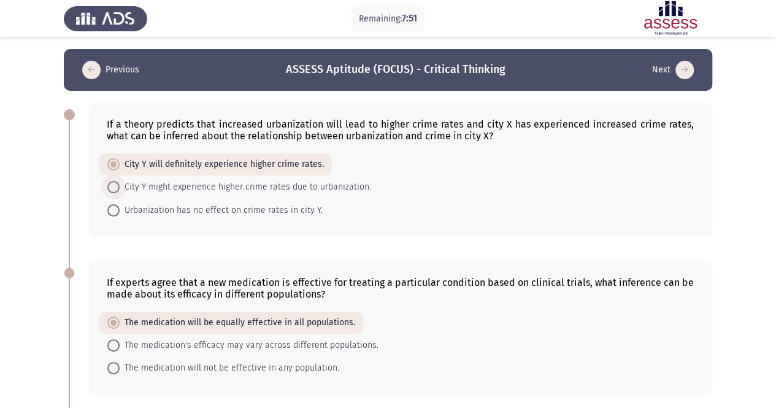
click at [190, 191] on span "City Y might experience higher crime rates due to urbanization." at bounding box center [246, 187] width 252 height 15
click at [120, 191] on input "City Y might experience higher crime rates due to urbanization." at bounding box center [113, 187] width 12 height 12
radio input "true"
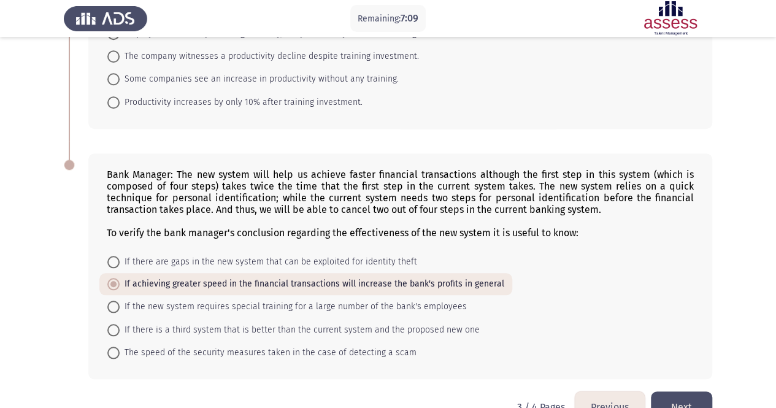
scroll to position [497, 0]
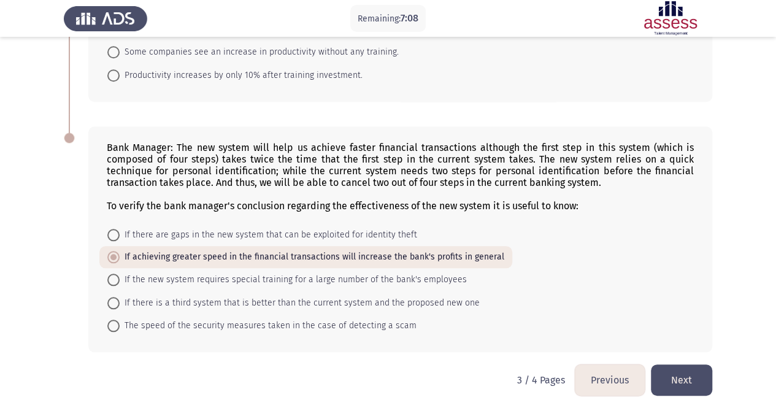
click at [690, 371] on button "Next" at bounding box center [681, 380] width 61 height 31
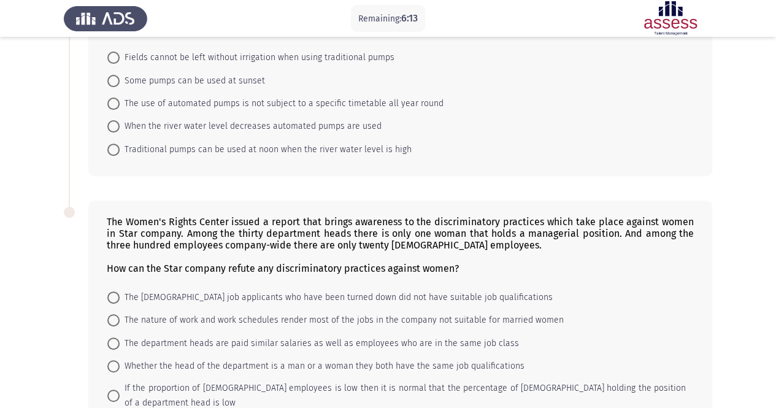
scroll to position [34, 0]
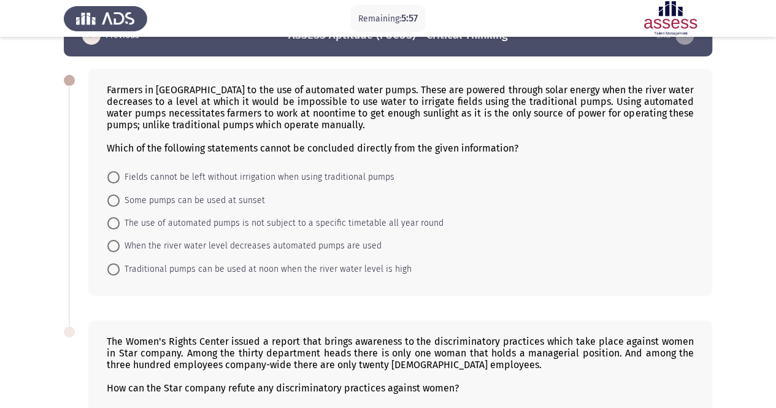
click at [190, 268] on span "Traditional pumps can be used at noon when the river water level is high" at bounding box center [266, 269] width 292 height 15
click at [120, 268] on input "Traditional pumps can be used at noon when the river water level is high" at bounding box center [113, 269] width 12 height 12
radio input "true"
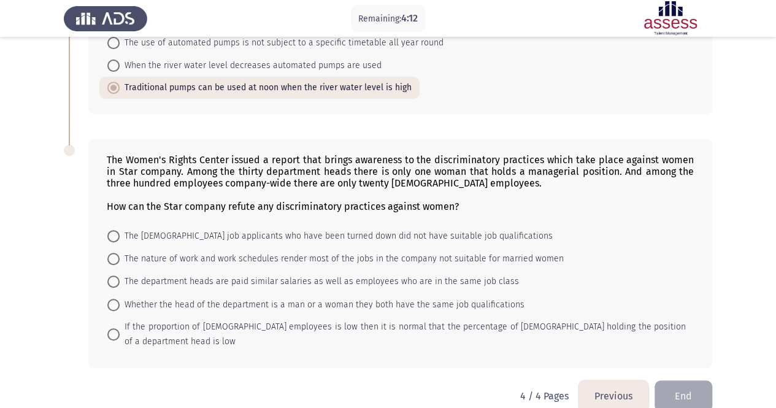
scroll to position [217, 0]
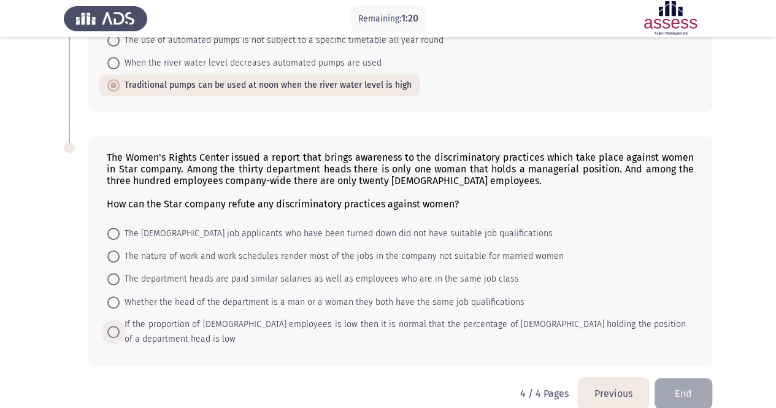
click at [178, 323] on span "If the proportion of female employees is low then it is normal that the percent…" at bounding box center [403, 331] width 567 height 29
click at [120, 326] on input "If the proportion of female employees is low then it is normal that the percent…" at bounding box center [113, 332] width 12 height 12
radio input "true"
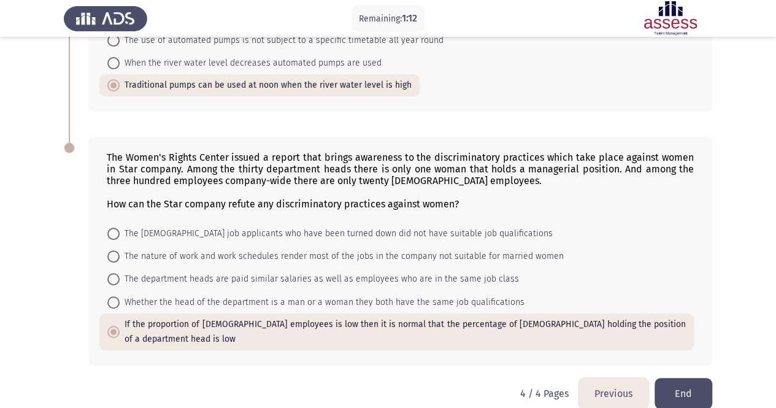
click at [617, 378] on button "Previous" at bounding box center [614, 393] width 70 height 31
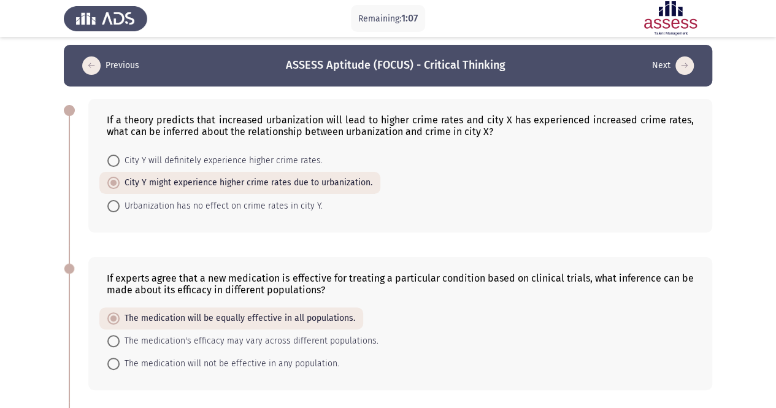
scroll to position [0, 0]
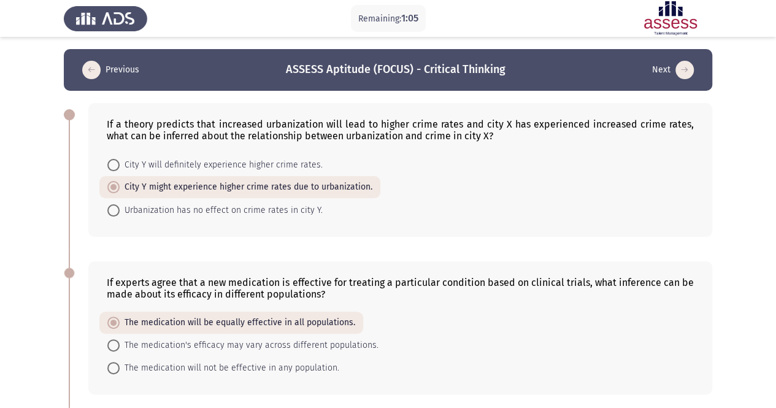
drag, startPoint x: 107, startPoint y: 127, endPoint x: 306, endPoint y: 176, distance: 204.8
click at [306, 176] on div "If a theory predicts that increased urbanization will lead to higher crime rate…" at bounding box center [400, 170] width 624 height 134
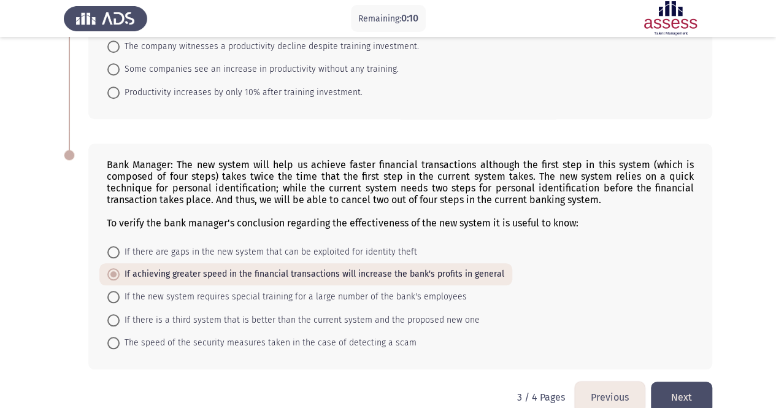
scroll to position [497, 0]
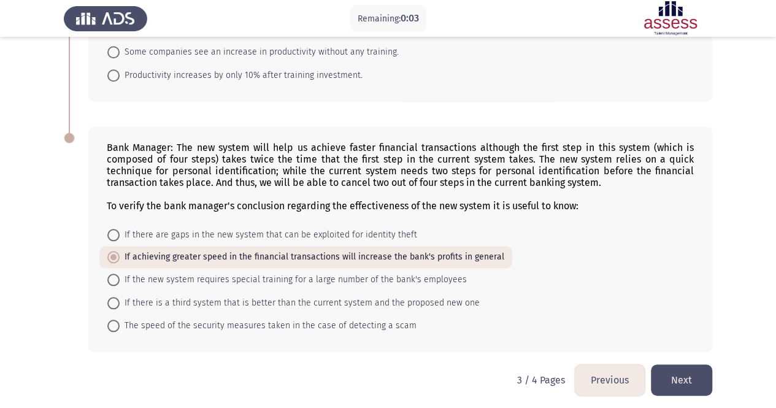
click at [686, 385] on button "Next" at bounding box center [681, 380] width 61 height 31
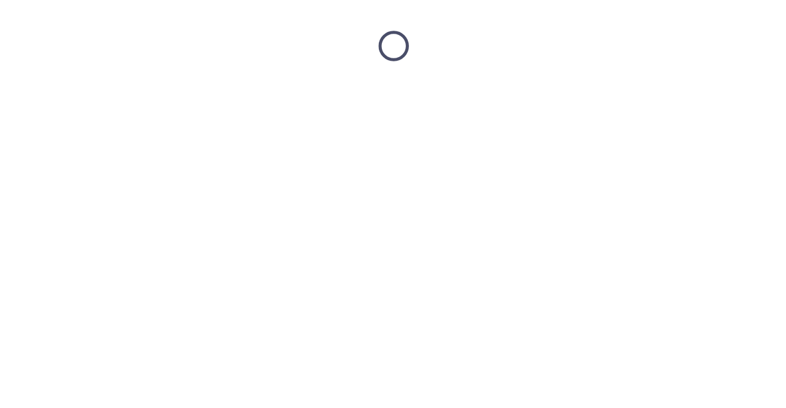
scroll to position [0, 0]
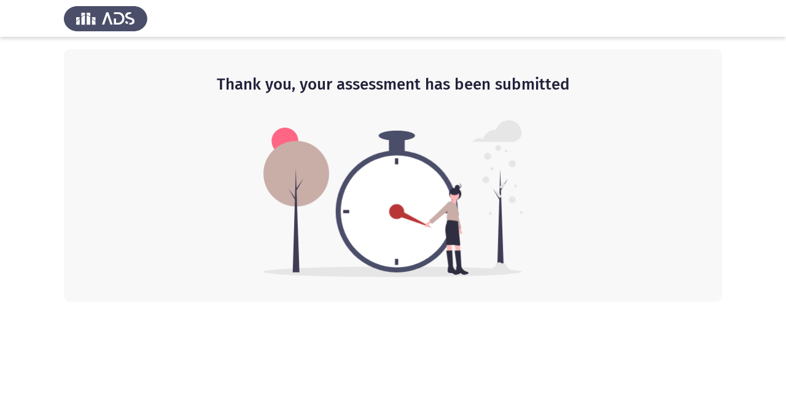
click at [338, 302] on html "Thank you, your assessment has been submitted" at bounding box center [393, 151] width 786 height 302
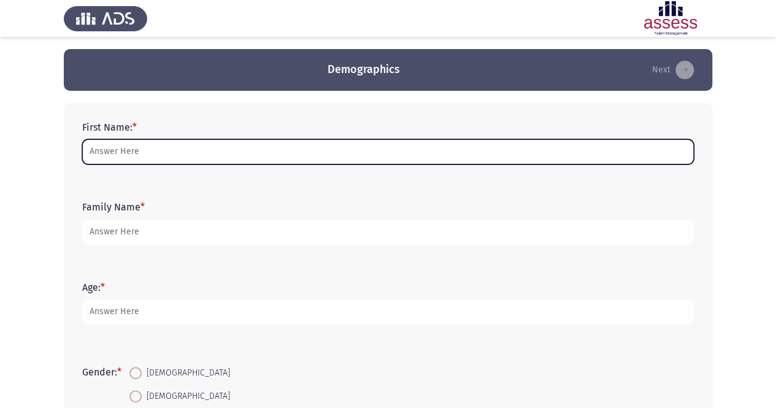
click at [208, 157] on input "First Name: *" at bounding box center [388, 151] width 612 height 25
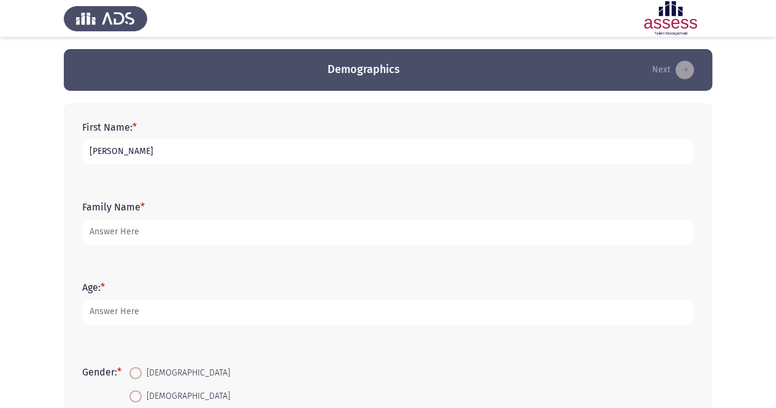
type input "[PERSON_NAME]"
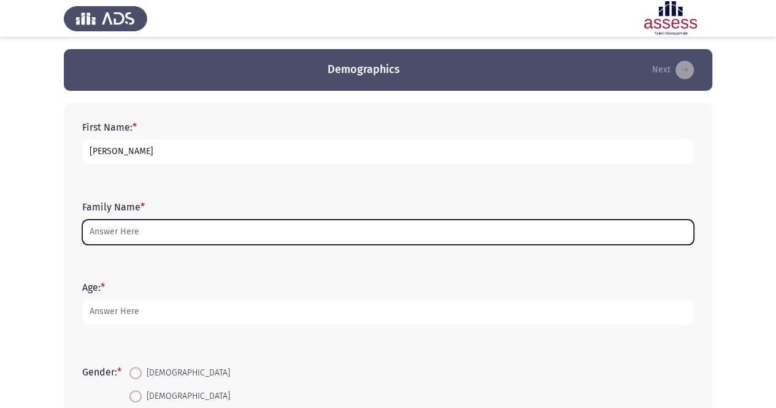
click at [150, 236] on input "Family Name *" at bounding box center [388, 232] width 612 height 25
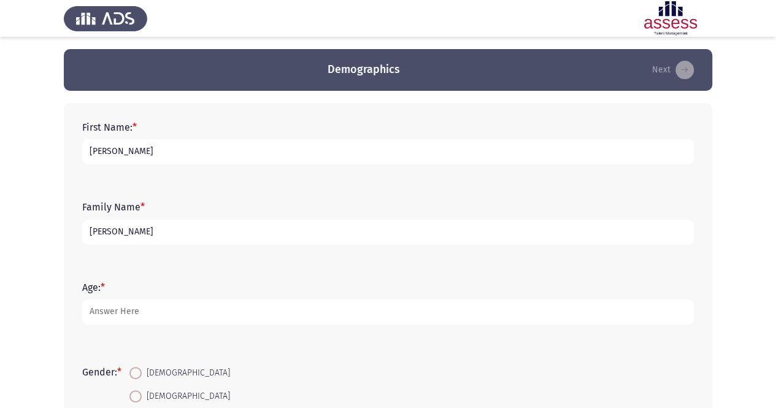
type input "[PERSON_NAME]"
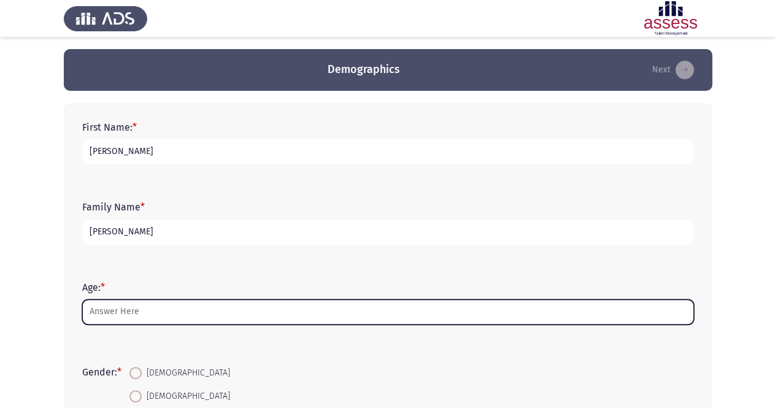
click at [198, 315] on input "Age: *" at bounding box center [388, 312] width 612 height 25
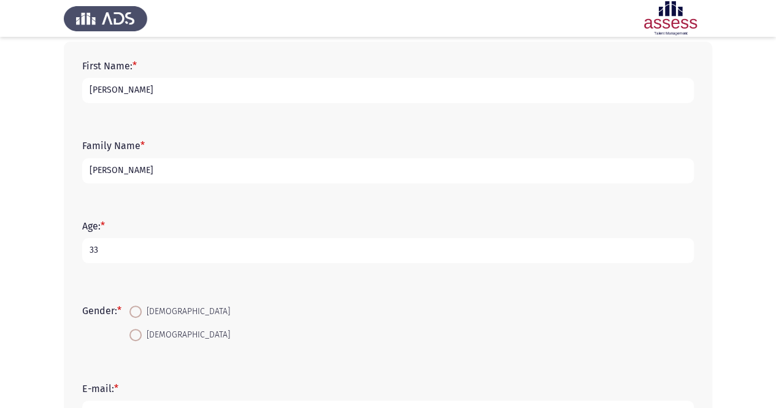
type input "33"
click at [159, 331] on span "[DEMOGRAPHIC_DATA]" at bounding box center [186, 335] width 88 height 15
click at [142, 331] on input "[DEMOGRAPHIC_DATA]" at bounding box center [136, 335] width 12 height 12
radio input "true"
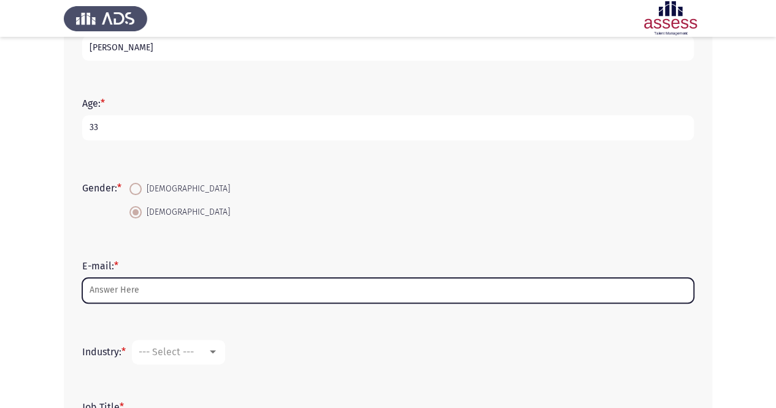
click at [180, 292] on input "E-mail: *" at bounding box center [388, 290] width 612 height 25
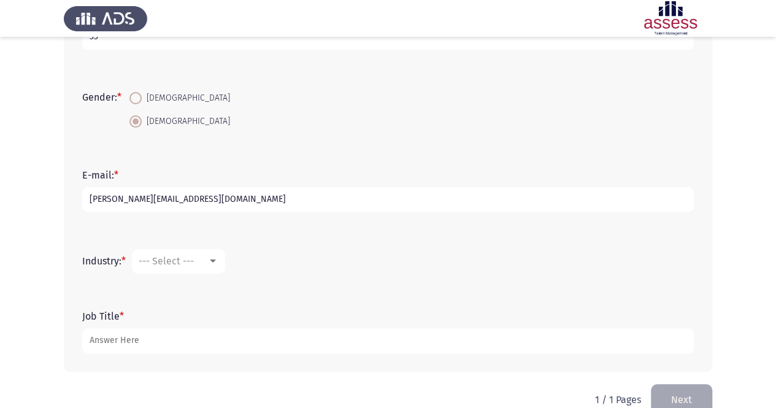
scroll to position [300, 0]
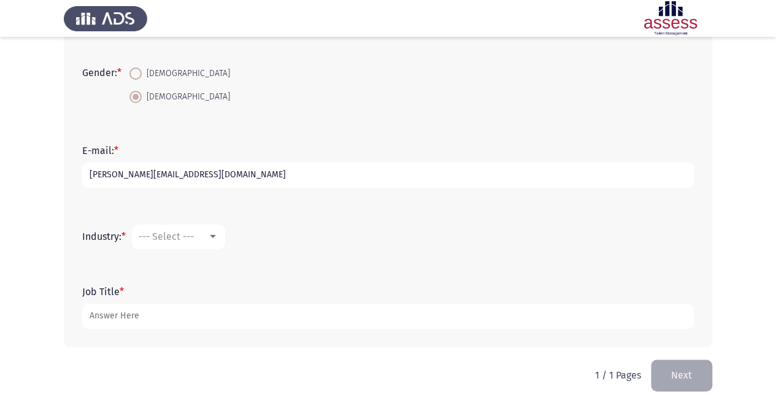
type input "[PERSON_NAME][EMAIL_ADDRESS][DOMAIN_NAME]"
click at [183, 240] on span "--- Select ---" at bounding box center [166, 237] width 55 height 12
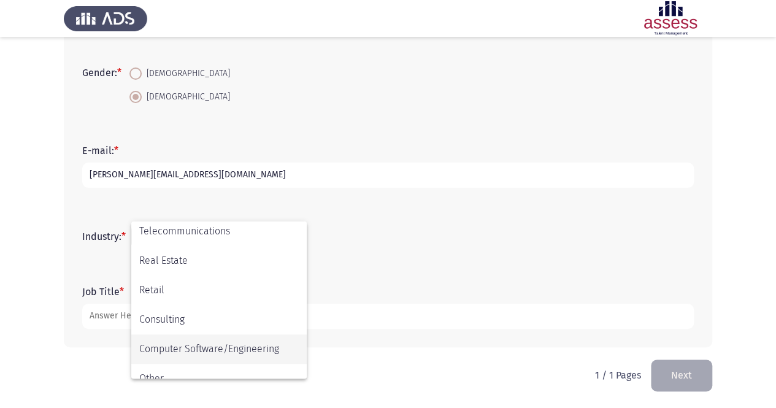
scroll to position [403, 0]
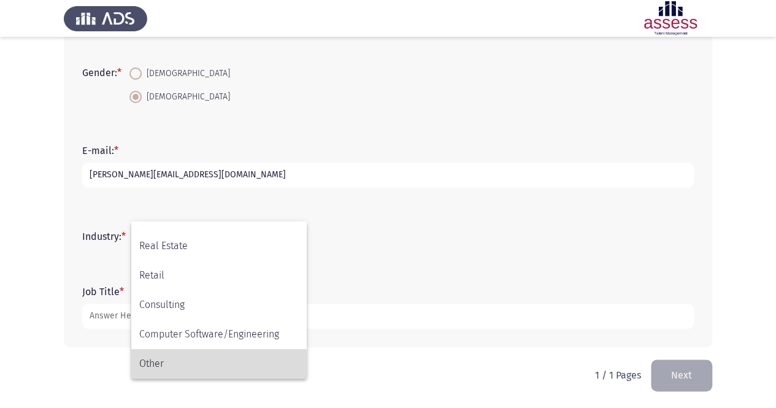
click at [207, 359] on span "Other" at bounding box center [219, 363] width 160 height 29
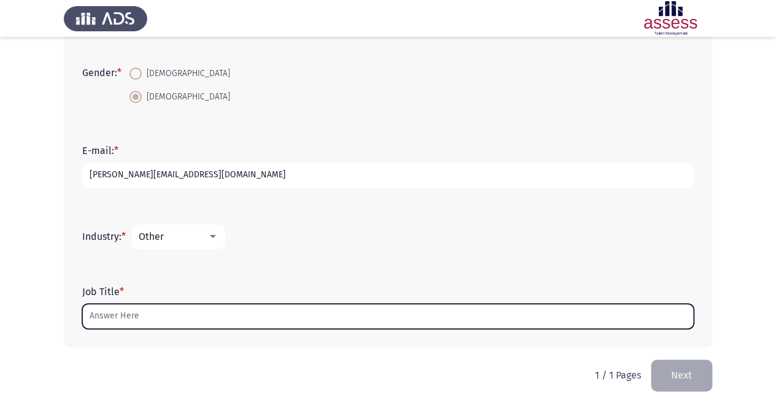
click at [177, 312] on input "Job Title *" at bounding box center [388, 316] width 612 height 25
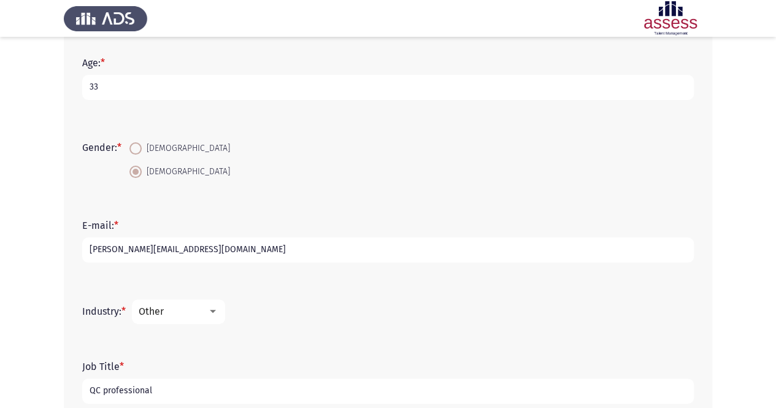
scroll to position [300, 0]
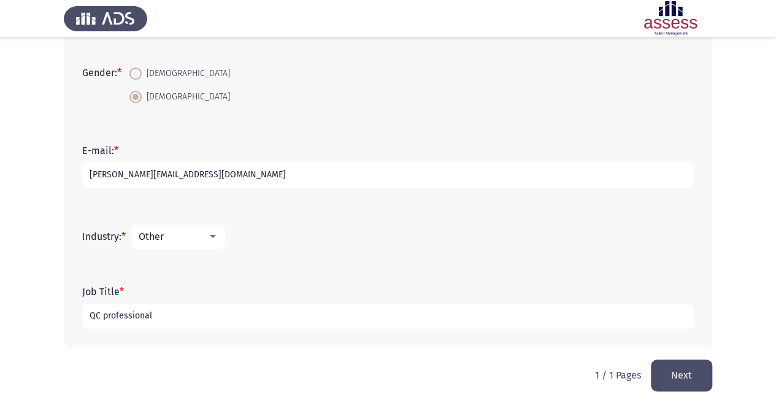
type input "QC professional"
click at [681, 373] on button "Next" at bounding box center [681, 375] width 61 height 31
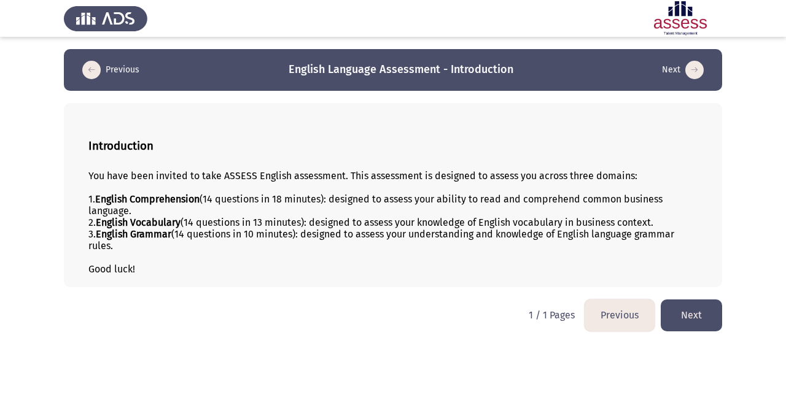
click at [693, 315] on button "Next" at bounding box center [690, 315] width 61 height 31
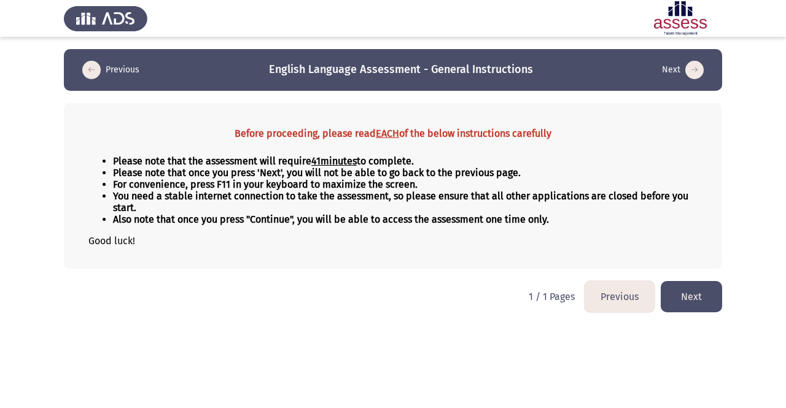
click at [695, 303] on button "Next" at bounding box center [690, 296] width 61 height 31
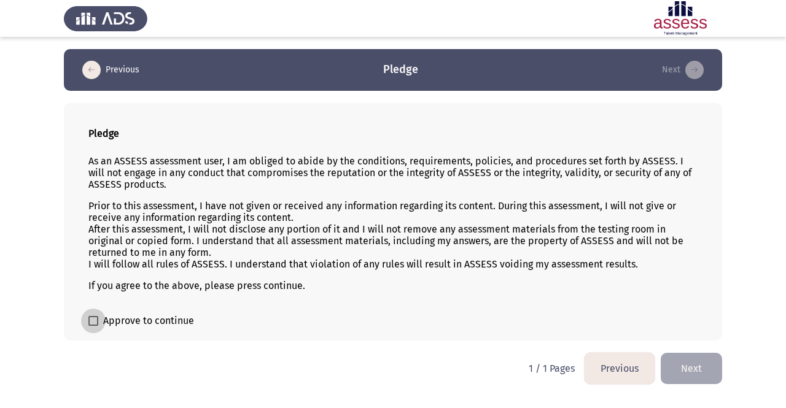
click at [117, 318] on span "Approve to continue" at bounding box center [148, 321] width 91 height 15
click at [93, 326] on input "Approve to continue" at bounding box center [93, 326] width 1 height 1
checkbox input "true"
click at [699, 372] on button "Next" at bounding box center [690, 368] width 61 height 31
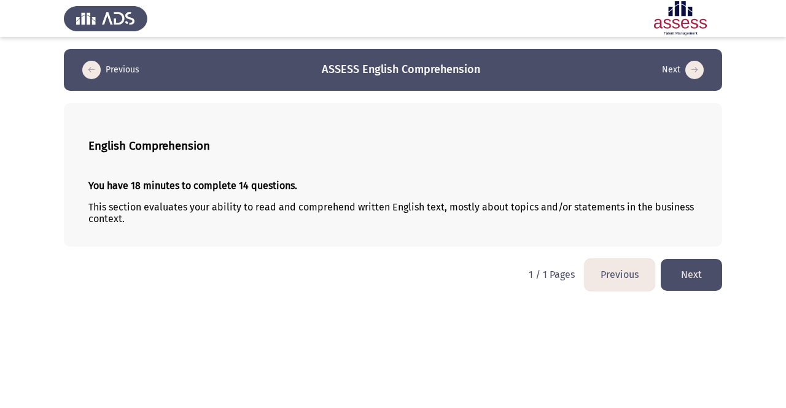
click at [712, 276] on button "Next" at bounding box center [690, 274] width 61 height 31
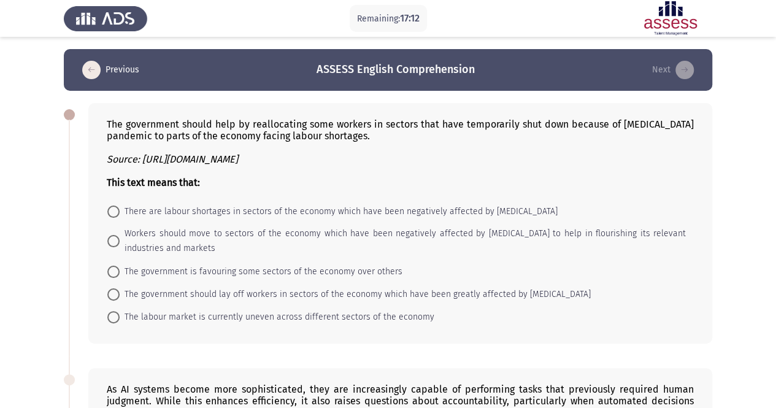
click at [214, 319] on span "The labour market is currently uneven across different sectors of the economy" at bounding box center [277, 317] width 315 height 15
click at [120, 319] on input "The labour market is currently uneven across different sectors of the economy" at bounding box center [113, 317] width 12 height 12
radio input "true"
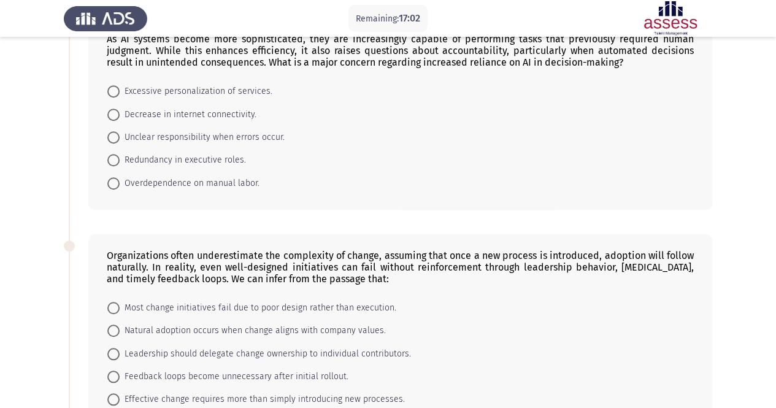
scroll to position [342, 0]
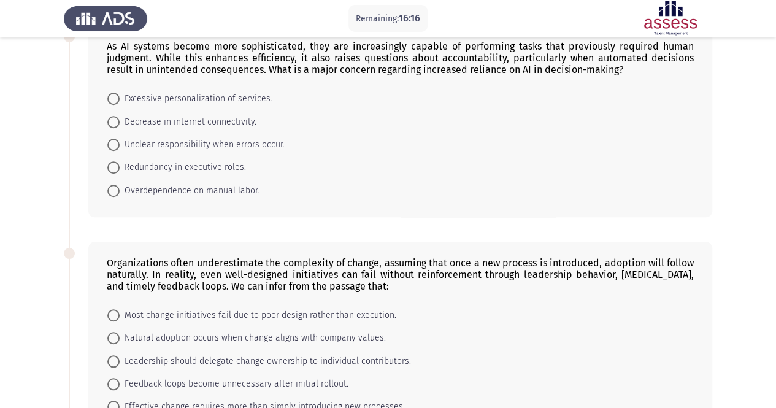
click at [211, 143] on span "Unclear responsibility when errors occur." at bounding box center [202, 144] width 165 height 15
click at [120, 143] on input "Unclear responsibility when errors occur." at bounding box center [113, 145] width 12 height 12
radio input "true"
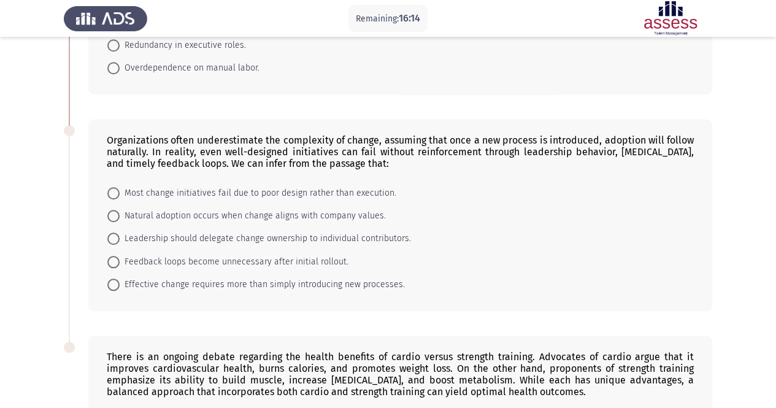
scroll to position [465, 0]
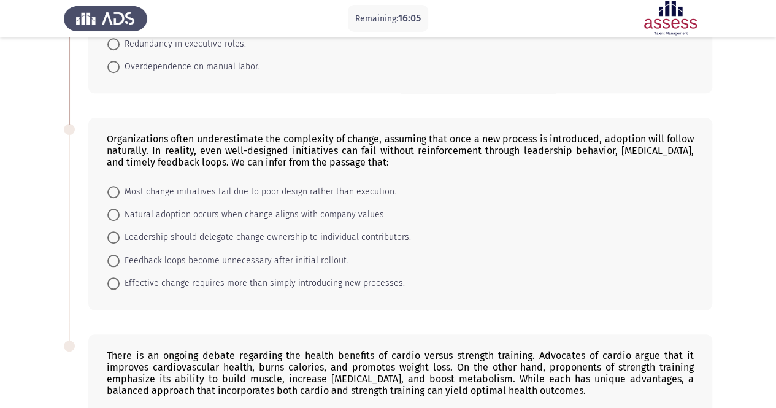
click at [188, 280] on span "Effective change requires more than simply introducing new processes." at bounding box center [262, 283] width 285 height 15
click at [120, 280] on input "Effective change requires more than simply introducing new processes." at bounding box center [113, 283] width 12 height 12
radio input "true"
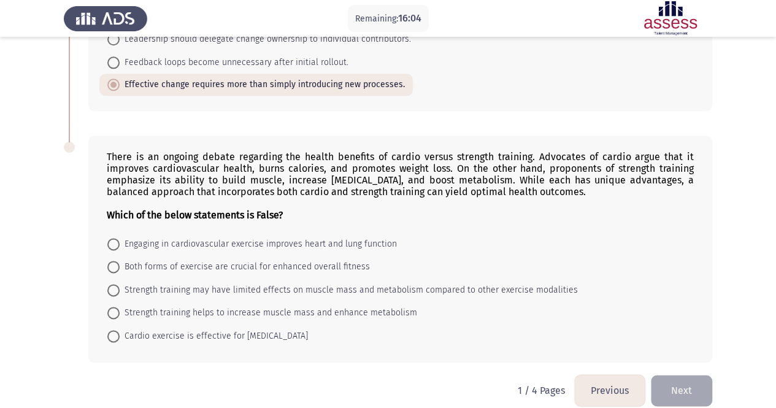
scroll to position [671, 0]
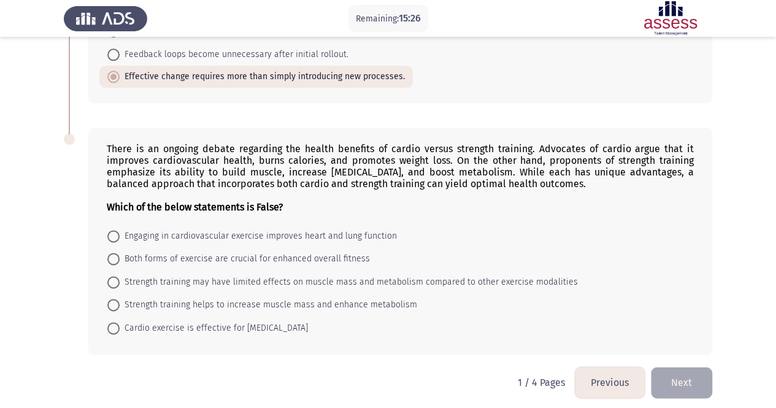
click at [179, 298] on span "Strength training helps to increase muscle mass and enhance metabolism" at bounding box center [269, 305] width 298 height 15
click at [120, 299] on input "Strength training helps to increase muscle mass and enhance metabolism" at bounding box center [113, 305] width 12 height 12
radio input "true"
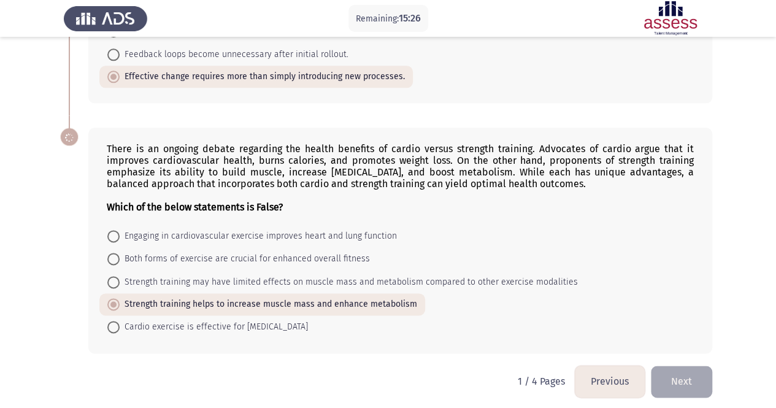
scroll to position [671, 0]
click at [195, 277] on span "Strength training may have limited effects on muscle mass and metabolism compar…" at bounding box center [349, 283] width 458 height 15
click at [120, 277] on input "Strength training may have limited effects on muscle mass and metabolism compar…" at bounding box center [113, 283] width 12 height 12
radio input "true"
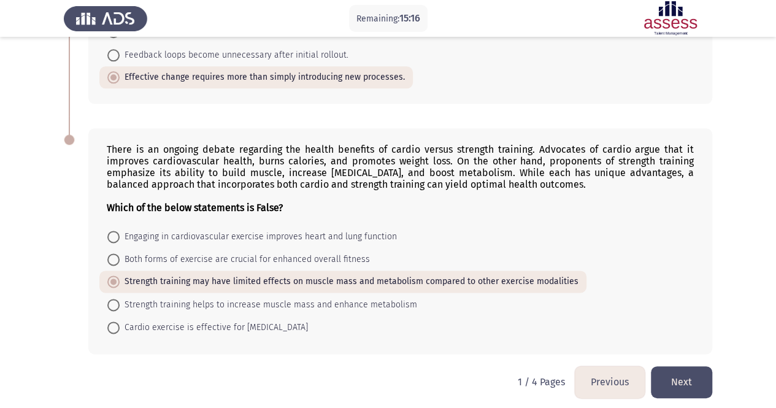
click at [681, 375] on button "Next" at bounding box center [681, 381] width 61 height 31
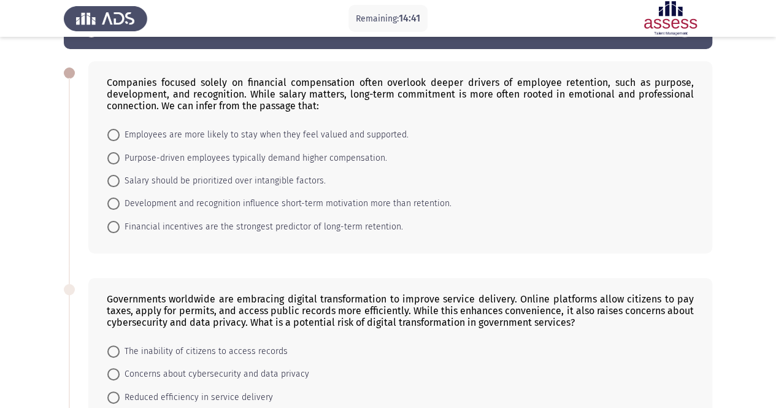
scroll to position [61, 0]
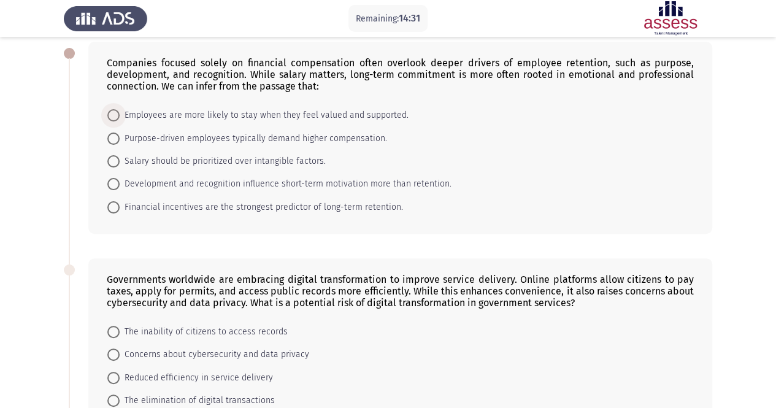
click at [188, 120] on span "Employees are more likely to stay when they feel valued and supported." at bounding box center [264, 115] width 289 height 15
click at [120, 120] on input "Employees are more likely to stay when they feel valued and supported." at bounding box center [113, 115] width 12 height 12
radio input "true"
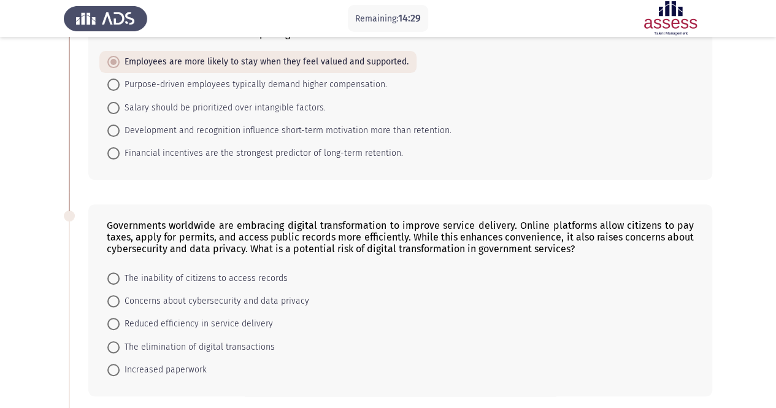
scroll to position [184, 0]
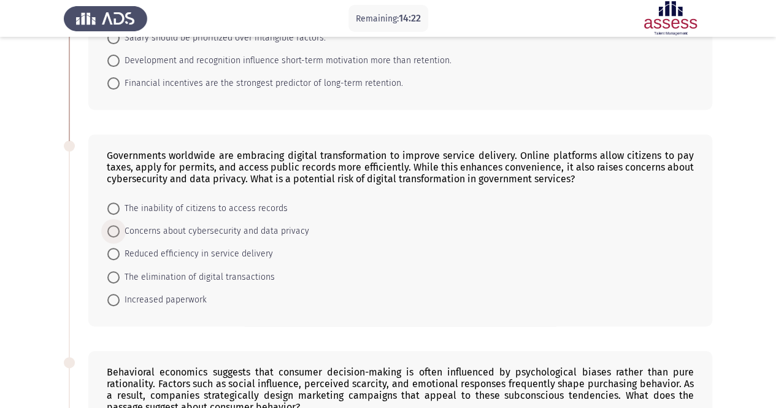
click at [291, 231] on span "Concerns about cybersecurity and data privacy" at bounding box center [215, 231] width 190 height 15
click at [120, 231] on input "Concerns about cybersecurity and data privacy" at bounding box center [113, 231] width 12 height 12
radio input "true"
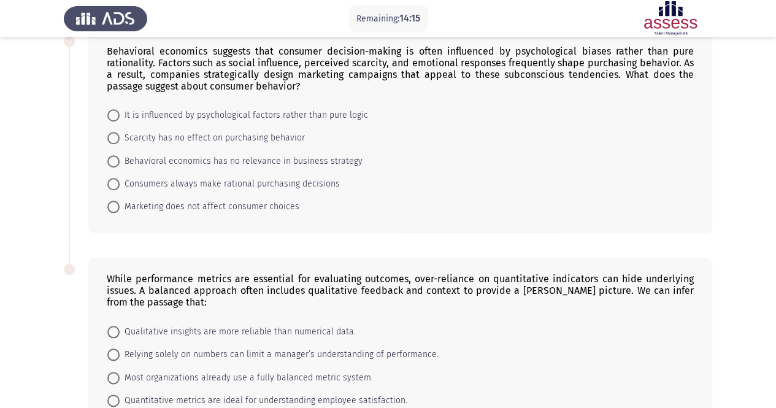
scroll to position [505, 0]
click at [183, 110] on span "It is influenced by psychological factors rather than pure logic" at bounding box center [244, 114] width 249 height 15
click at [120, 110] on input "It is influenced by psychological factors rather than pure logic" at bounding box center [113, 115] width 12 height 12
radio input "true"
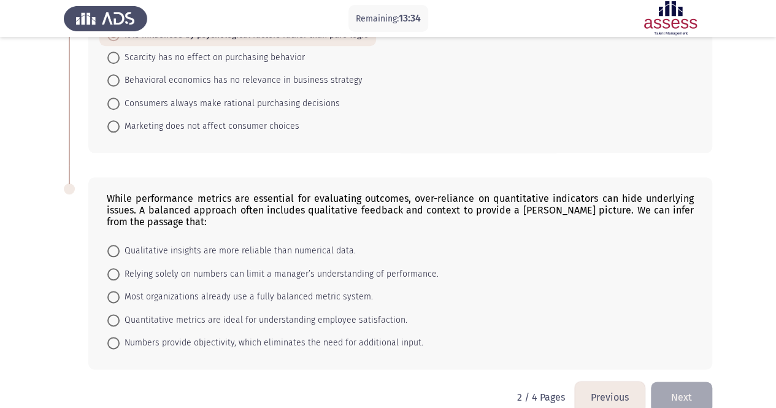
scroll to position [600, 0]
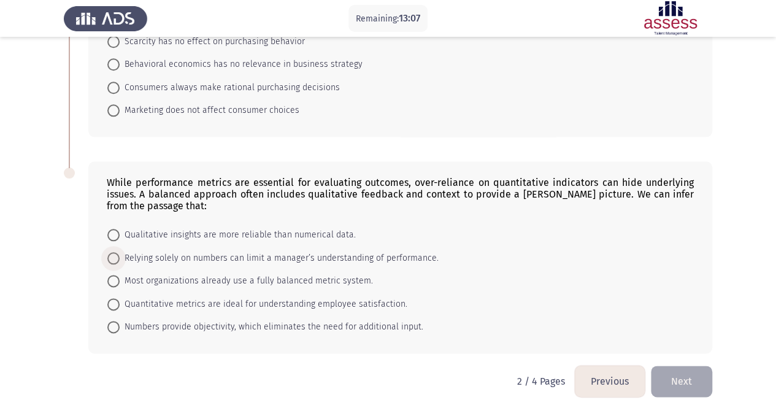
click at [368, 252] on span "Relying solely on numbers can limit a manager’s understanding of performance." at bounding box center [279, 258] width 319 height 15
click at [120, 252] on input "Relying solely on numbers can limit a manager’s understanding of performance." at bounding box center [113, 258] width 12 height 12
radio input "true"
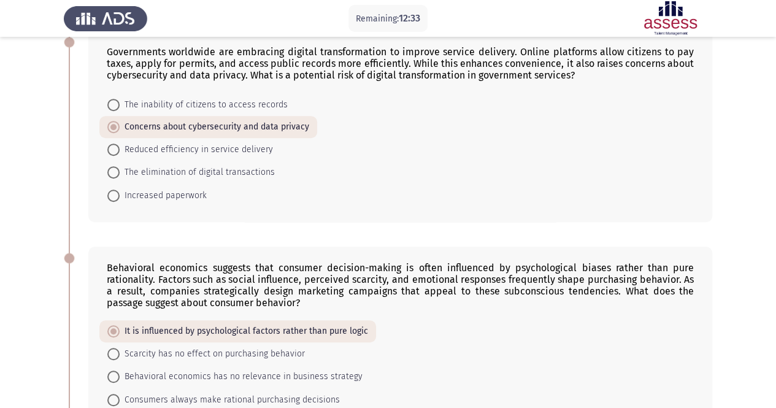
scroll to position [599, 0]
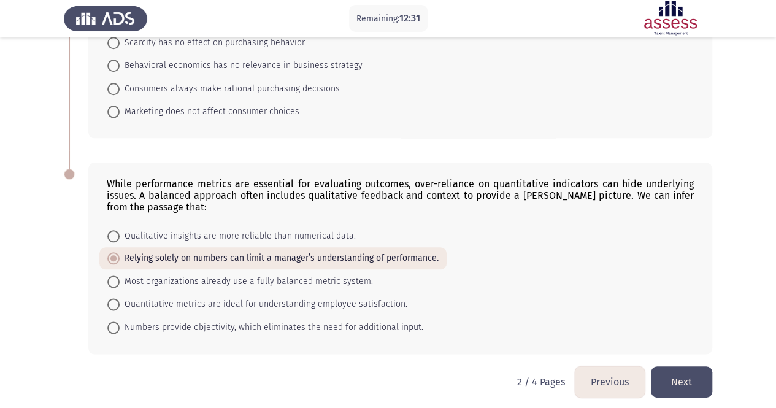
click at [671, 375] on button "Next" at bounding box center [681, 381] width 61 height 31
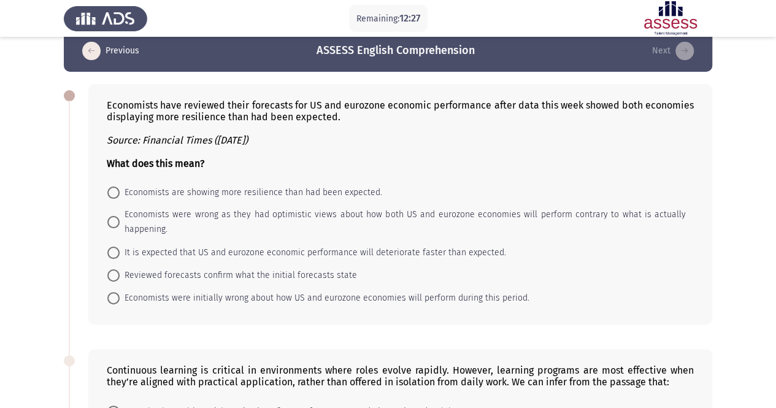
scroll to position [0, 0]
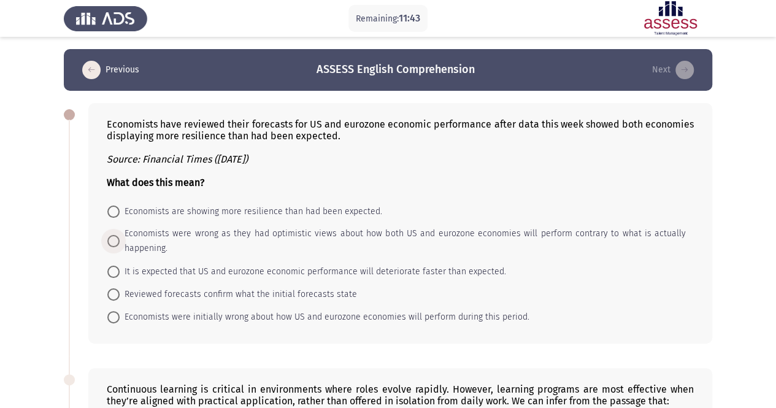
click at [246, 234] on span "Economists were wrong as they had optimistic views about how both US and eurozo…" at bounding box center [403, 240] width 567 height 29
click at [120, 235] on input "Economists were wrong as they had optimistic views about how both US and eurozo…" at bounding box center [113, 241] width 12 height 12
radio input "true"
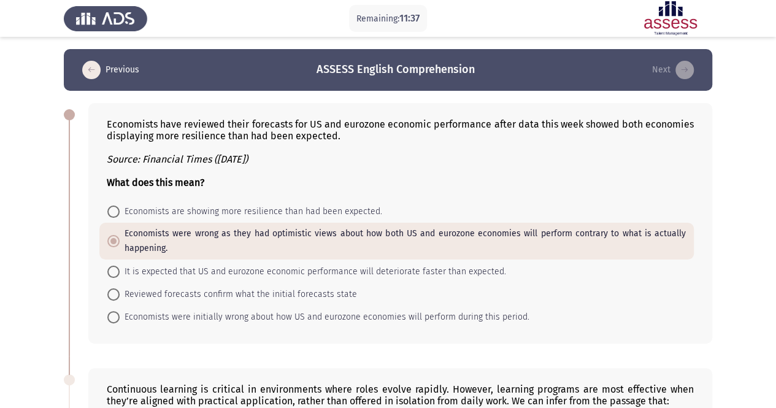
click at [473, 319] on span "Economists were initially wrong about how US and eurozone economies will perfor…" at bounding box center [325, 317] width 410 height 15
click at [120, 319] on input "Economists were initially wrong about how US and eurozone economies will perfor…" at bounding box center [113, 317] width 12 height 12
radio input "true"
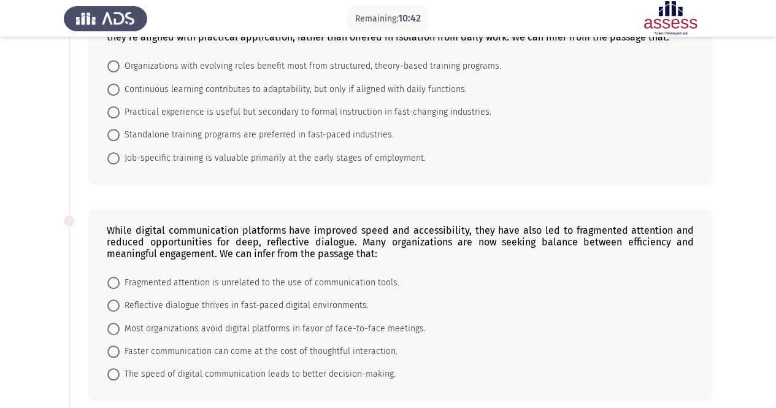
scroll to position [231, 0]
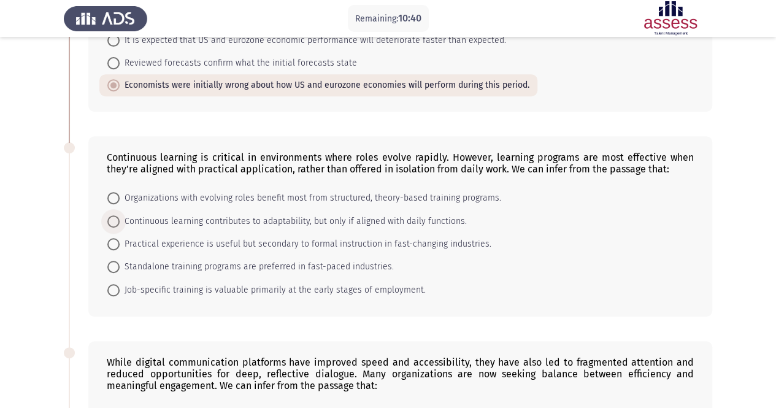
click at [195, 223] on span "Continuous learning contributes to adaptability, but only if aligned with daily…" at bounding box center [293, 221] width 347 height 15
click at [120, 223] on input "Continuous learning contributes to adaptability, but only if aligned with daily…" at bounding box center [113, 221] width 12 height 12
radio input "true"
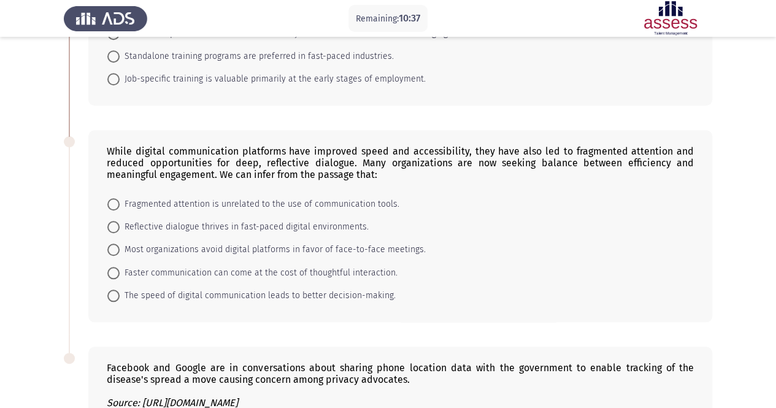
scroll to position [477, 0]
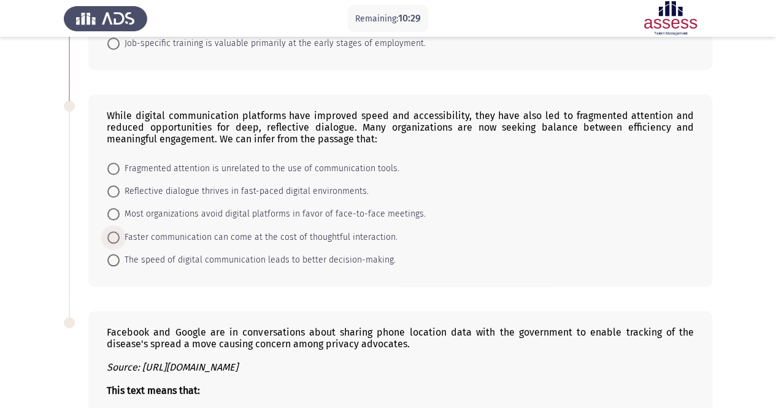
click at [162, 233] on span "Faster communication can come at the cost of thoughtful interaction." at bounding box center [259, 237] width 278 height 15
click at [120, 233] on input "Faster communication can come at the cost of thoughtful interaction." at bounding box center [113, 237] width 12 height 12
radio input "true"
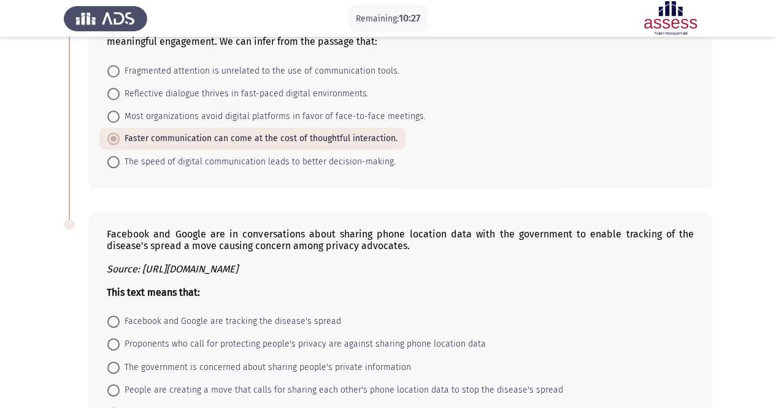
scroll to position [660, 0]
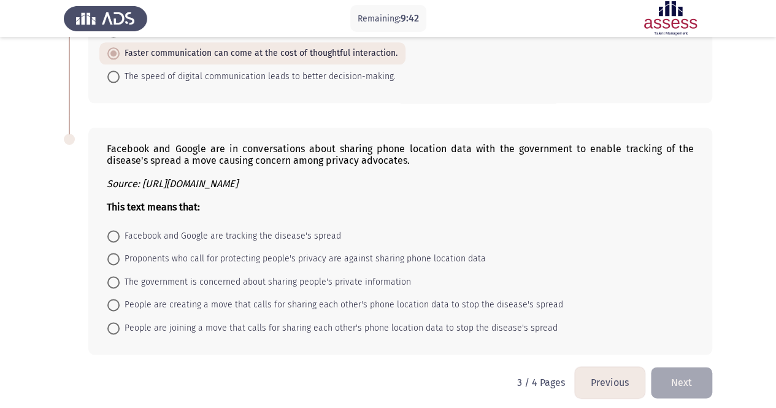
click at [180, 253] on span "Proponents who call for protecting people's privacy are against sharing phone l…" at bounding box center [303, 259] width 366 height 15
click at [120, 253] on input "Proponents who call for protecting people's privacy are against sharing phone l…" at bounding box center [113, 259] width 12 height 12
radio input "true"
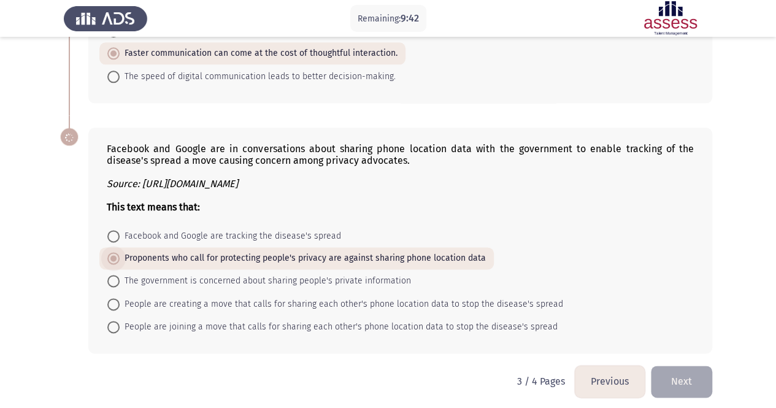
scroll to position [659, 0]
click at [682, 369] on button "Next" at bounding box center [681, 381] width 61 height 31
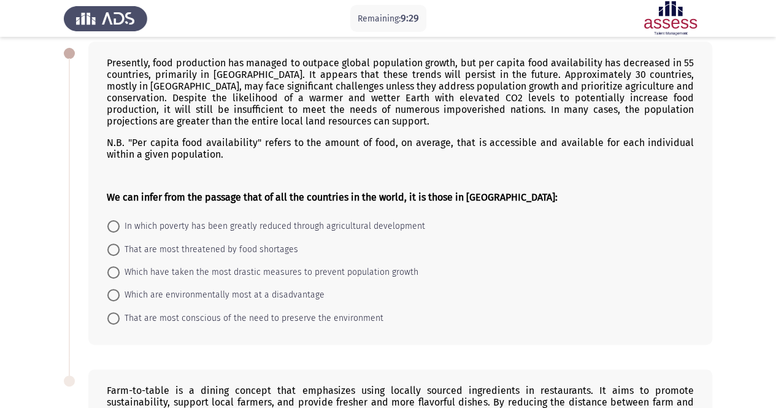
scroll to position [0, 0]
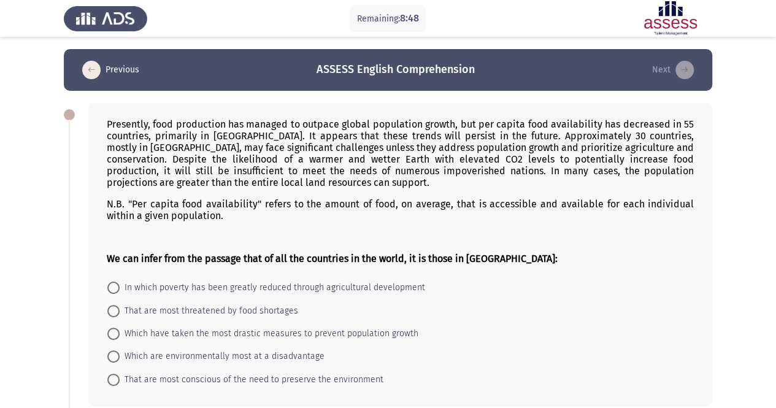
click at [244, 314] on span "That are most threatened by food shortages" at bounding box center [209, 311] width 179 height 15
click at [120, 314] on input "That are most threatened by food shortages" at bounding box center [113, 311] width 12 height 12
radio input "true"
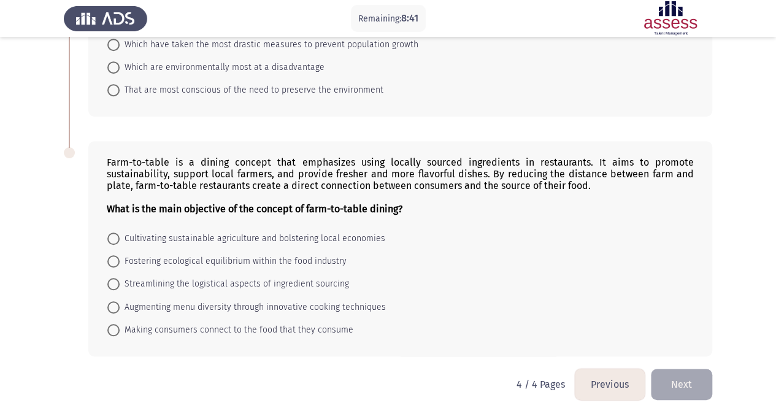
scroll to position [293, 0]
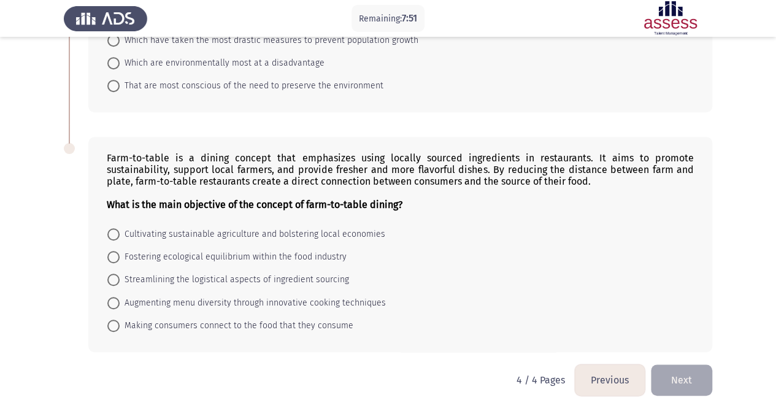
click at [233, 232] on span "Cultivating sustainable agriculture and bolstering local economies" at bounding box center [253, 234] width 266 height 15
click at [120, 232] on input "Cultivating sustainable agriculture and bolstering local economies" at bounding box center [113, 234] width 12 height 12
radio input "true"
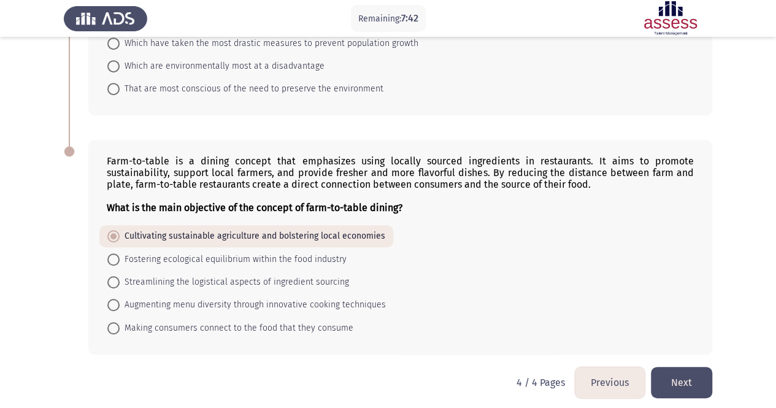
scroll to position [292, 0]
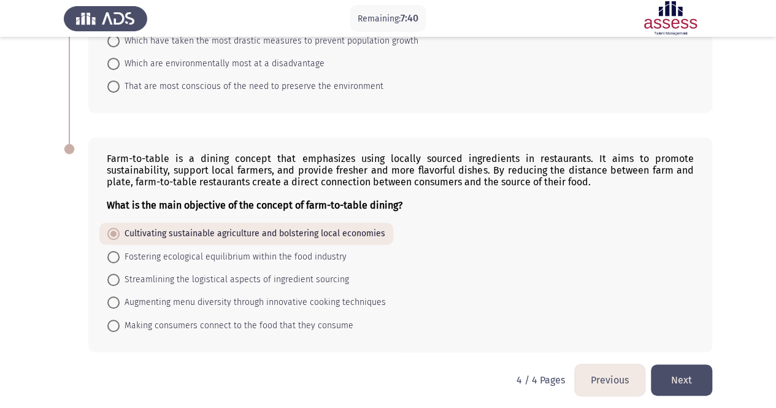
click at [695, 377] on button "Next" at bounding box center [681, 380] width 61 height 31
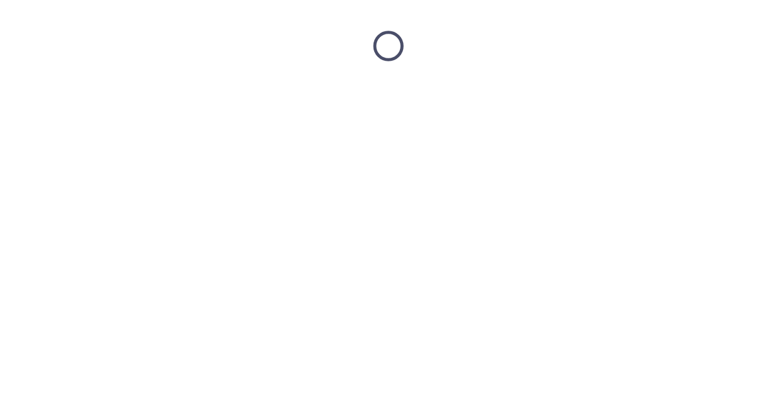
scroll to position [0, 0]
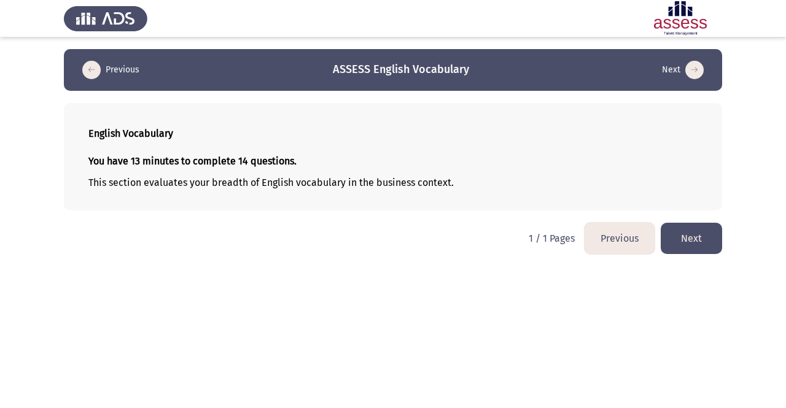
click at [712, 237] on button "Next" at bounding box center [690, 238] width 61 height 31
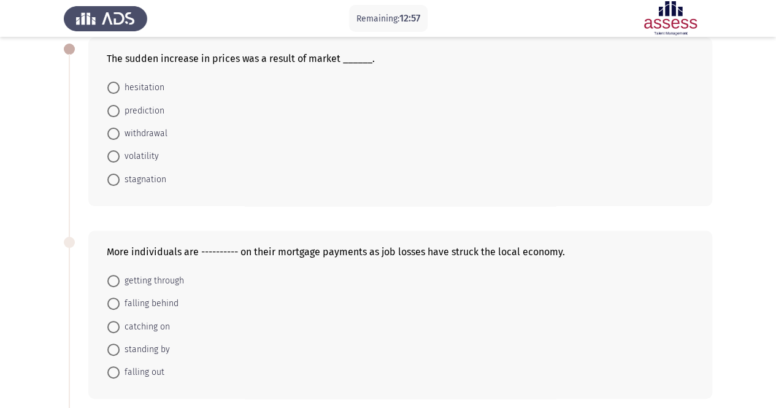
scroll to position [76, 0]
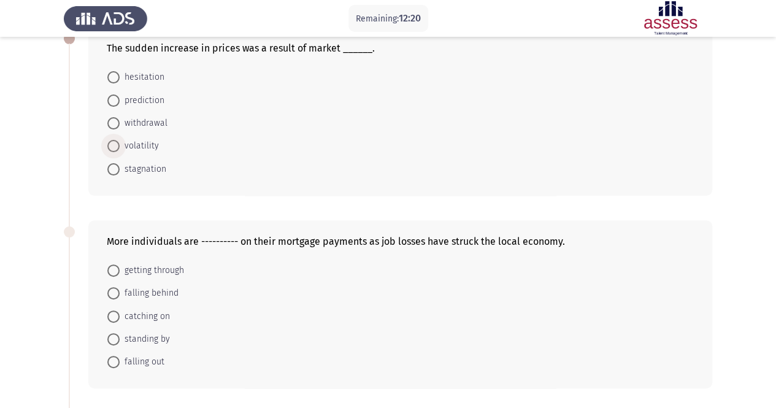
click at [149, 148] on span "volatility" at bounding box center [139, 146] width 39 height 15
click at [120, 148] on input "volatility" at bounding box center [113, 146] width 12 height 12
radio input "true"
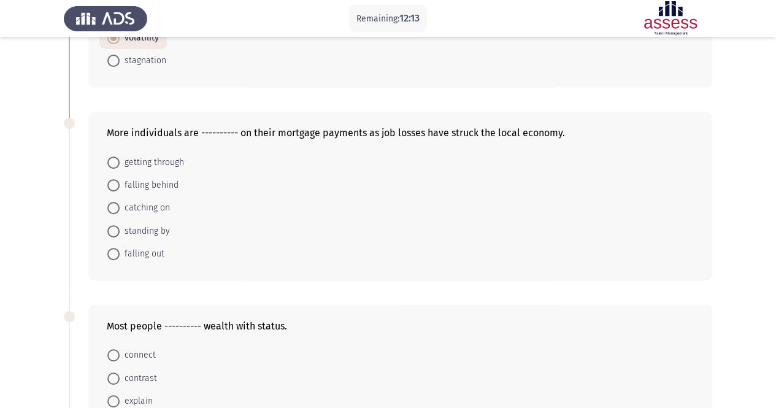
scroll to position [199, 0]
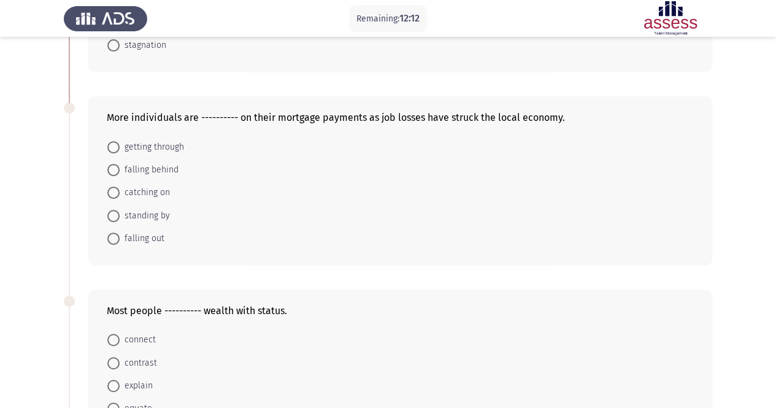
click at [172, 169] on span "falling behind" at bounding box center [149, 170] width 59 height 15
click at [120, 169] on input "falling behind" at bounding box center [113, 170] width 12 height 12
radio input "true"
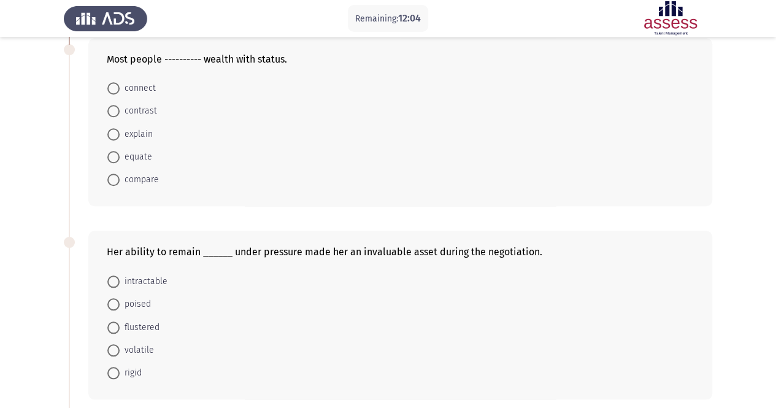
scroll to position [451, 0]
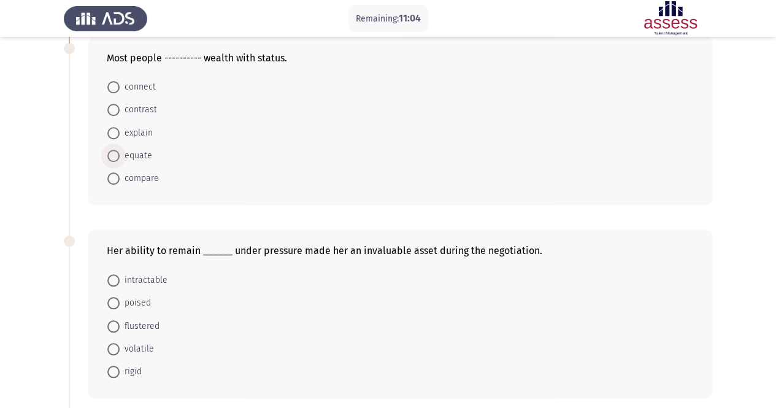
click at [142, 154] on span "equate" at bounding box center [136, 156] width 33 height 15
click at [120, 154] on input "equate" at bounding box center [113, 156] width 12 height 12
radio input "true"
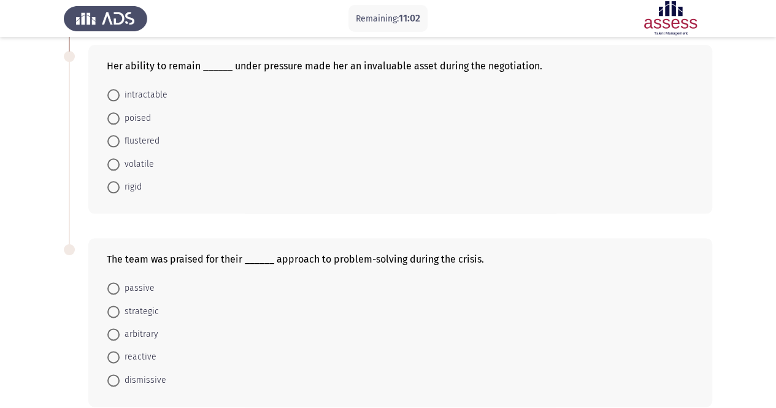
scroll to position [574, 0]
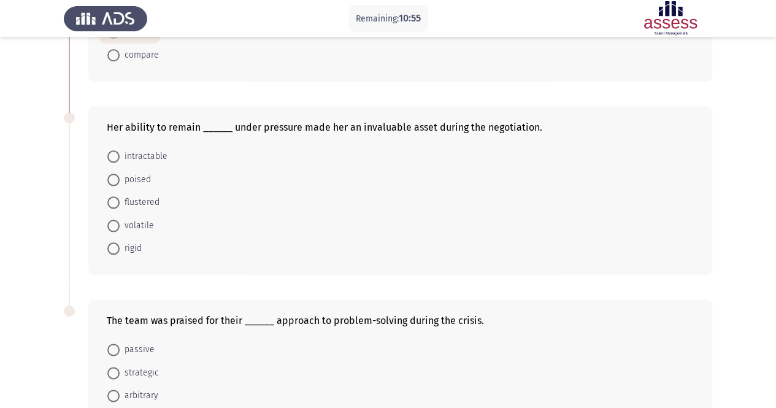
click at [141, 174] on span "poised" at bounding box center [135, 179] width 31 height 15
click at [120, 174] on input "poised" at bounding box center [113, 180] width 12 height 12
radio input "true"
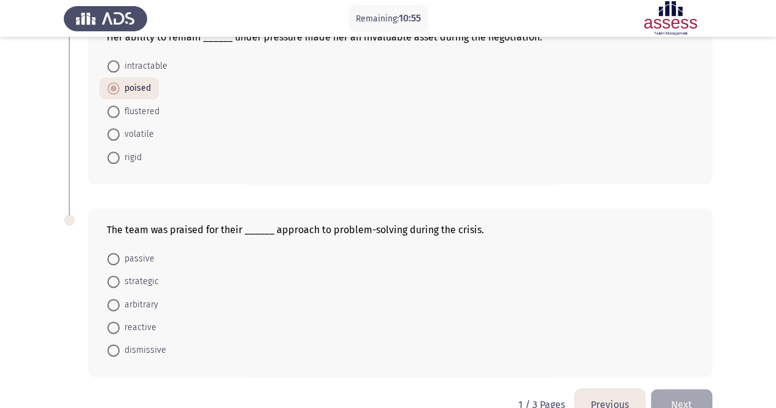
scroll to position [688, 0]
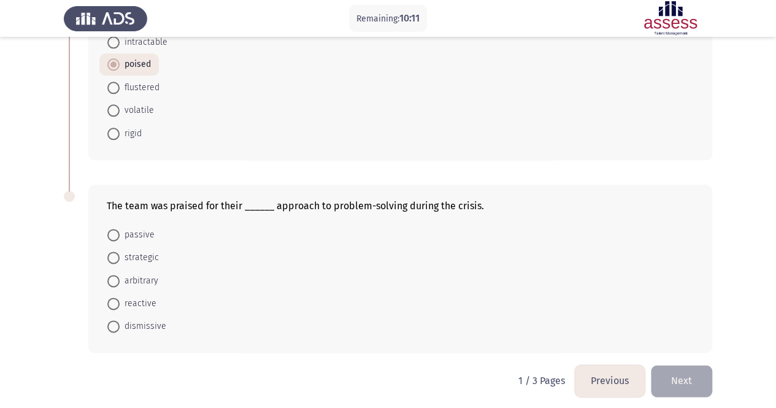
click at [146, 255] on span "strategic" at bounding box center [139, 257] width 39 height 15
click at [120, 255] on input "strategic" at bounding box center [113, 258] width 12 height 12
radio input "true"
click at [691, 382] on button "Next" at bounding box center [681, 380] width 61 height 31
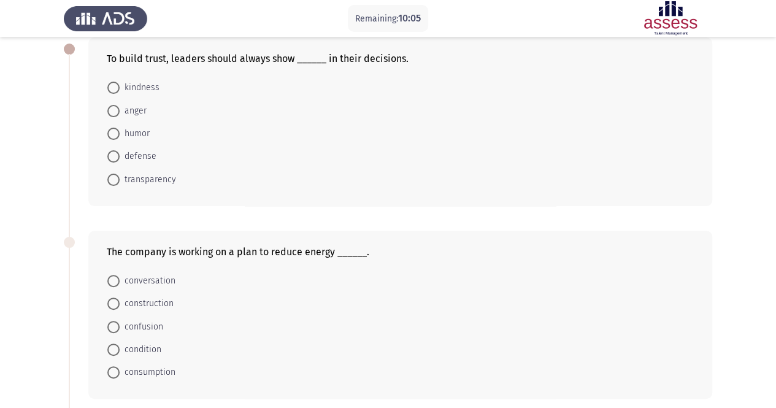
scroll to position [70, 0]
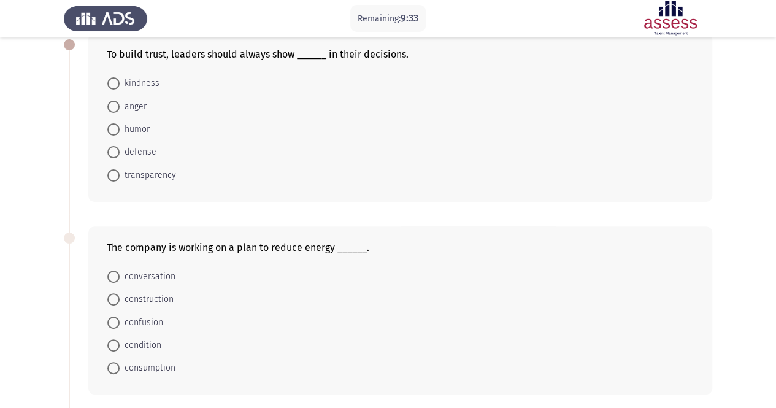
click at [149, 172] on span "transparency" at bounding box center [148, 175] width 56 height 15
click at [120, 172] on input "transparency" at bounding box center [113, 175] width 12 height 12
radio input "true"
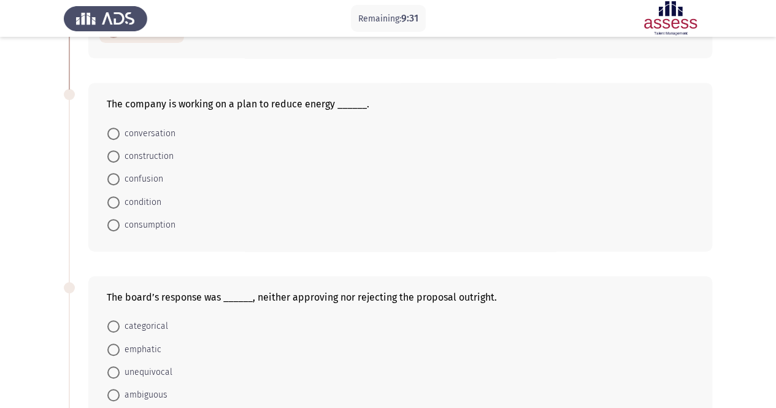
scroll to position [193, 0]
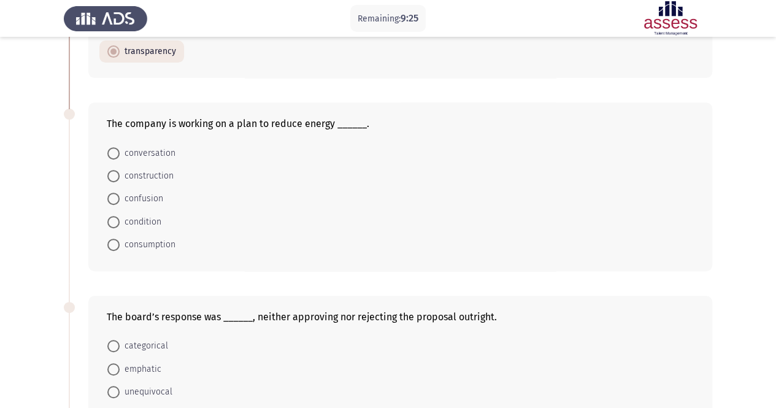
click at [166, 241] on span "consumption" at bounding box center [148, 245] width 56 height 15
click at [120, 241] on input "consumption" at bounding box center [113, 245] width 12 height 12
radio input "true"
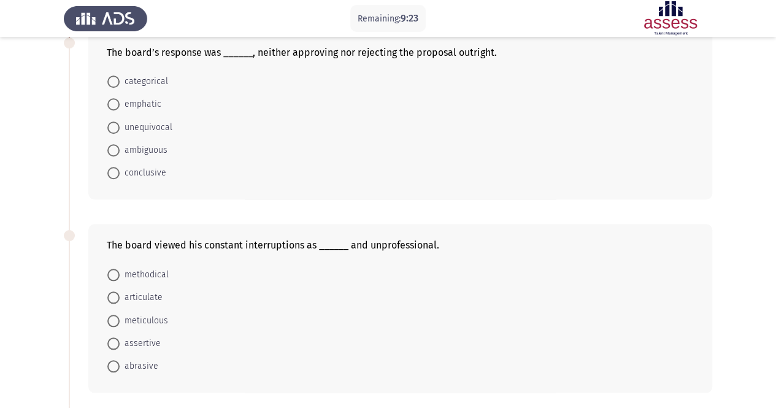
scroll to position [438, 0]
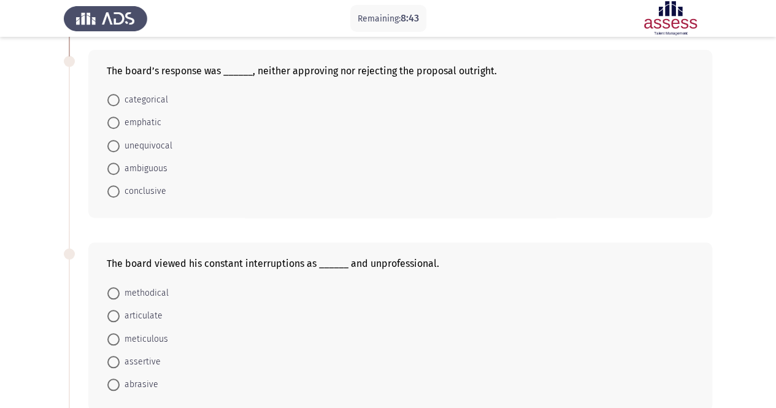
drag, startPoint x: 174, startPoint y: 163, endPoint x: 150, endPoint y: 163, distance: 24.6
click at [173, 163] on mat-radio-button "ambiguous" at bounding box center [137, 168] width 76 height 23
click at [149, 163] on span "ambiguous" at bounding box center [144, 168] width 48 height 15
click at [120, 163] on input "ambiguous" at bounding box center [113, 169] width 12 height 12
radio input "true"
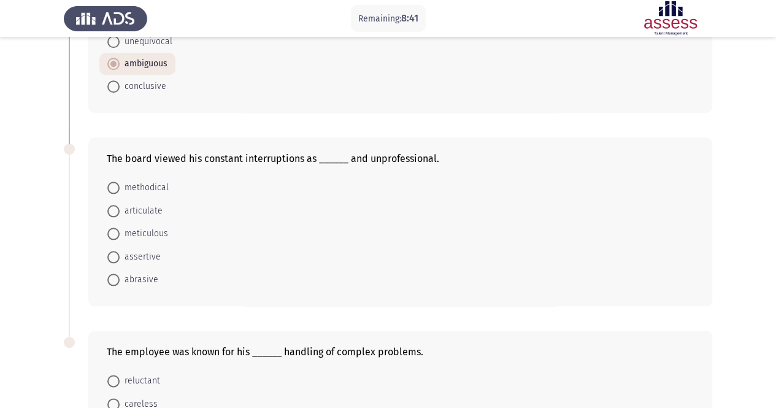
scroll to position [561, 0]
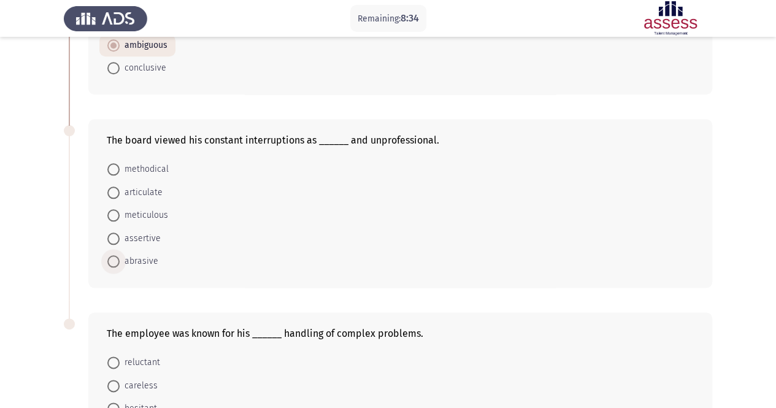
click at [147, 257] on span "abrasive" at bounding box center [139, 261] width 39 height 15
click at [120, 257] on input "abrasive" at bounding box center [113, 261] width 12 height 12
radio input "true"
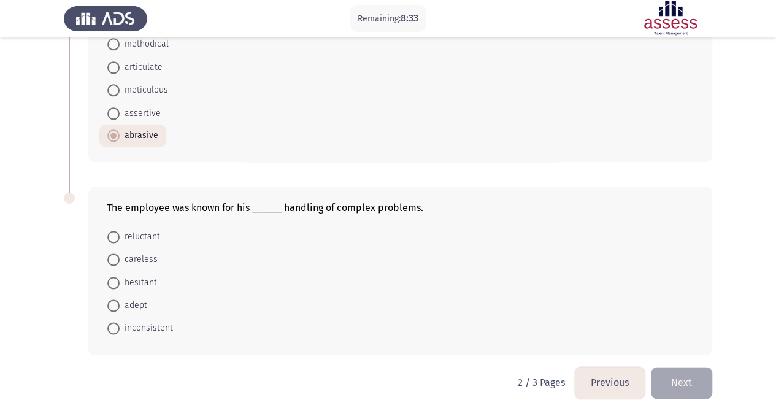
scroll to position [688, 0]
click at [140, 301] on span "adept" at bounding box center [134, 303] width 28 height 15
click at [120, 301] on input "adept" at bounding box center [113, 304] width 12 height 12
radio input "true"
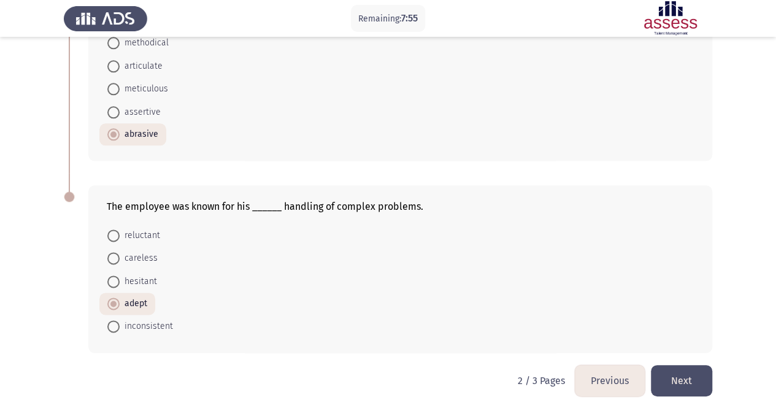
click at [699, 381] on button "Next" at bounding box center [681, 380] width 61 height 31
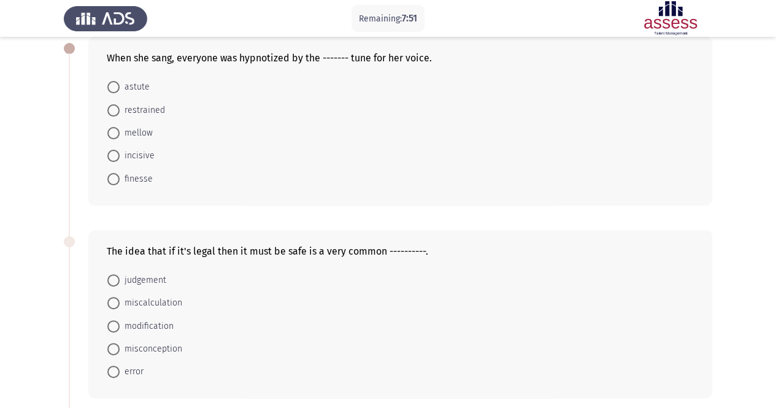
scroll to position [71, 0]
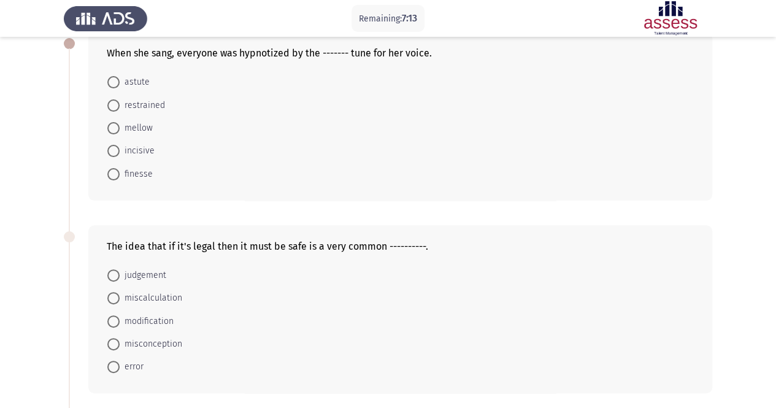
click at [147, 123] on span "mellow" at bounding box center [136, 128] width 33 height 15
click at [120, 123] on input "mellow" at bounding box center [113, 128] width 12 height 12
radio input "true"
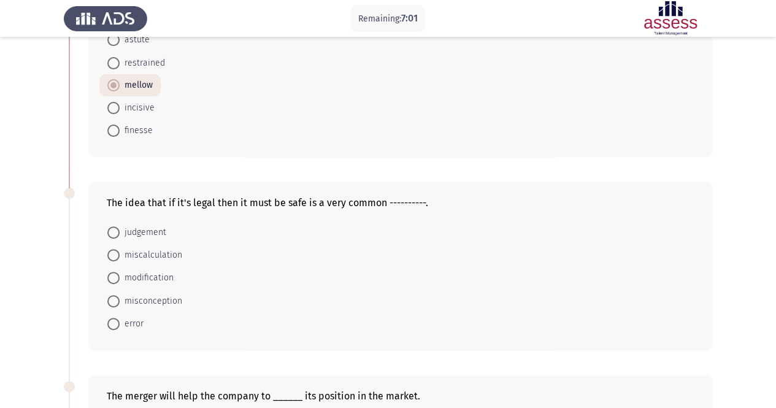
scroll to position [133, 0]
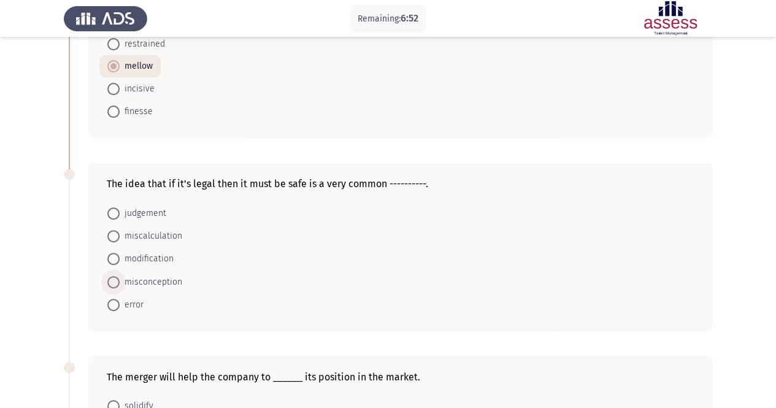
click at [161, 284] on span "misconception" at bounding box center [151, 282] width 63 height 15
click at [120, 284] on input "misconception" at bounding box center [113, 282] width 12 height 12
radio input "true"
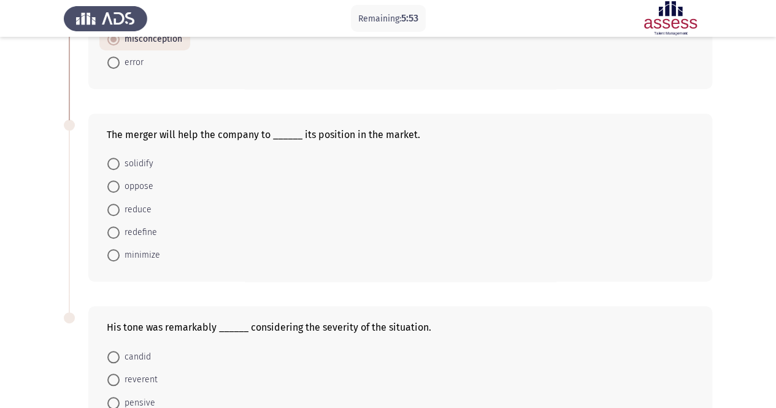
scroll to position [436, 0]
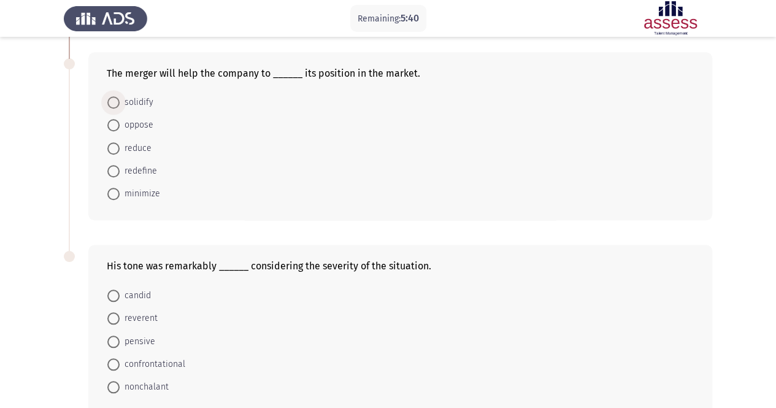
click at [139, 101] on span "solidify" at bounding box center [137, 102] width 34 height 15
click at [120, 101] on input "solidify" at bounding box center [113, 102] width 12 height 12
radio input "true"
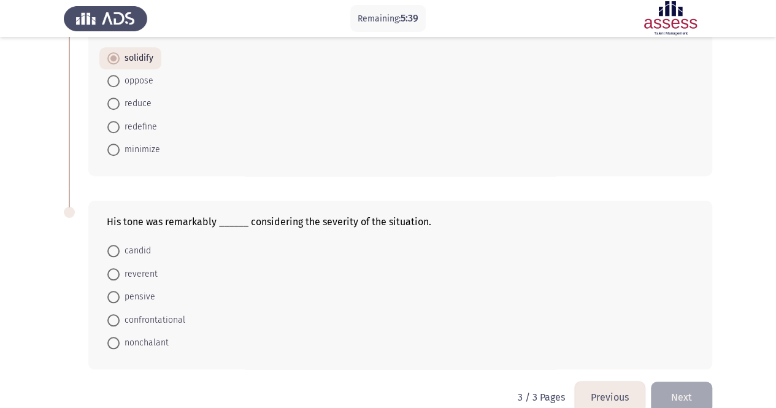
scroll to position [497, 0]
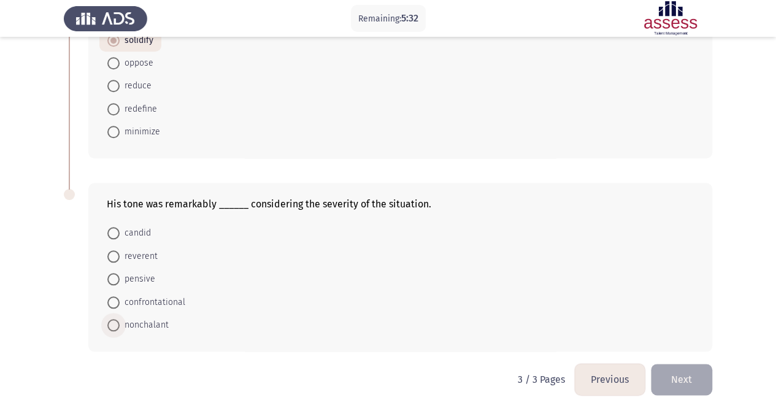
click at [152, 322] on span "nonchalant" at bounding box center [144, 325] width 49 height 15
click at [120, 322] on input "nonchalant" at bounding box center [113, 325] width 12 height 12
radio input "true"
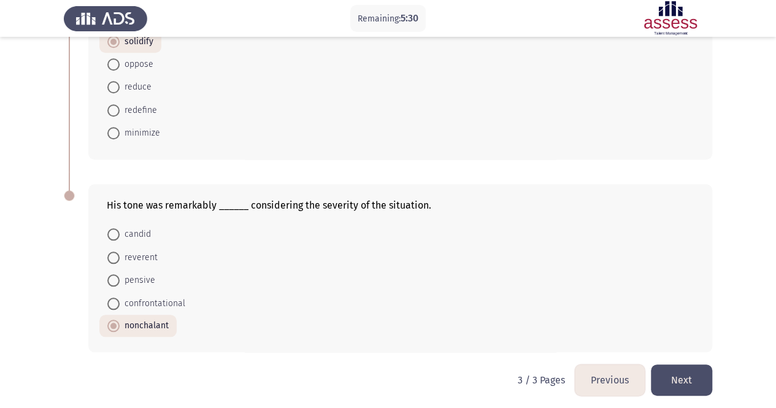
click at [686, 376] on button "Next" at bounding box center [681, 380] width 61 height 31
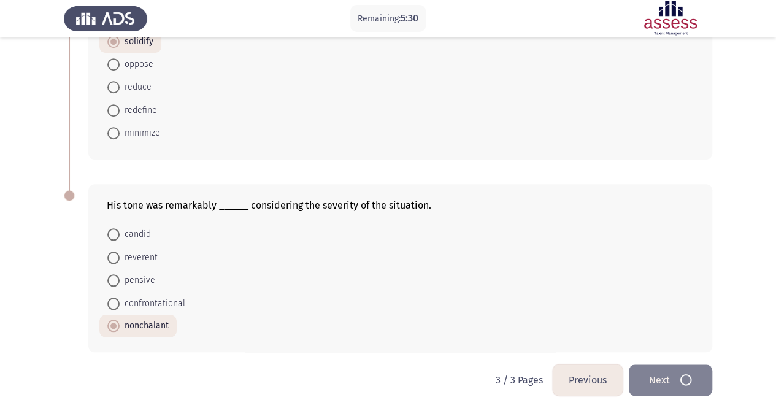
scroll to position [0, 0]
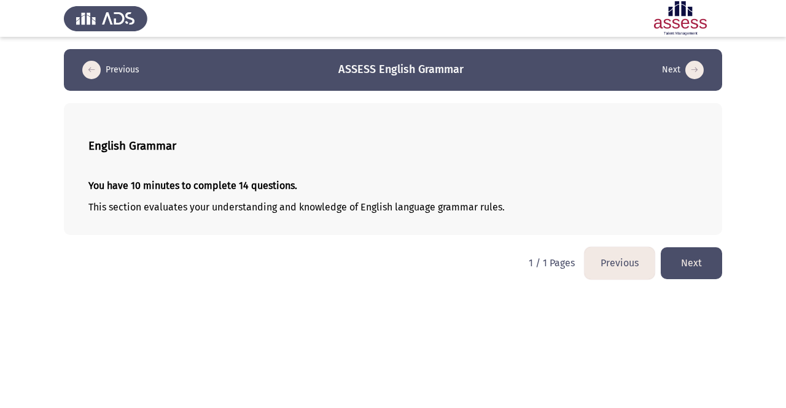
click at [702, 266] on button "Next" at bounding box center [690, 262] width 61 height 31
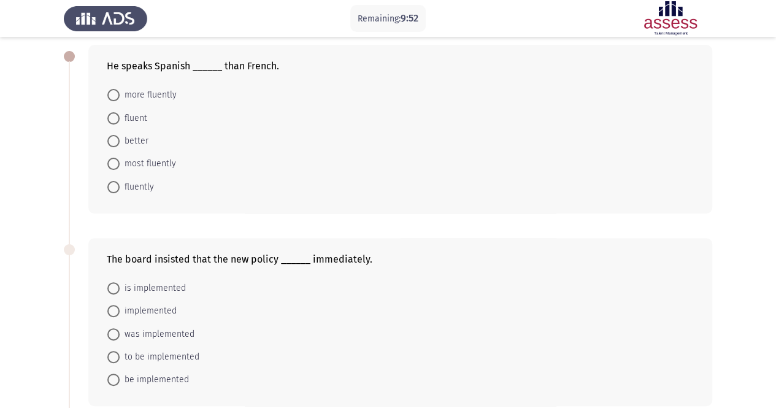
scroll to position [61, 0]
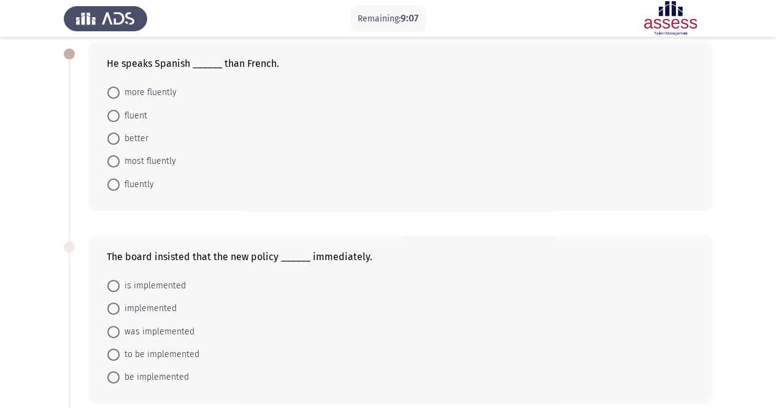
click at [157, 162] on span "most fluently" at bounding box center [148, 161] width 56 height 15
click at [120, 162] on input "most fluently" at bounding box center [113, 161] width 12 height 12
radio input "true"
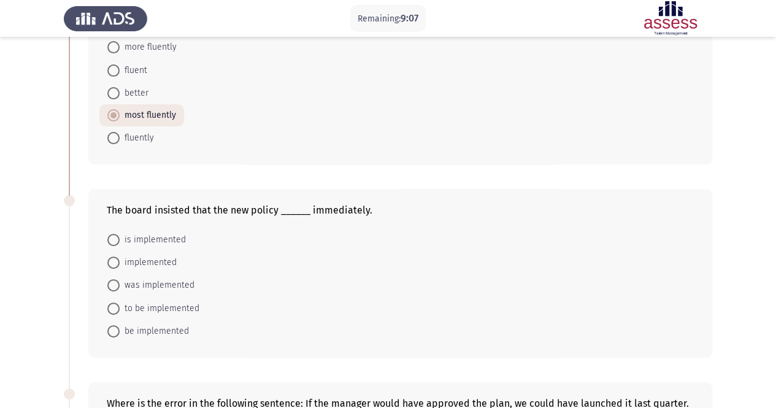
scroll to position [122, 0]
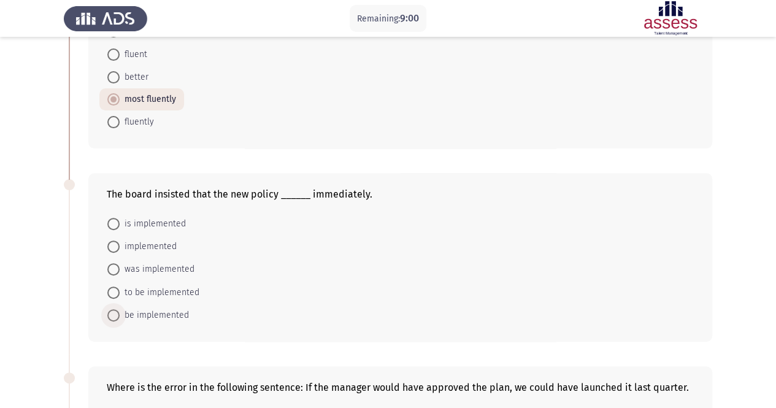
click at [160, 314] on span "be implemented" at bounding box center [154, 315] width 69 height 15
click at [120, 314] on input "be implemented" at bounding box center [113, 315] width 12 height 12
radio input "true"
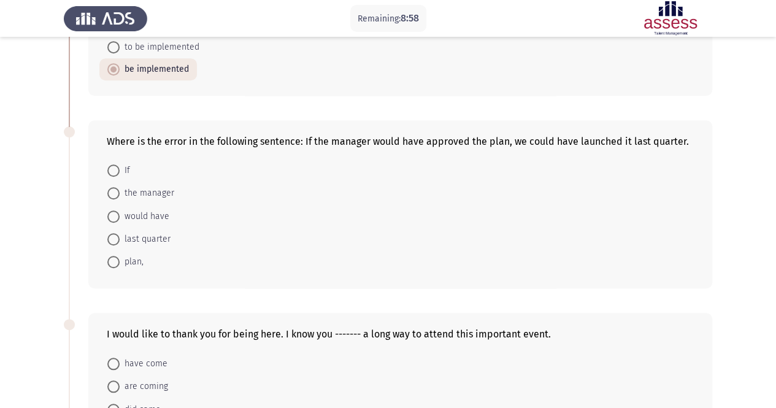
scroll to position [429, 0]
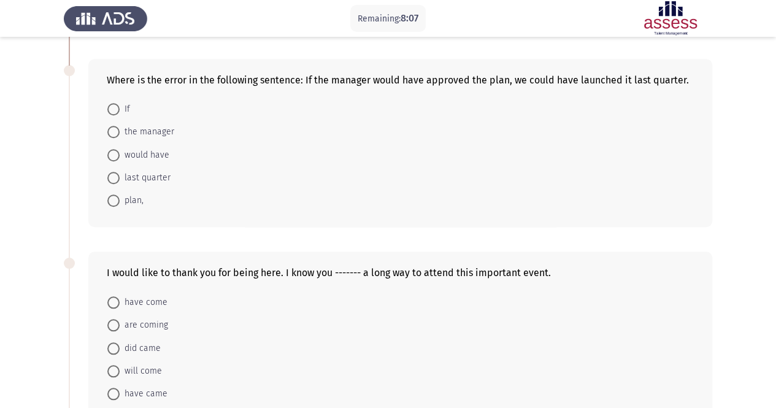
click at [130, 104] on mat-radio-button "If" at bounding box center [118, 109] width 39 height 23
click at [111, 109] on span at bounding box center [113, 109] width 12 height 12
click at [111, 109] on input "If" at bounding box center [113, 109] width 12 height 12
radio input "true"
click at [156, 153] on span "would have" at bounding box center [145, 154] width 50 height 15
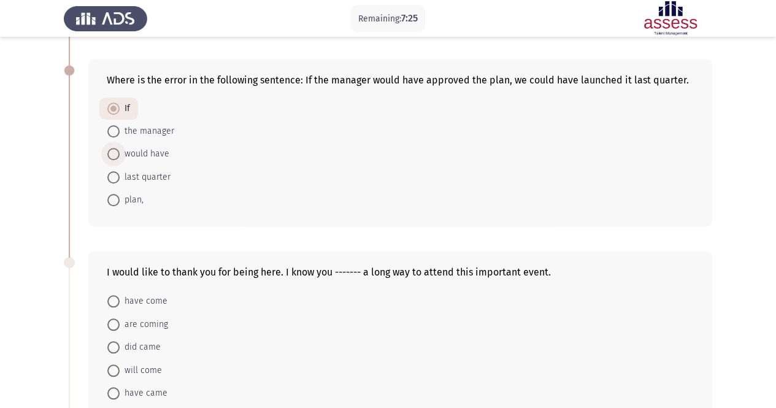
click at [120, 153] on input "would have" at bounding box center [113, 154] width 12 height 12
radio input "true"
click at [166, 301] on mat-radio-button "have come" at bounding box center [137, 301] width 76 height 23
click at [160, 303] on span "have come" at bounding box center [144, 301] width 48 height 15
click at [120, 303] on input "have come" at bounding box center [113, 301] width 12 height 12
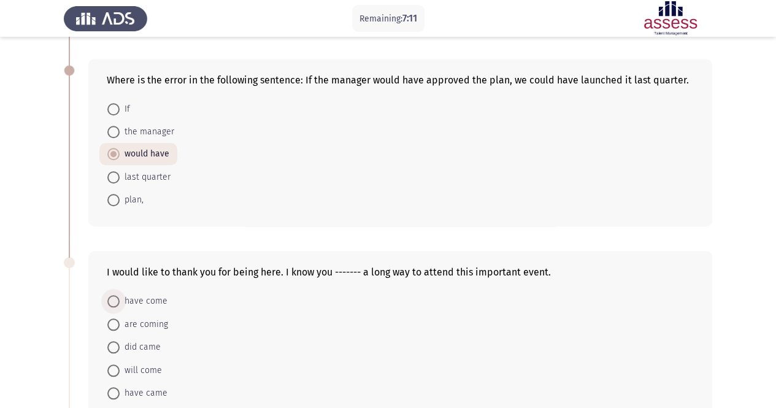
radio input "true"
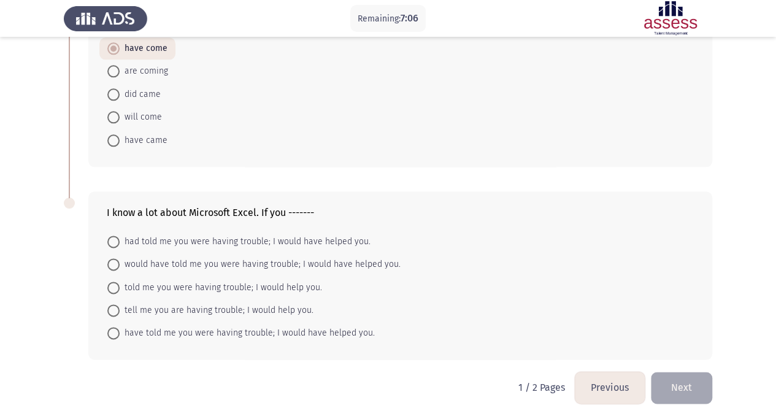
scroll to position [688, 0]
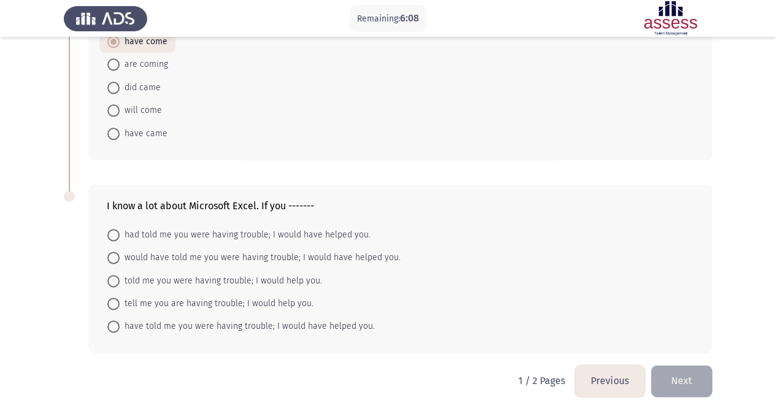
click at [198, 228] on span "had told me you were having trouble; I would have helped you." at bounding box center [245, 235] width 251 height 15
click at [120, 229] on input "had told me you were having trouble; I would have helped you." at bounding box center [113, 235] width 12 height 12
radio input "true"
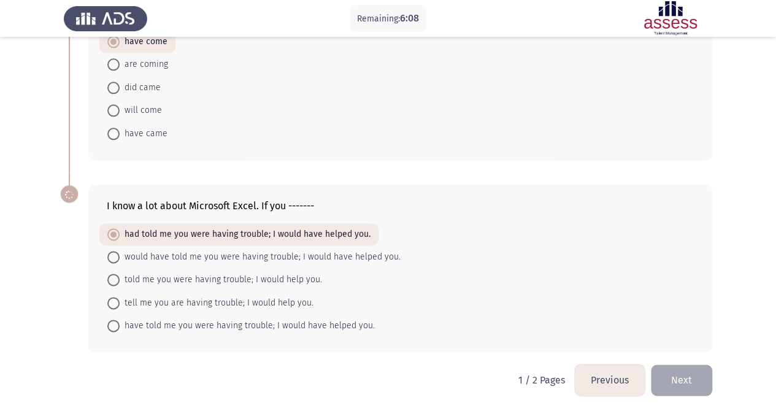
scroll to position [687, 0]
click at [673, 376] on button "Next" at bounding box center [681, 380] width 61 height 31
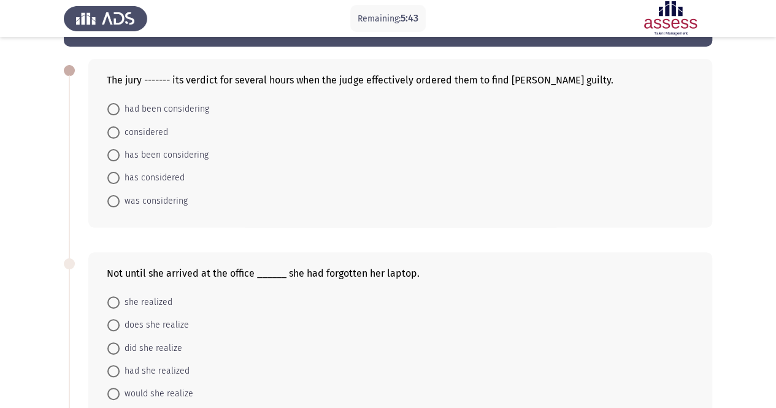
scroll to position [61, 0]
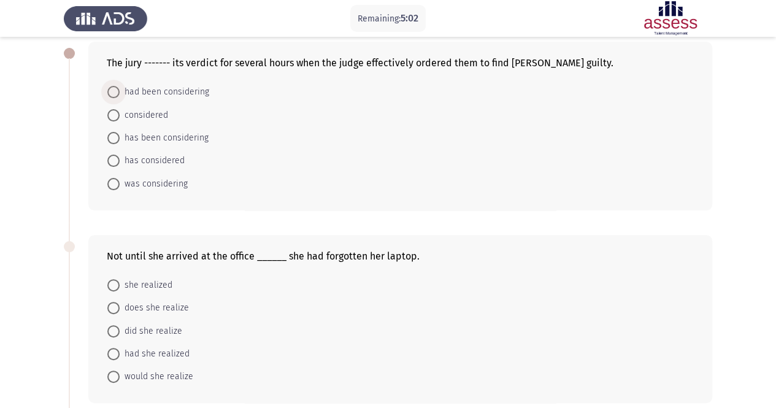
click at [185, 94] on span "had been considering" at bounding box center [165, 92] width 90 height 15
click at [120, 94] on input "had been considering" at bounding box center [113, 92] width 12 height 12
radio input "true"
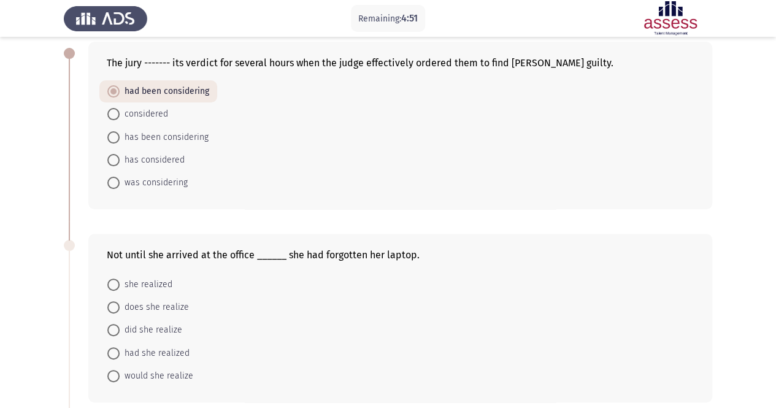
click at [167, 330] on span "did she realize" at bounding box center [151, 330] width 63 height 15
click at [120, 330] on input "did she realize" at bounding box center [113, 330] width 12 height 12
radio input "true"
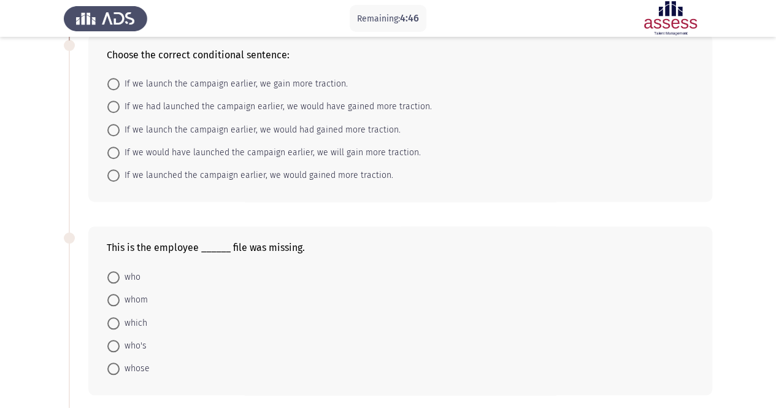
scroll to position [455, 0]
click at [177, 103] on span "If we had launched the campaign earlier, we would have gained more traction." at bounding box center [276, 105] width 312 height 15
click at [120, 103] on input "If we had launched the campaign earlier, we would have gained more traction." at bounding box center [113, 105] width 12 height 12
radio input "true"
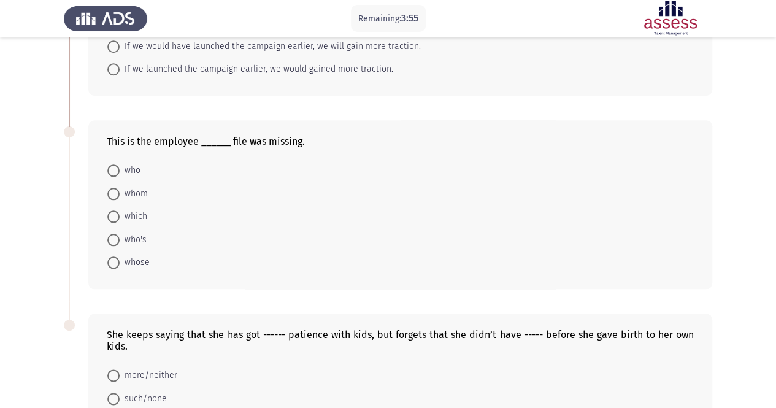
scroll to position [578, 0]
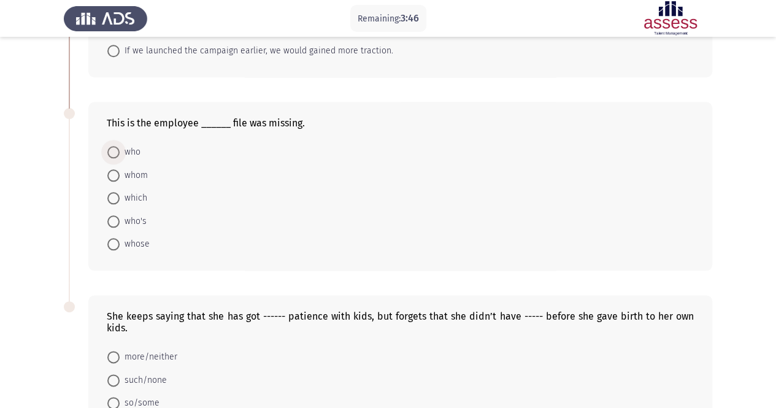
click at [137, 146] on span "who" at bounding box center [130, 152] width 21 height 15
click at [120, 146] on input "who" at bounding box center [113, 152] width 12 height 12
radio input "true"
click at [133, 241] on span "whose" at bounding box center [135, 243] width 30 height 15
click at [120, 241] on input "whose" at bounding box center [113, 244] width 12 height 12
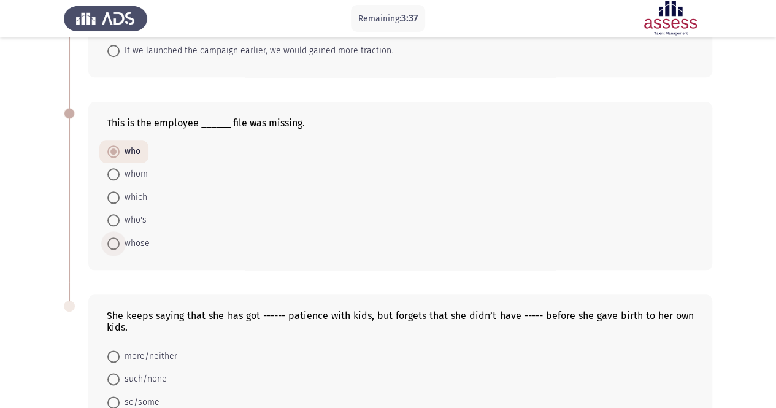
radio input "true"
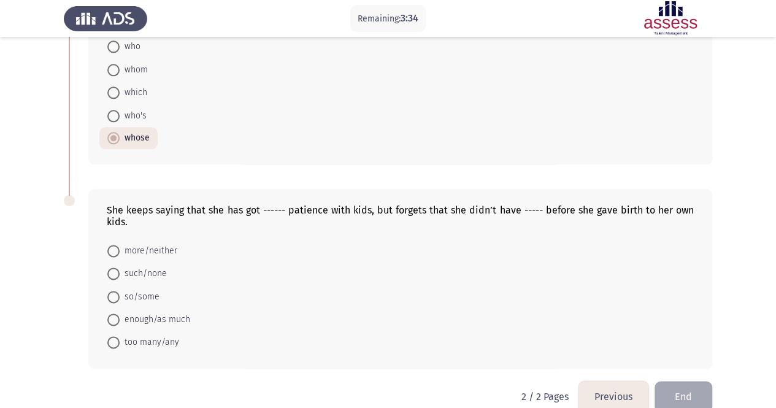
scroll to position [700, 0]
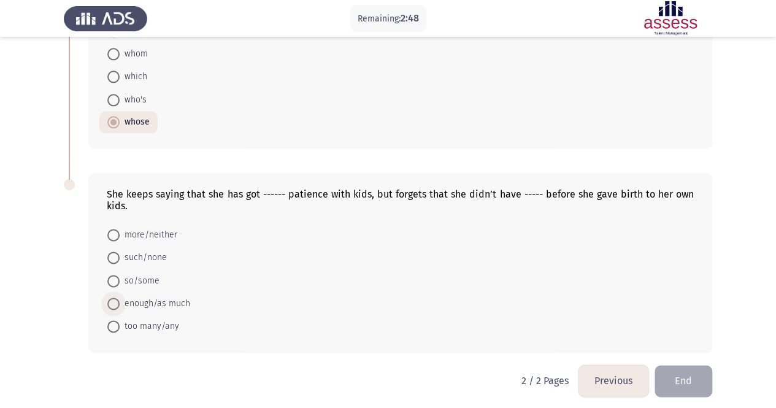
click at [187, 303] on span "enough/as much" at bounding box center [155, 303] width 71 height 15
click at [120, 303] on input "enough/as much" at bounding box center [113, 304] width 12 height 12
radio input "true"
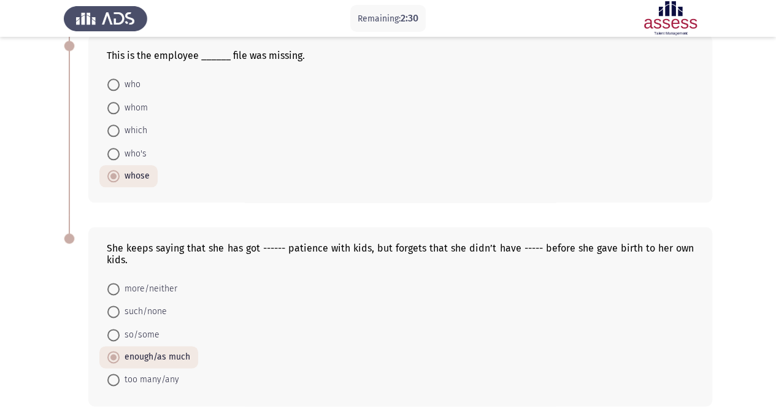
scroll to position [699, 0]
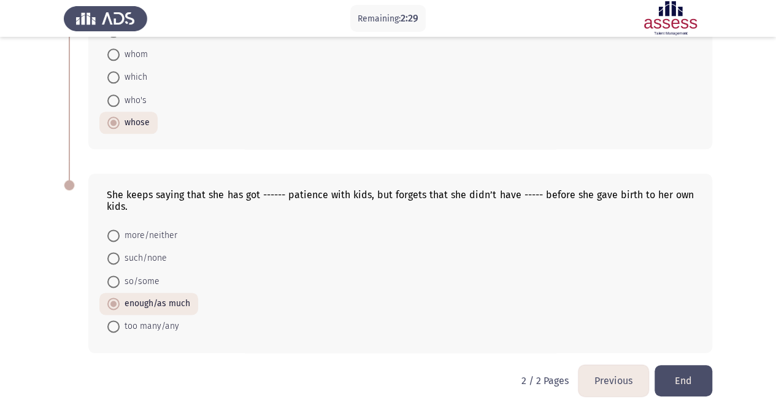
click at [699, 371] on button "End" at bounding box center [684, 380] width 58 height 31
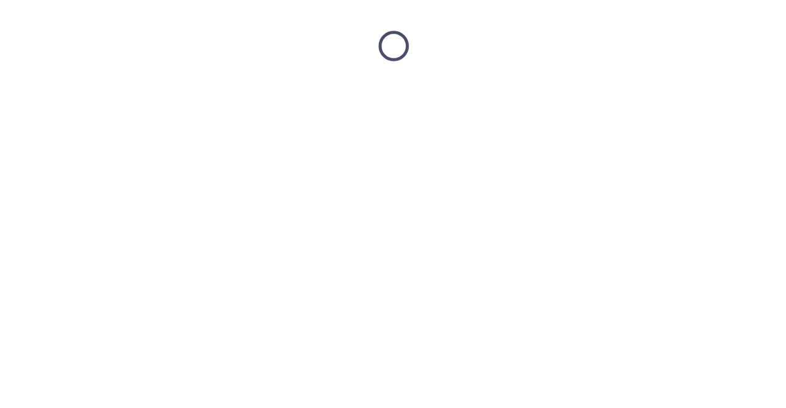
scroll to position [0, 0]
